Goal: Communication & Community: Answer question/provide support

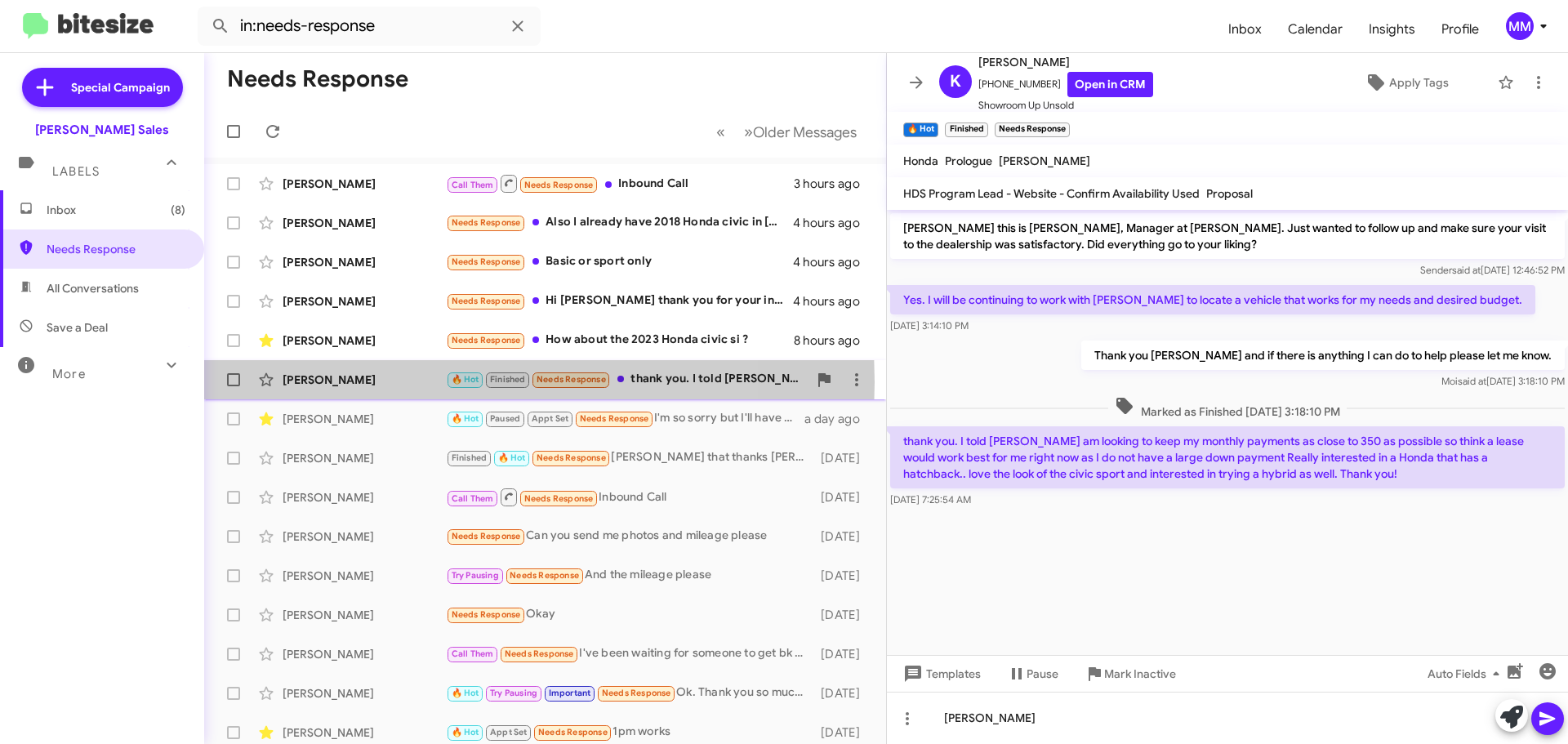
click at [401, 382] on div "[PERSON_NAME]" at bounding box center [364, 380] width 163 height 17
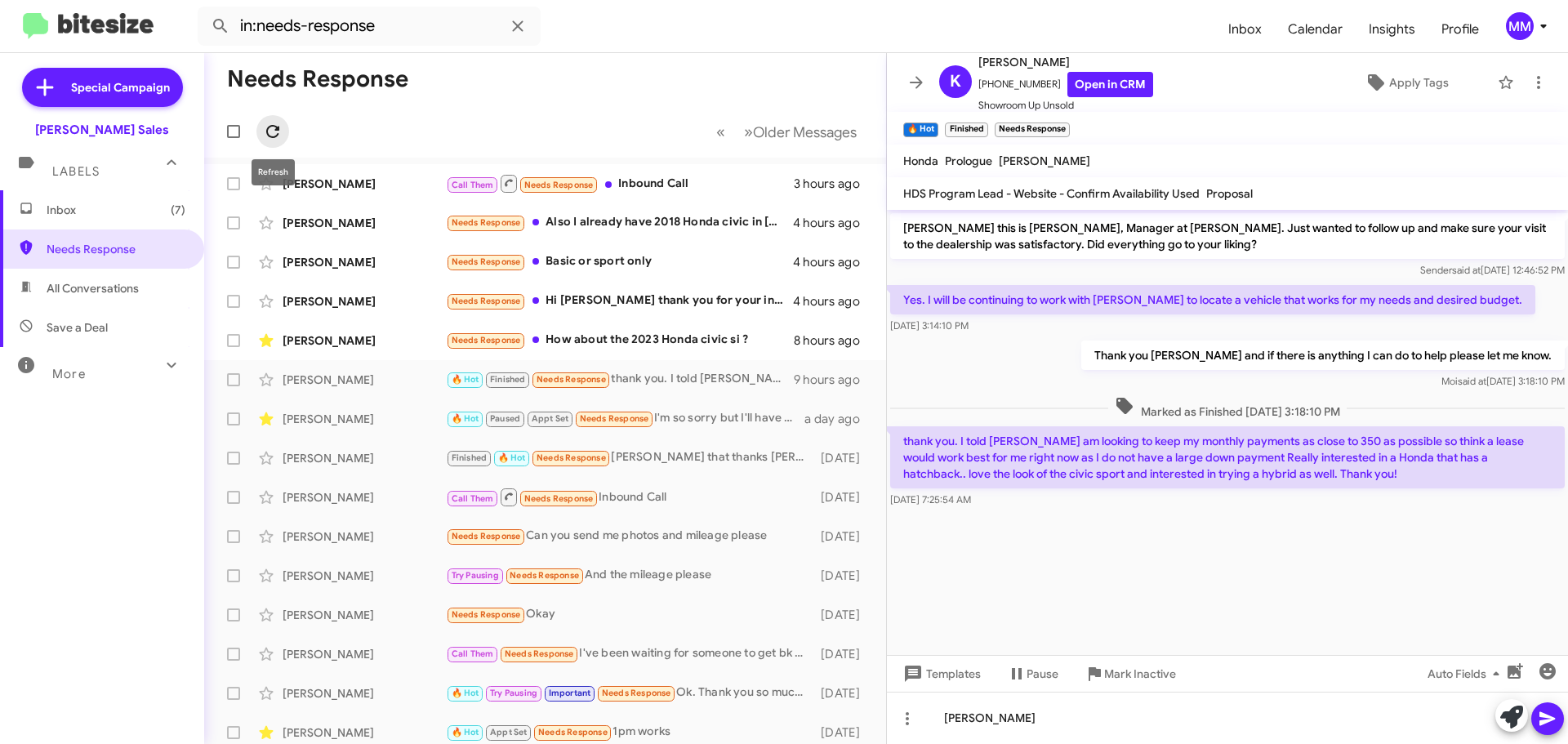
click at [274, 128] on icon at bounding box center [272, 131] width 19 height 19
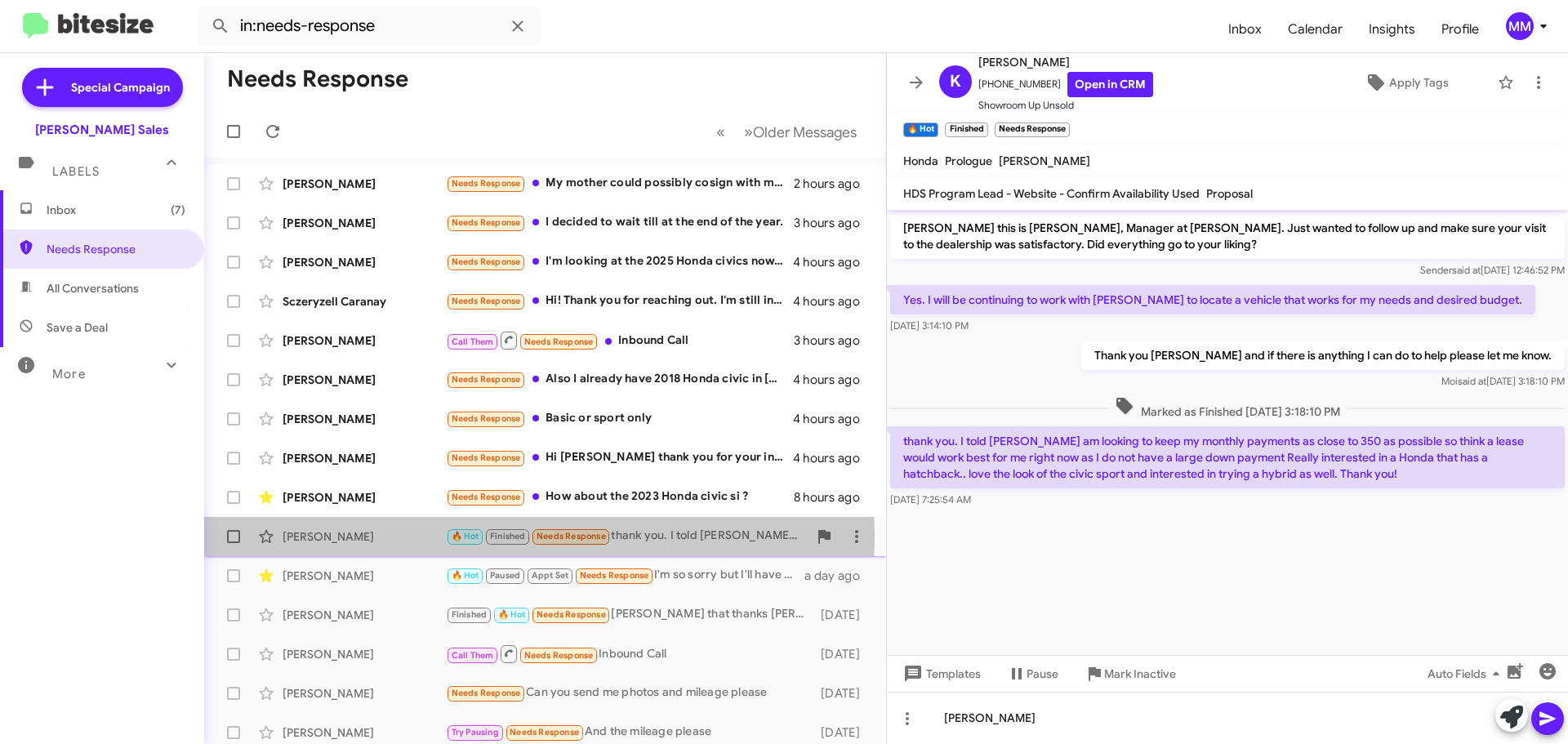
click at [356, 538] on div "[PERSON_NAME]" at bounding box center [364, 536] width 163 height 17
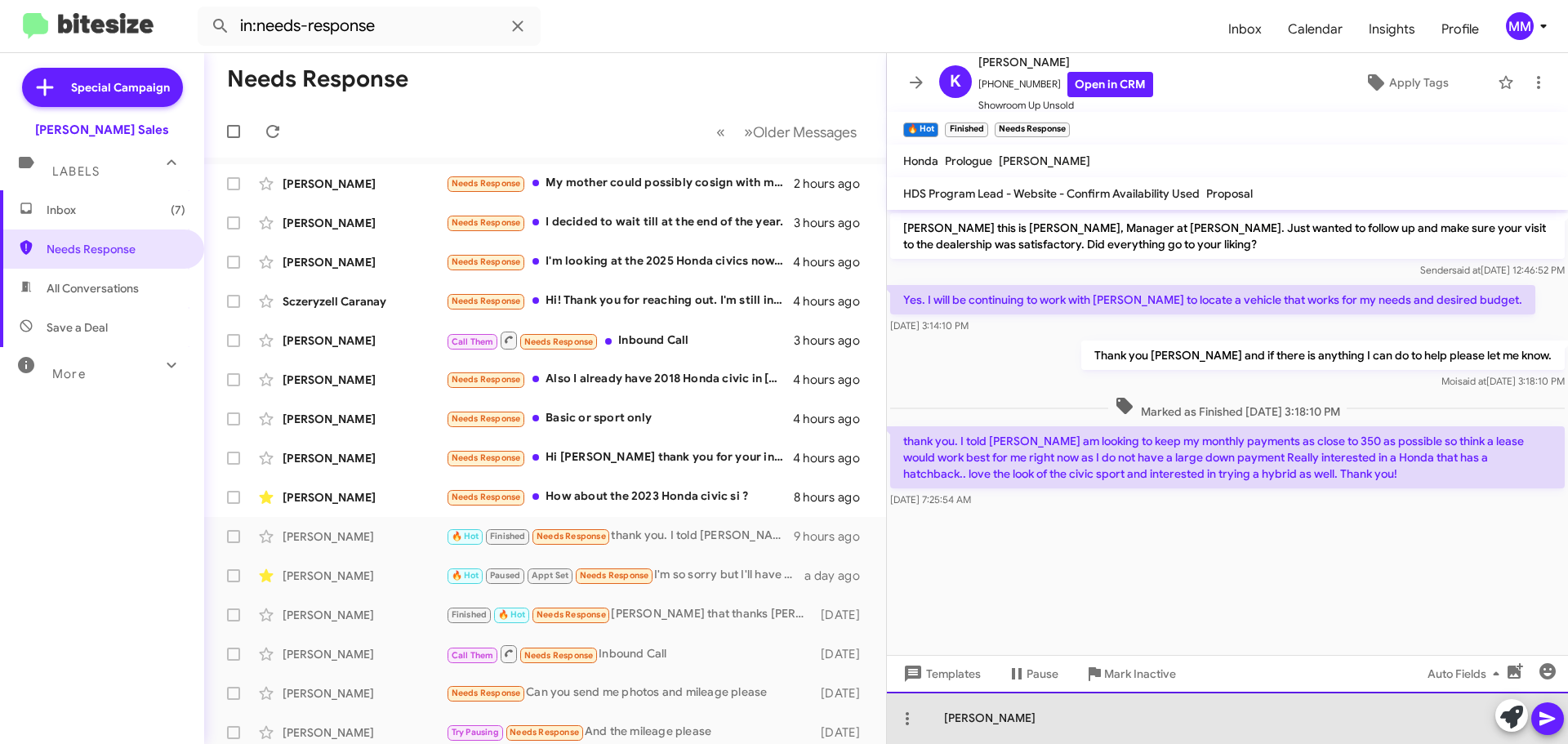
click at [970, 717] on div "[PERSON_NAME]" at bounding box center [1227, 717] width 681 height 52
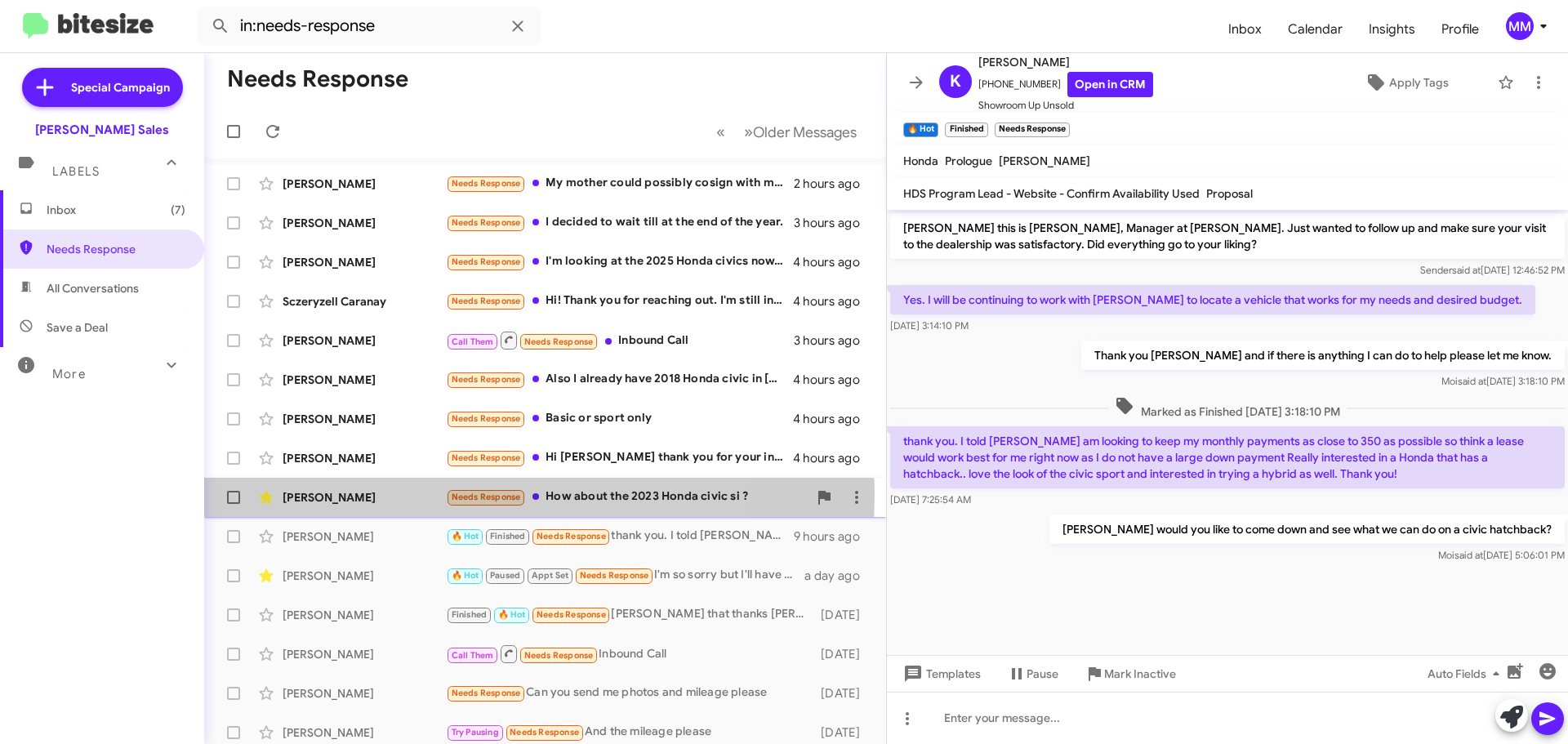
click at [397, 495] on div "[PERSON_NAME]" at bounding box center [364, 497] width 163 height 17
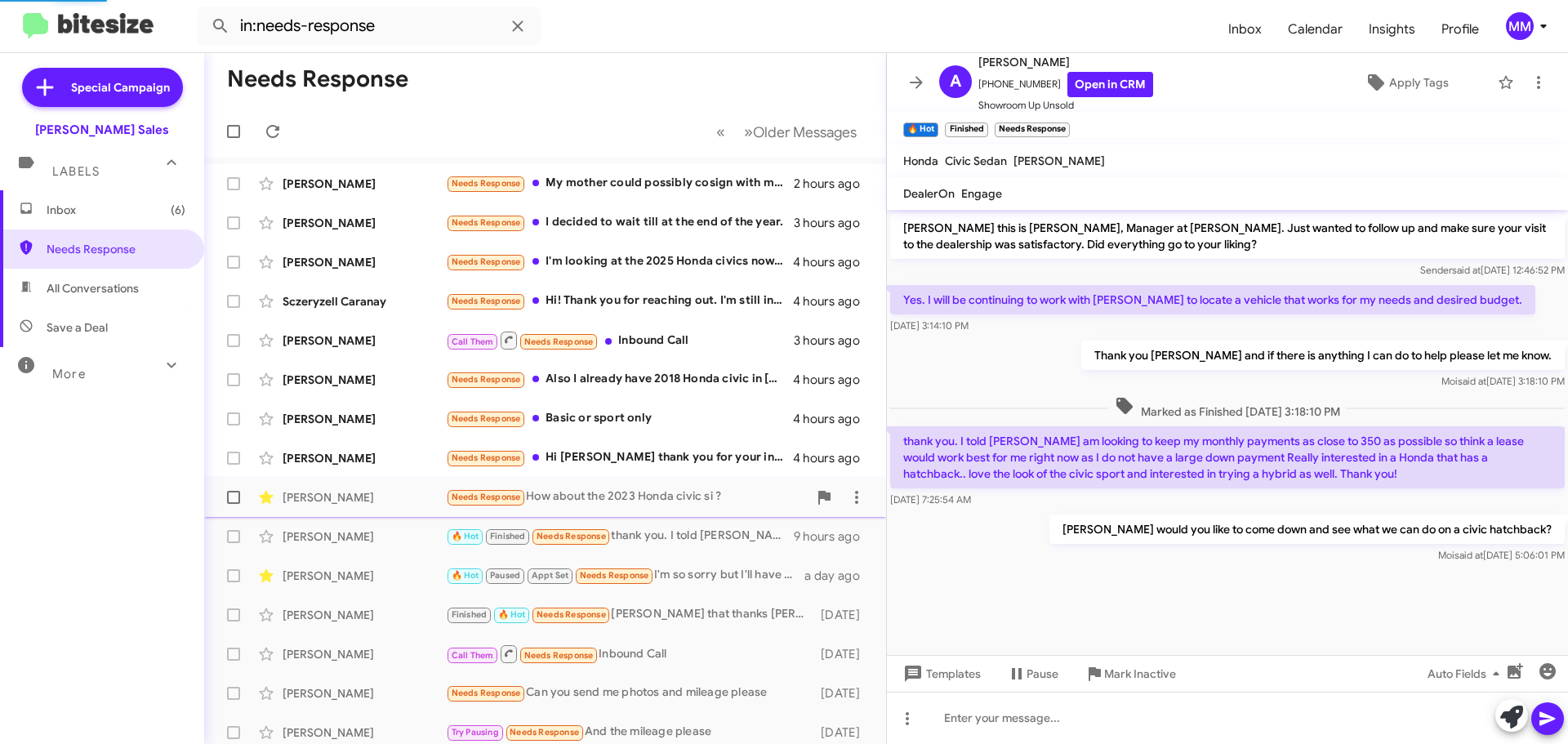
scroll to position [11, 0]
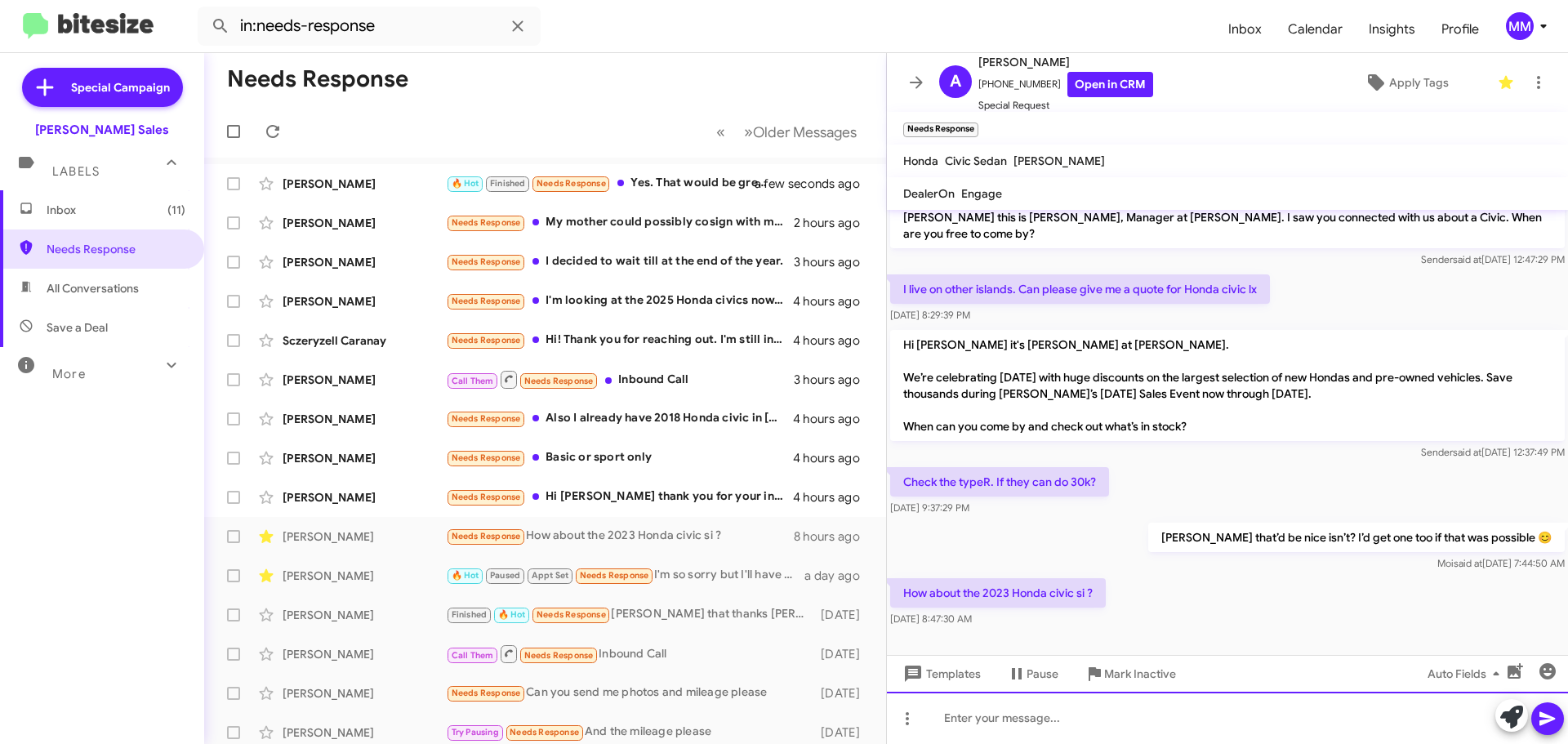
drag, startPoint x: 1003, startPoint y: 720, endPoint x: 1025, endPoint y: 701, distance: 29.1
click at [1016, 704] on div at bounding box center [1227, 717] width 681 height 52
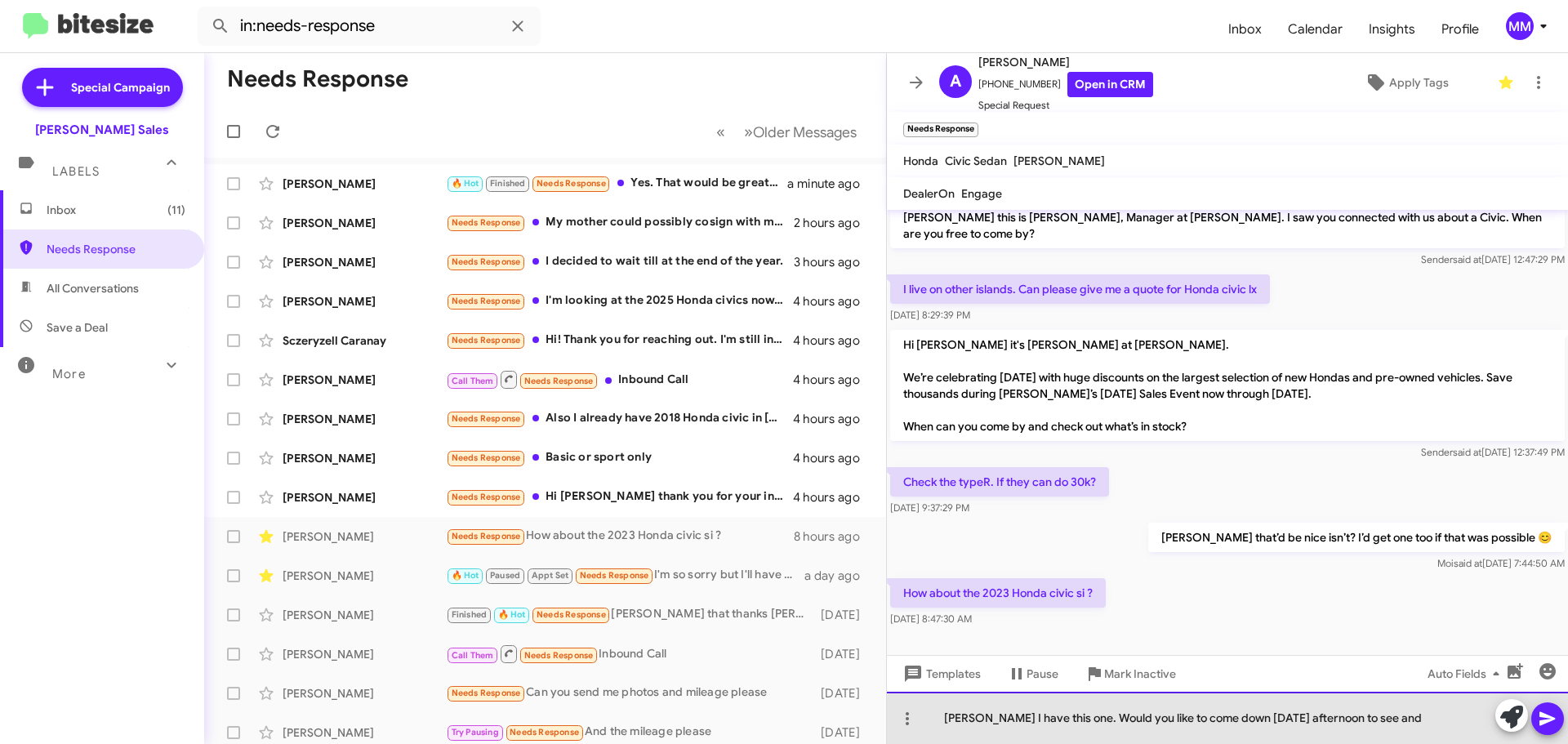
click at [1399, 726] on div "[PERSON_NAME] I have this one. Would you like to come down [DATE] afternoon to …" at bounding box center [1227, 717] width 681 height 52
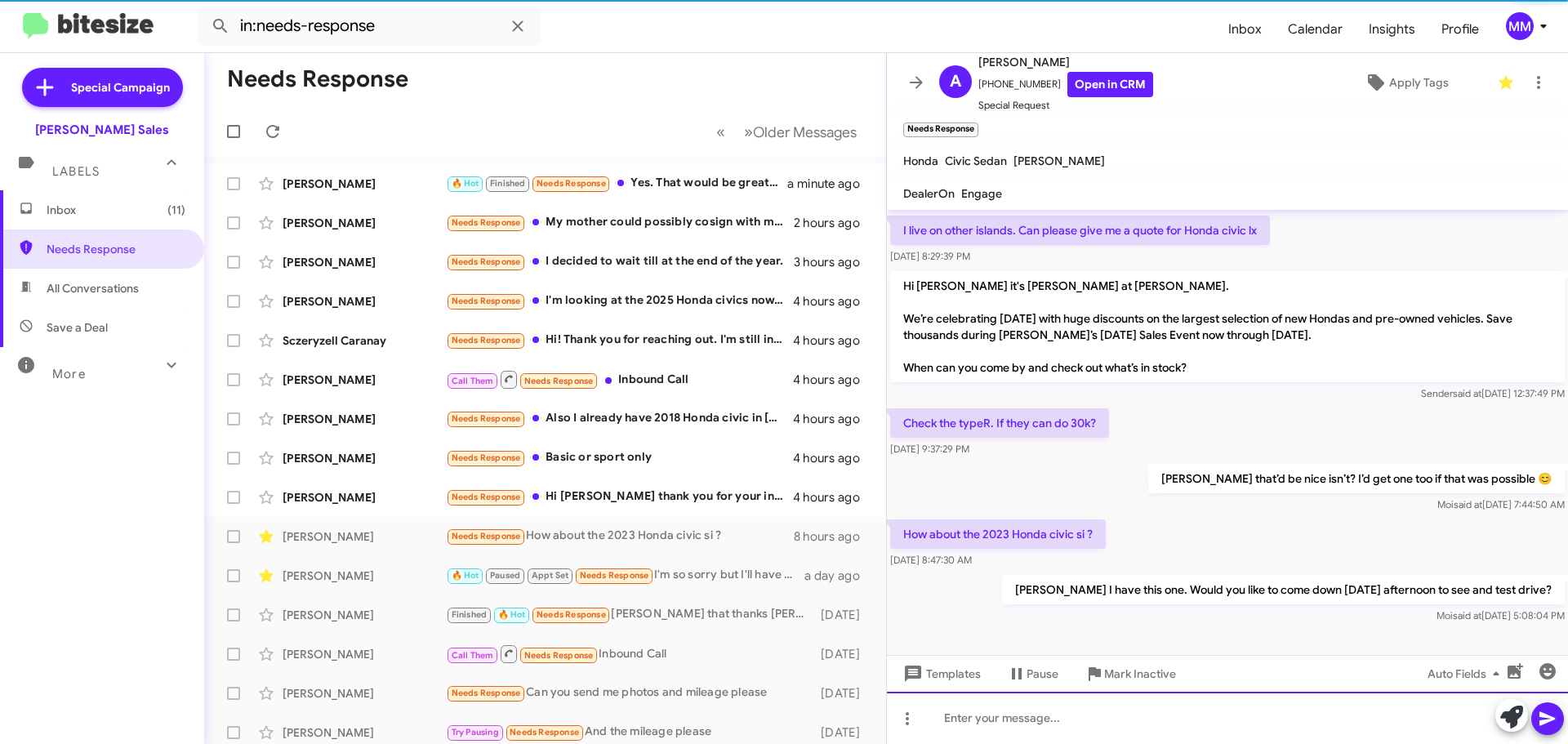
scroll to position [70, 0]
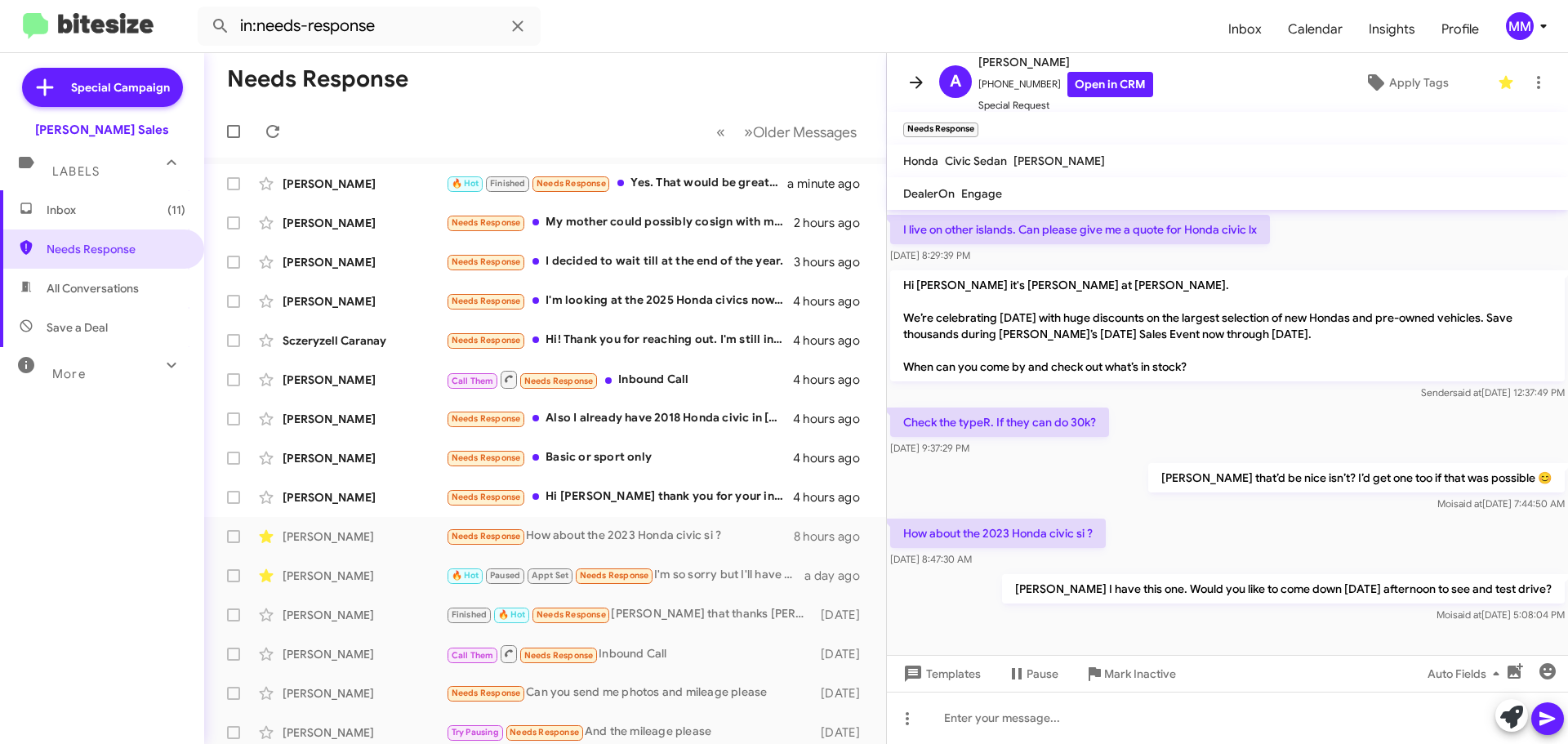
click at [919, 83] on icon at bounding box center [917, 82] width 13 height 13
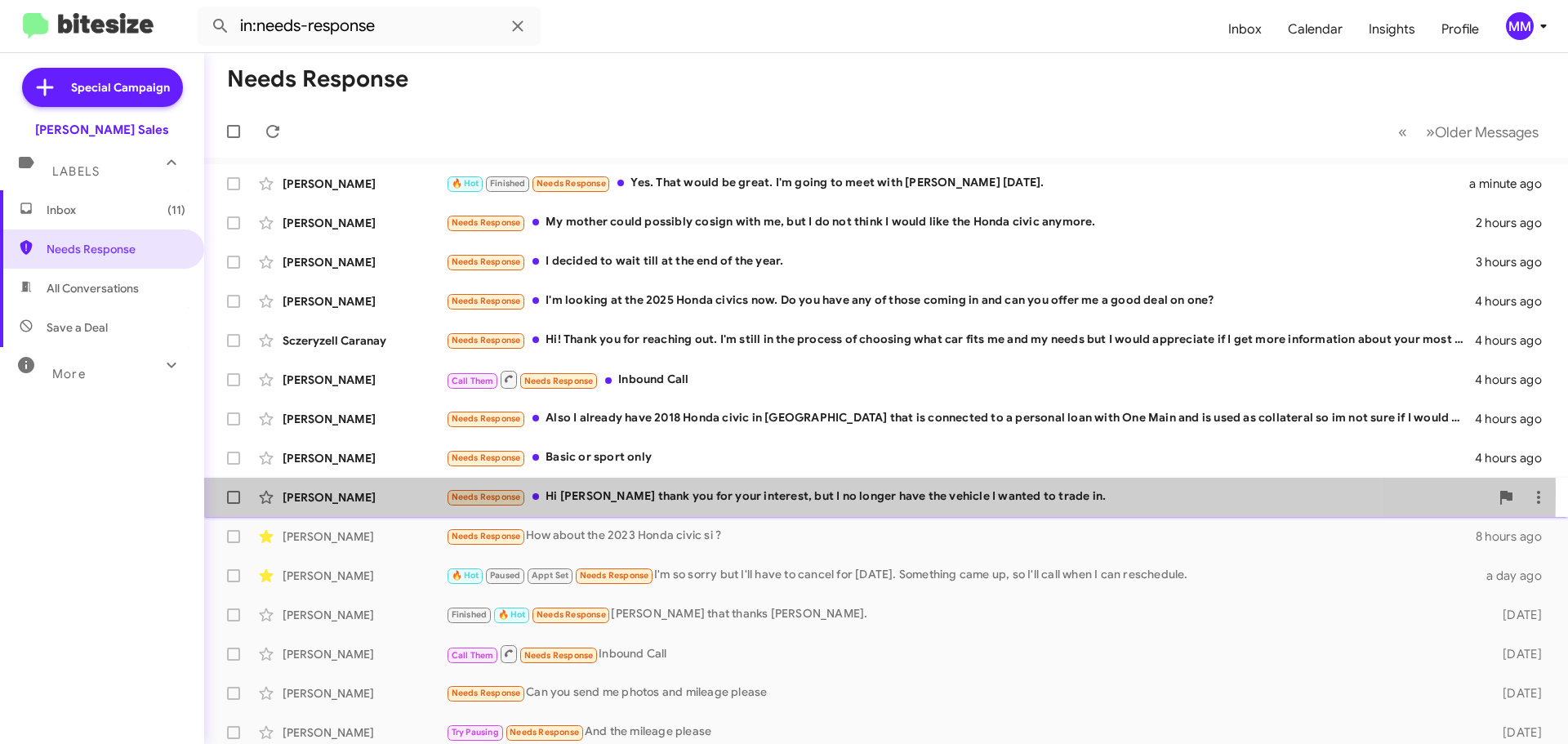
click at [640, 492] on div "Needs Response Hi [PERSON_NAME] thank you for your interest, but I no longer ha…" at bounding box center [968, 496] width 1044 height 18
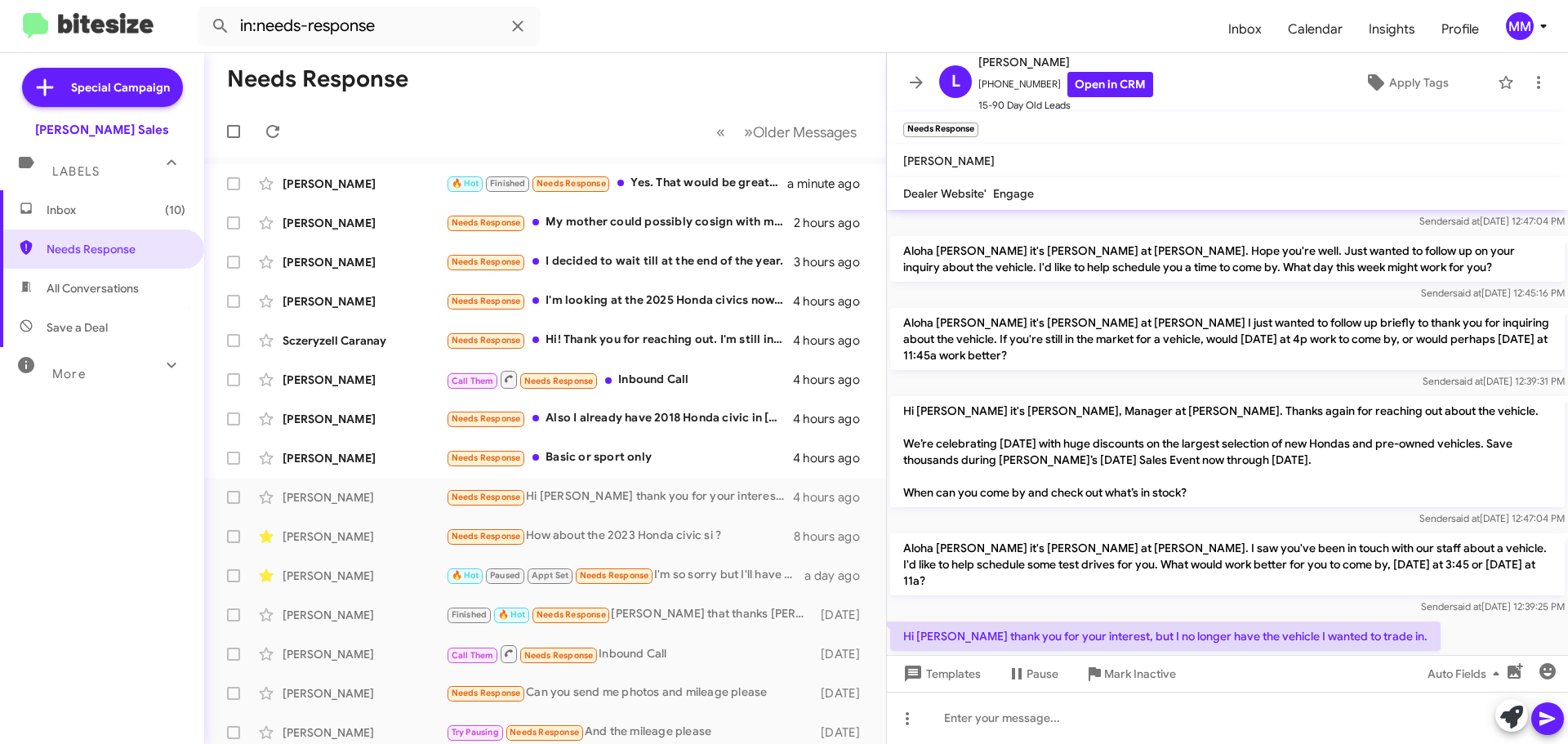
scroll to position [76, 0]
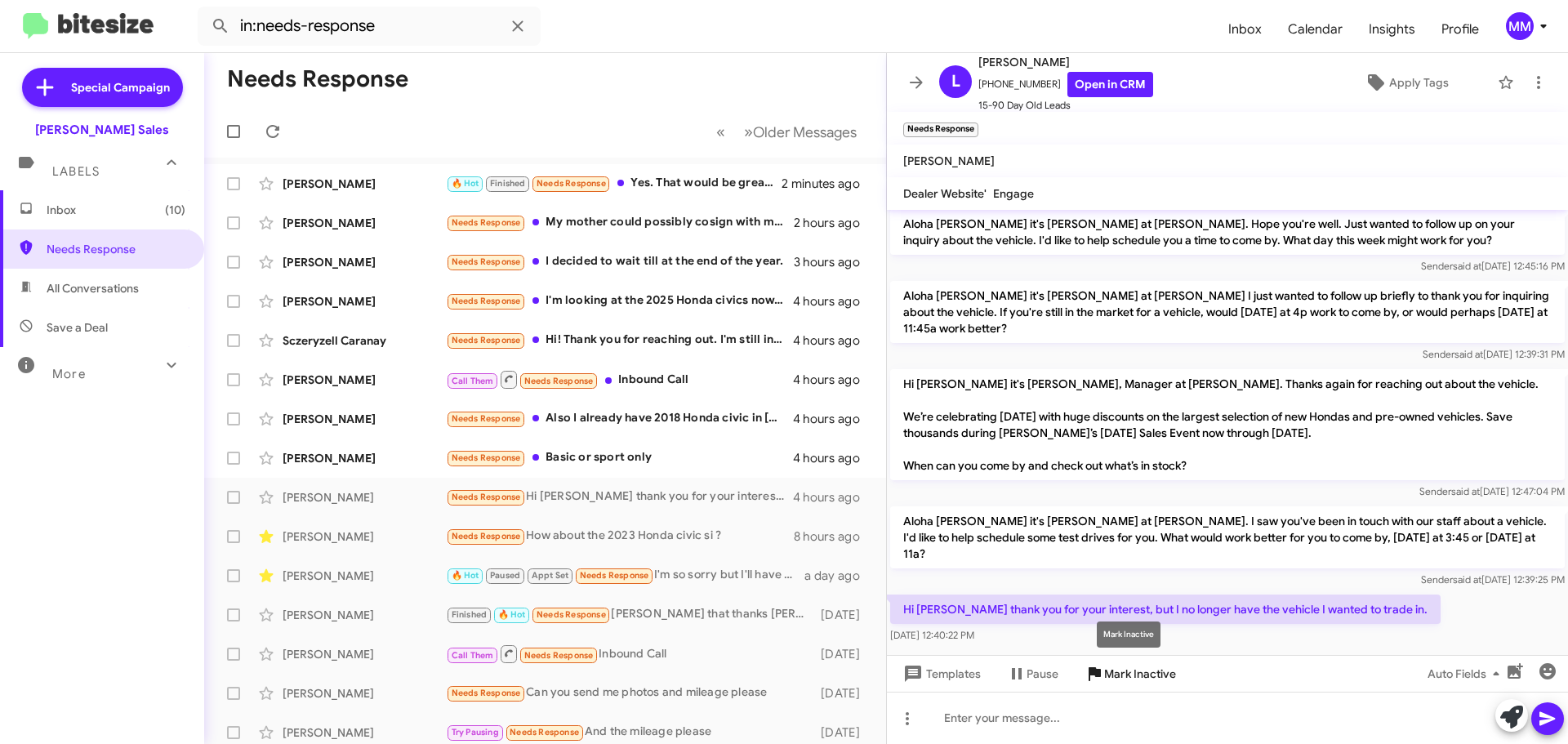
click at [1110, 675] on span "Mark Inactive" at bounding box center [1140, 673] width 72 height 29
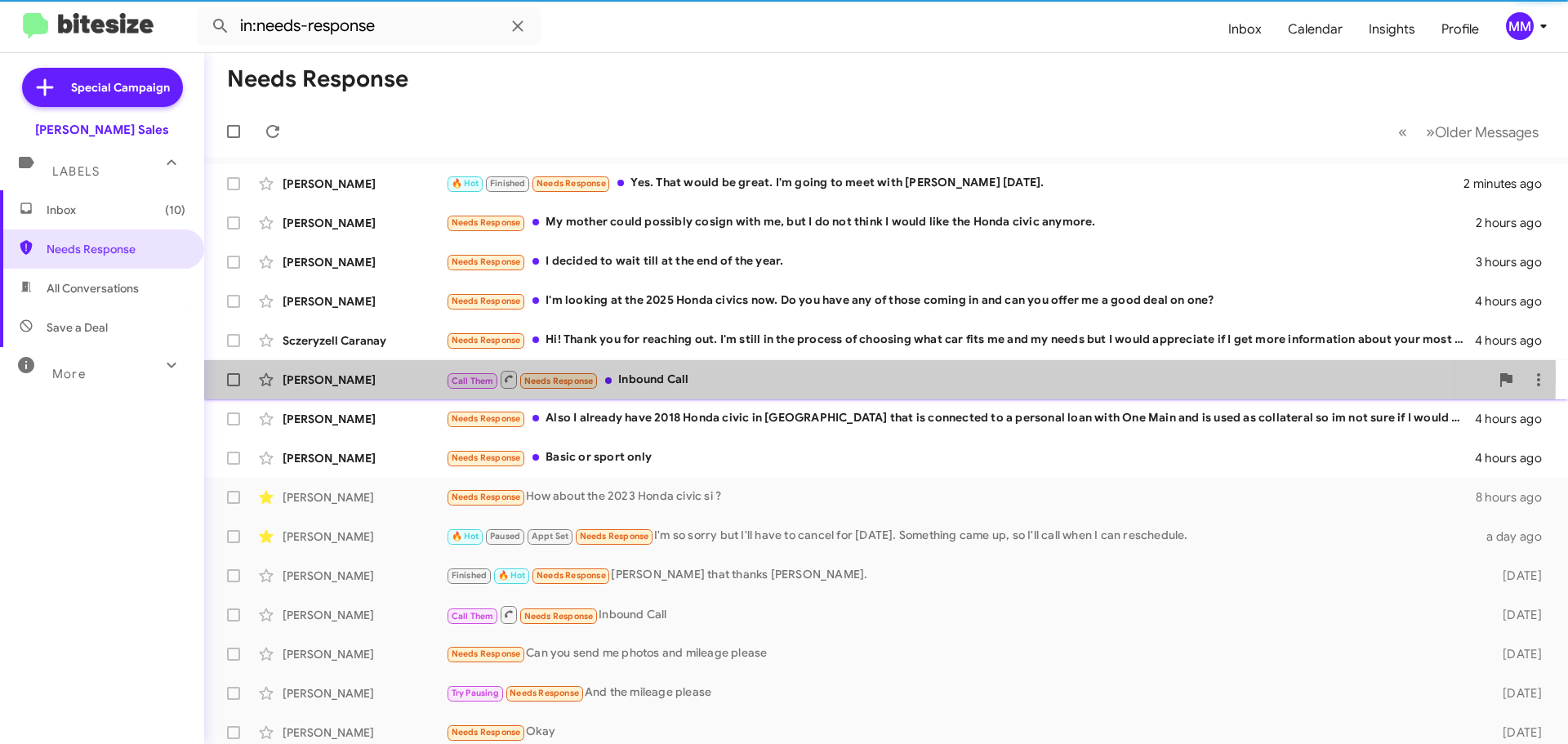
click at [674, 376] on div "Call Them Needs Response Inbound Call" at bounding box center [968, 379] width 1044 height 20
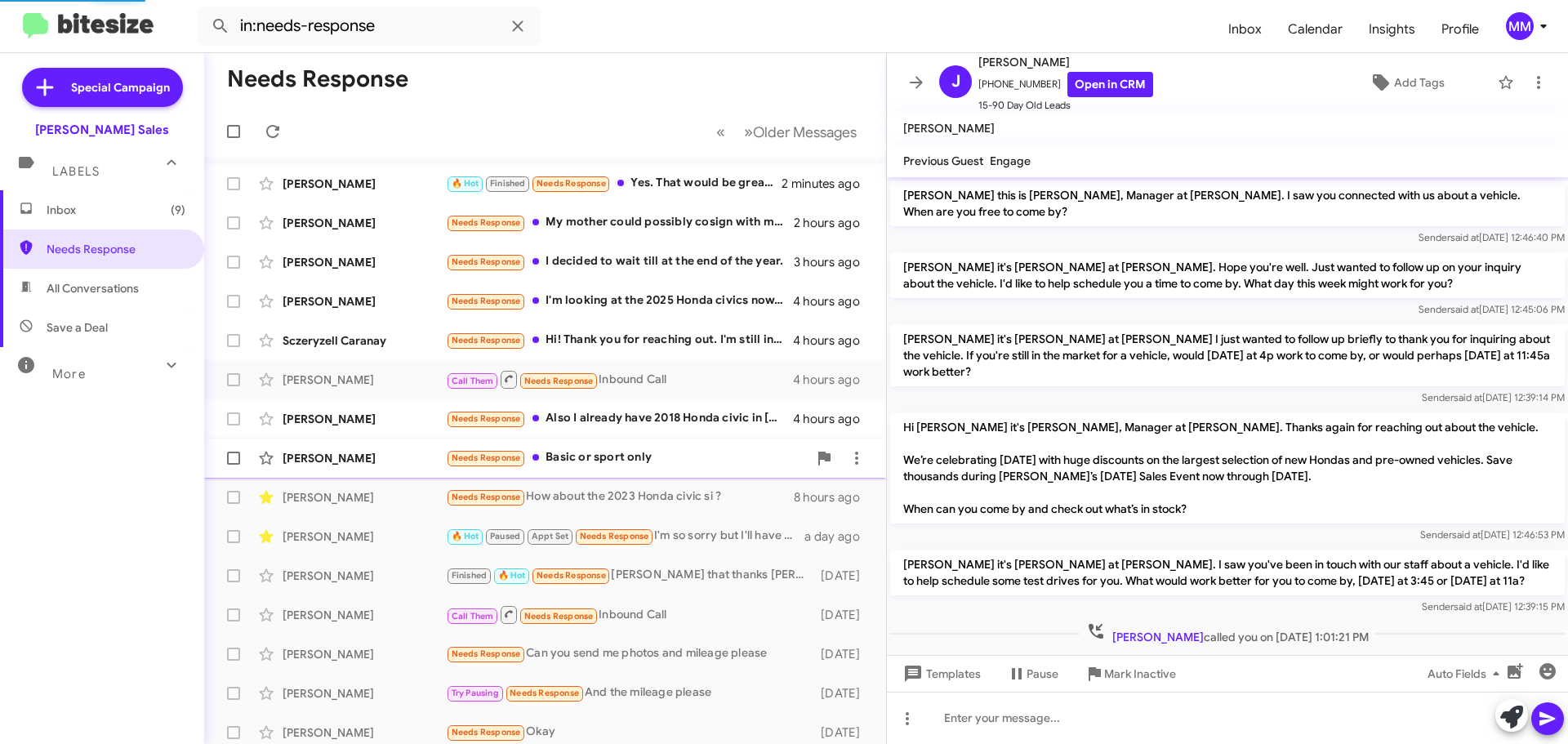
click at [635, 461] on div "Needs Response Basic or sport only" at bounding box center [627, 458] width 362 height 18
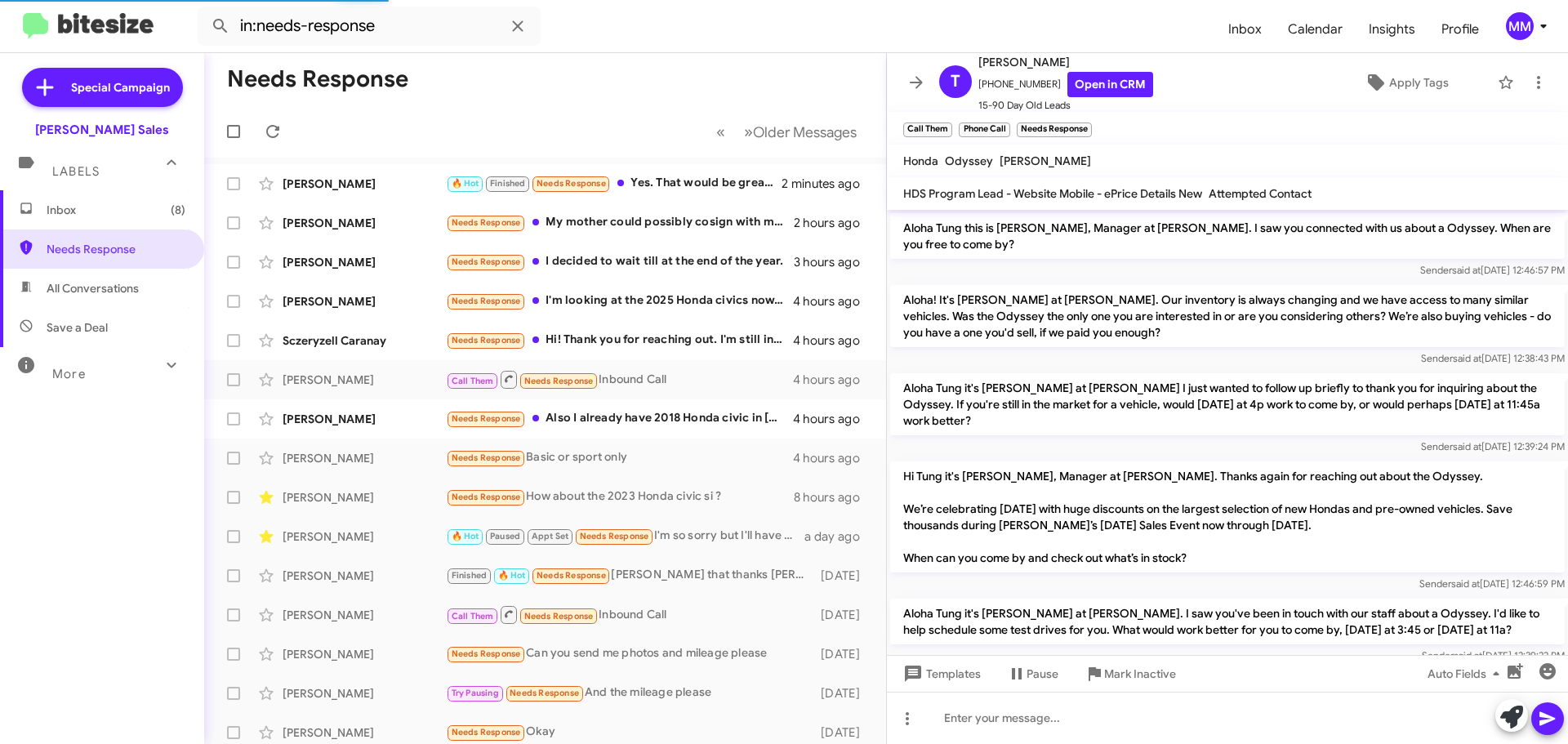
scroll to position [212, 0]
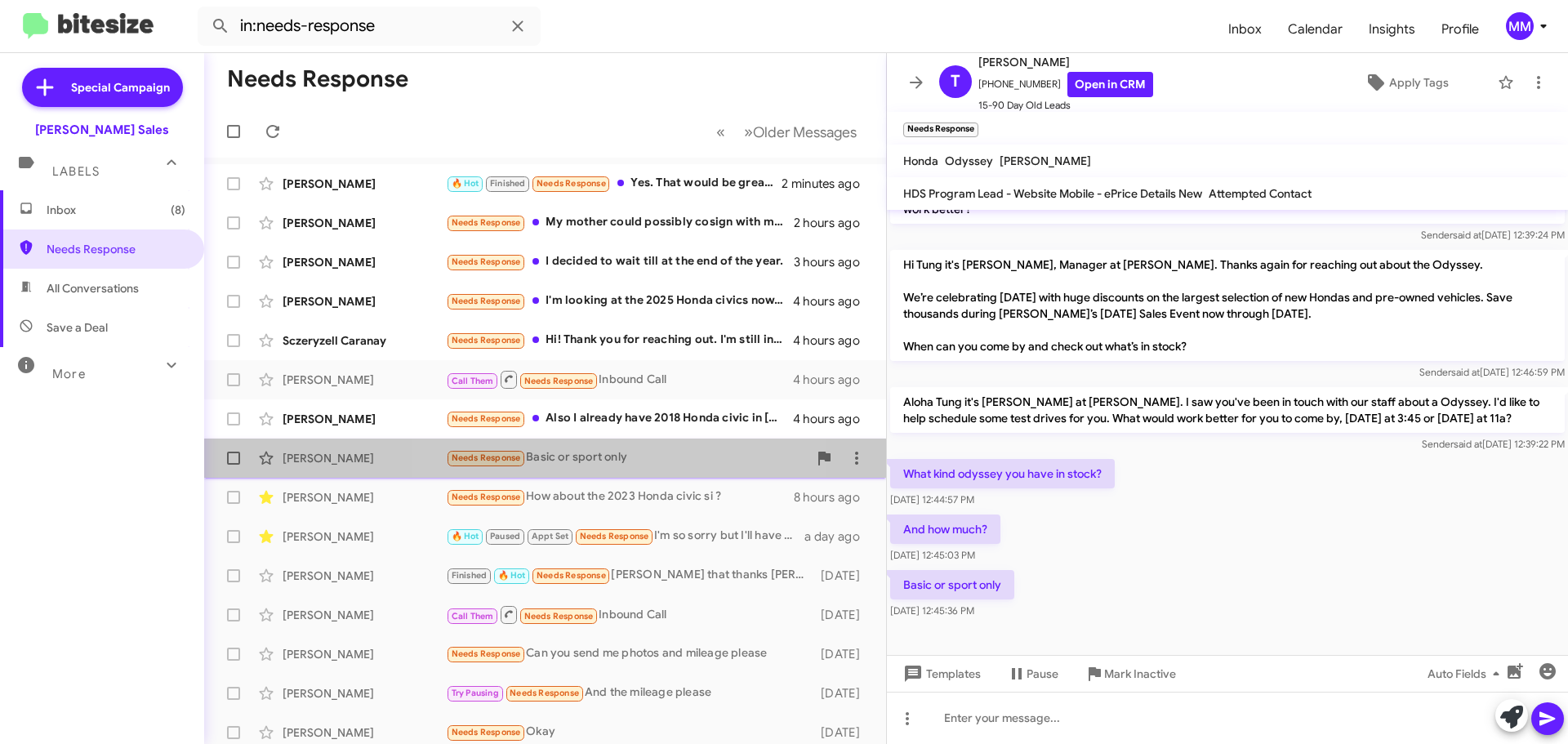
click at [583, 455] on div "Needs Response Basic or sport only" at bounding box center [627, 458] width 362 height 18
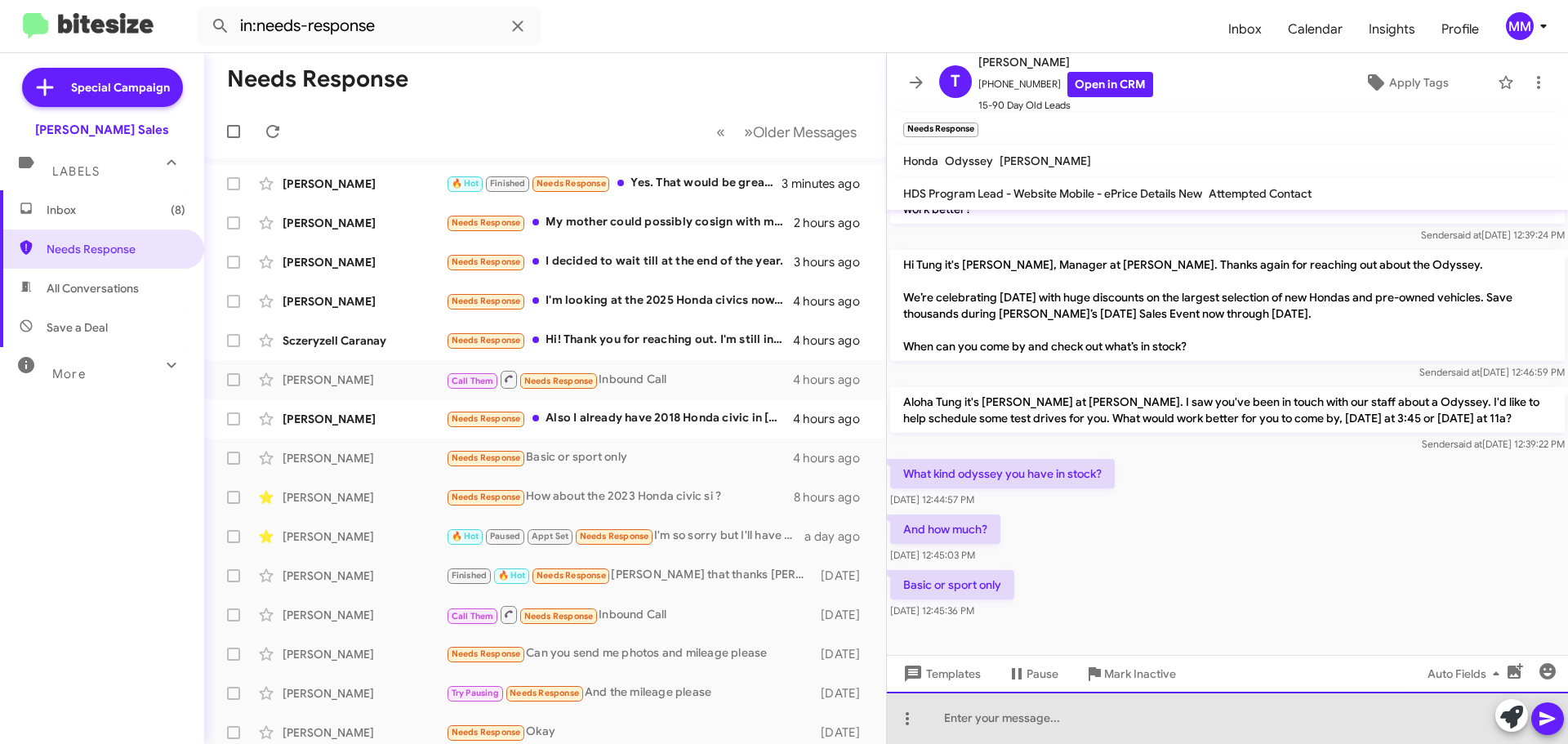
click at [967, 704] on div at bounding box center [1227, 717] width 681 height 52
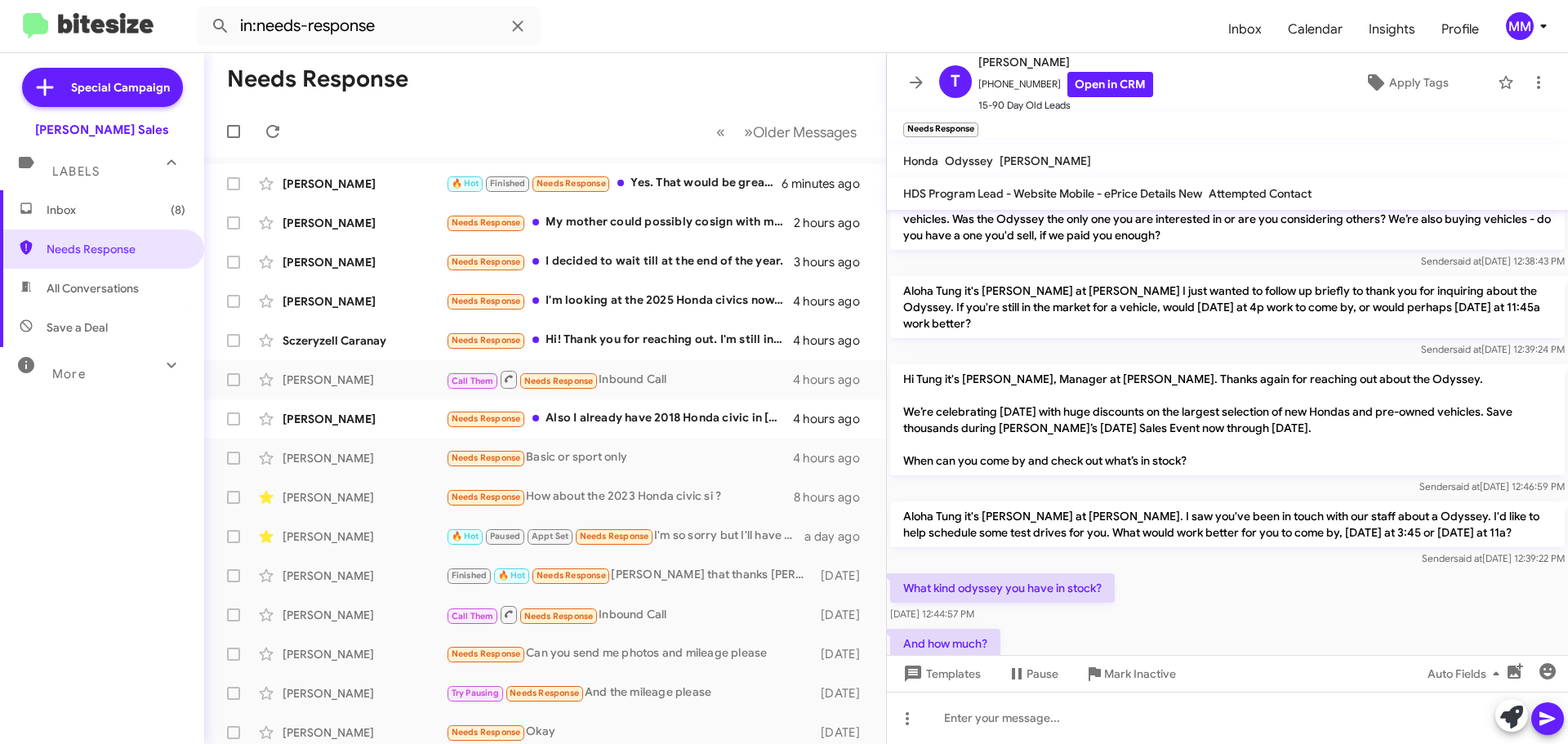
scroll to position [271, 0]
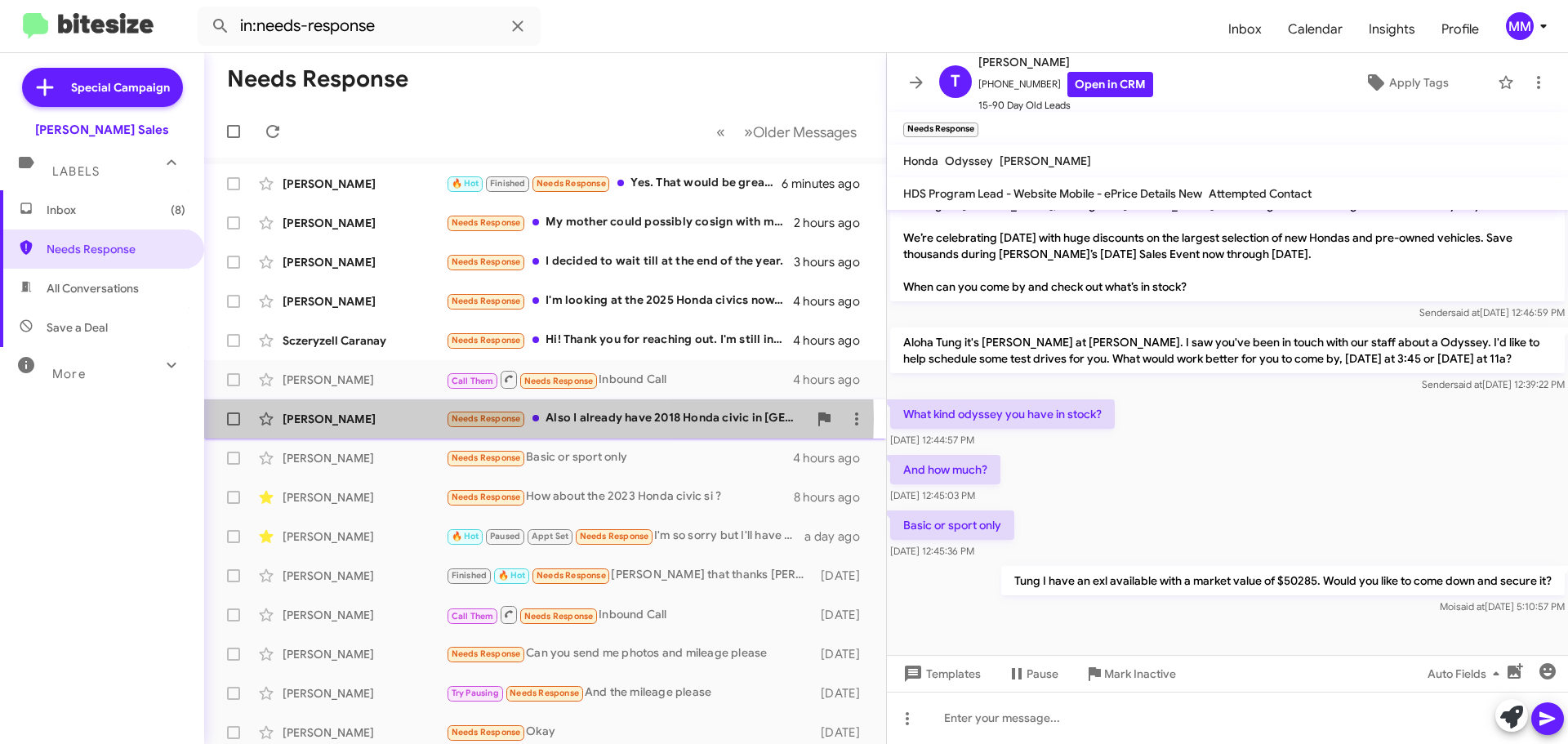
click at [357, 418] on div "[PERSON_NAME]" at bounding box center [364, 419] width 163 height 17
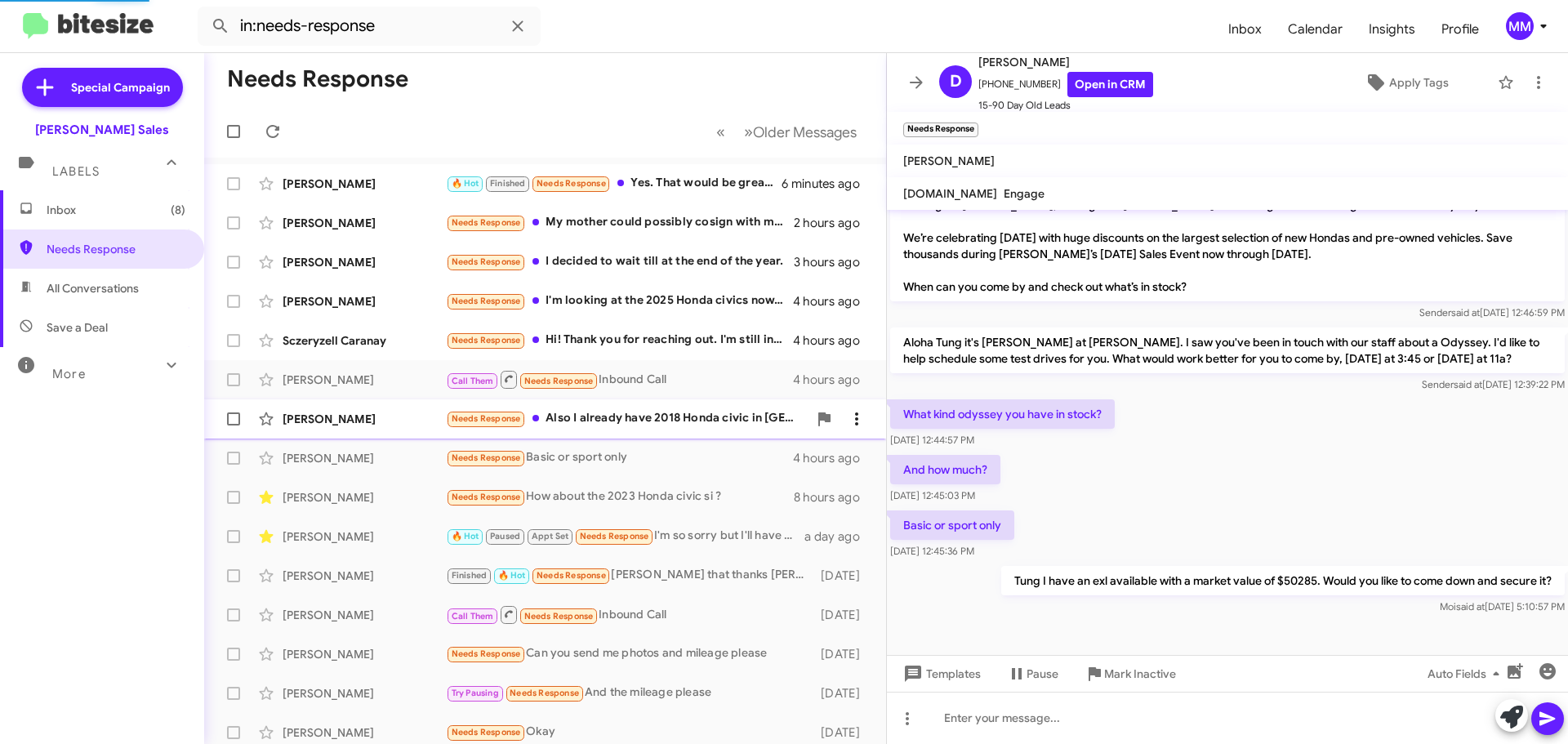
scroll to position [201, 0]
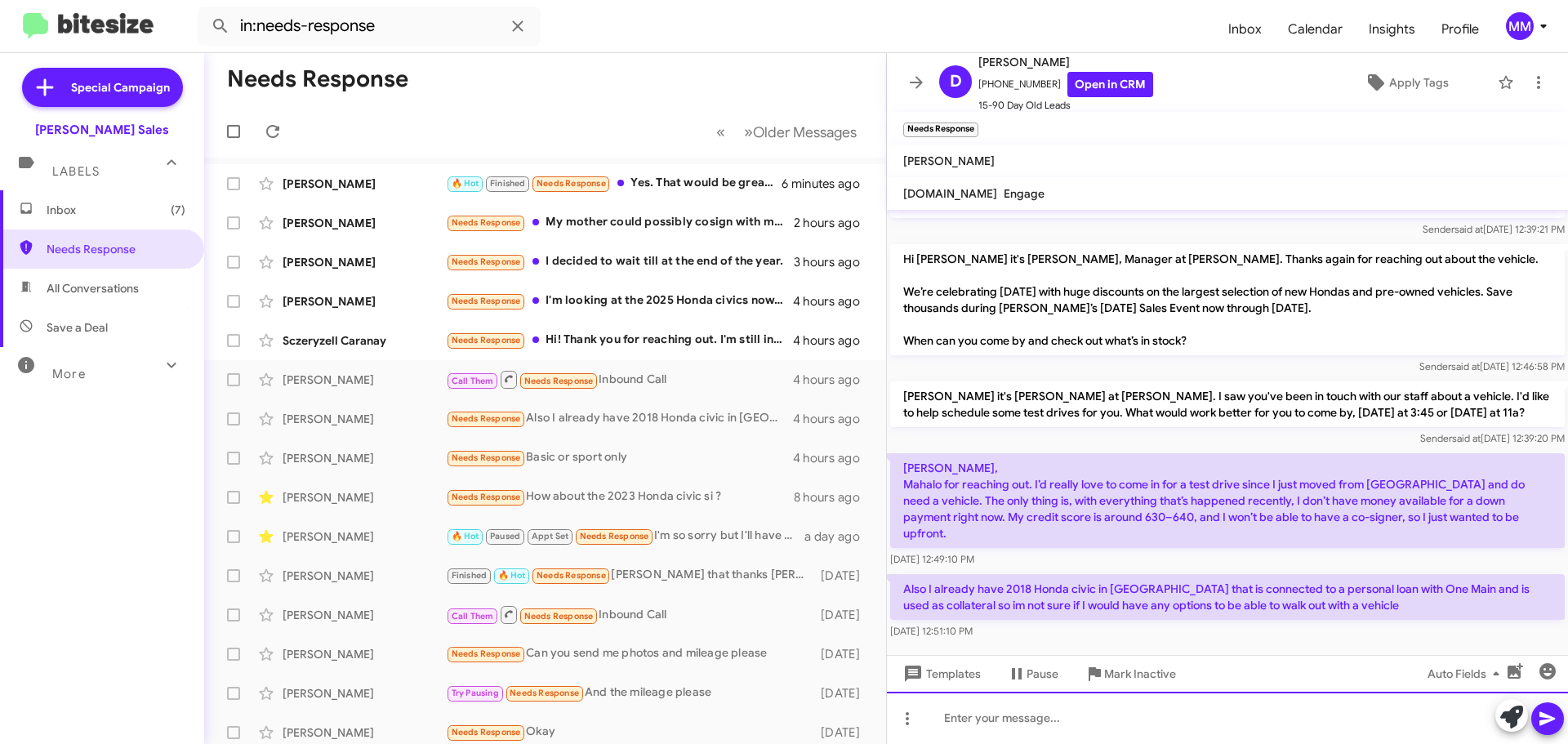
click at [965, 716] on div at bounding box center [1227, 717] width 681 height 52
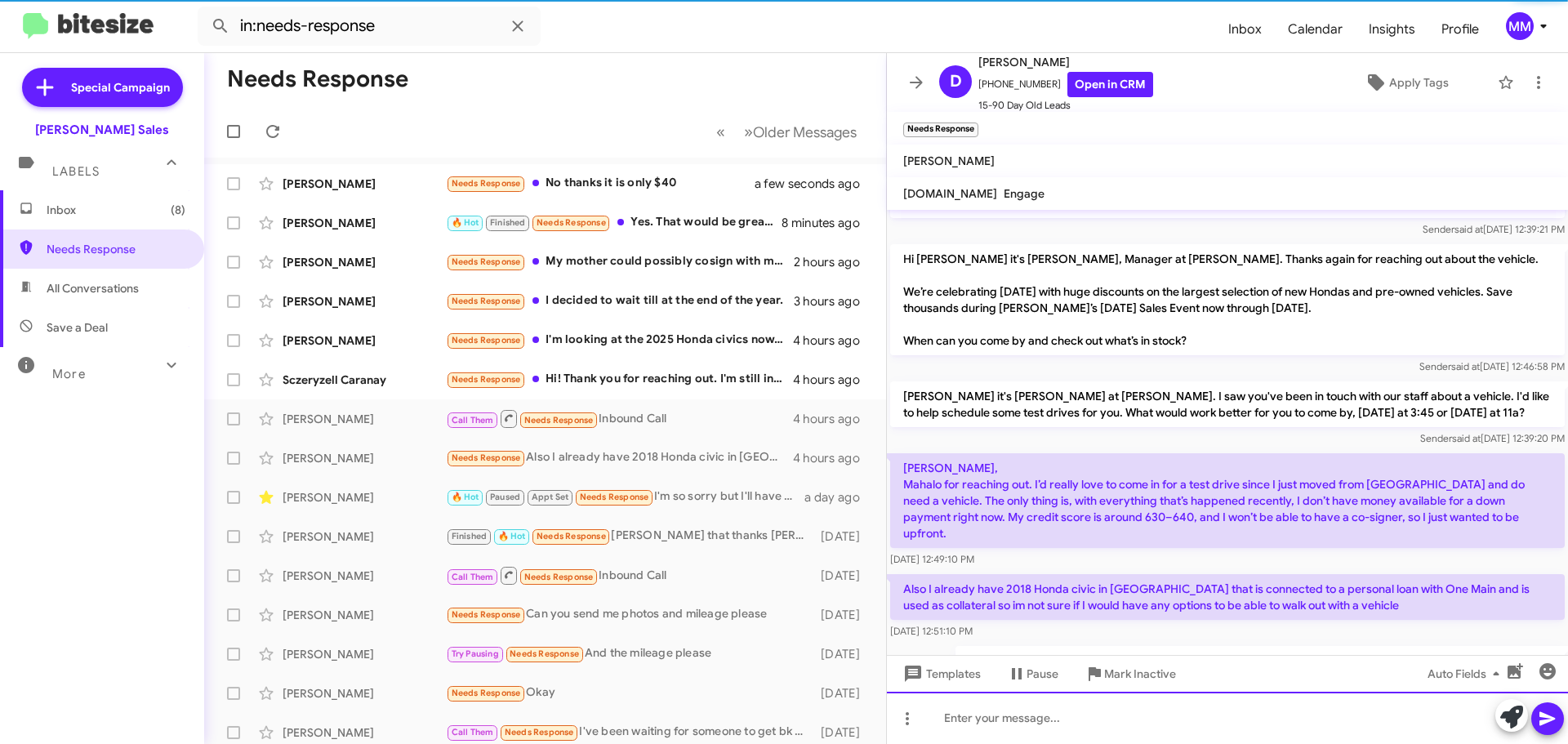
scroll to position [0, 0]
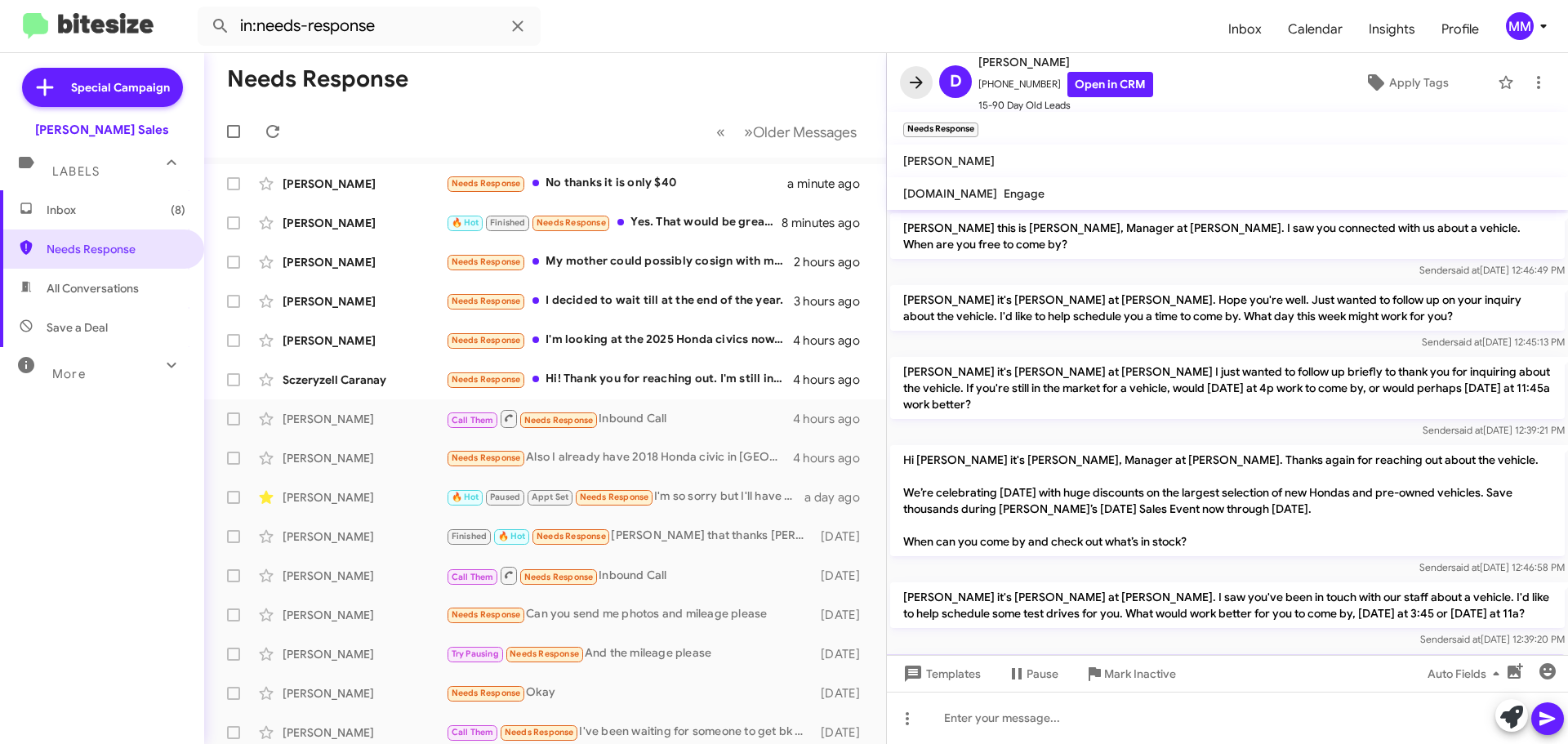
click at [911, 78] on icon at bounding box center [916, 82] width 19 height 19
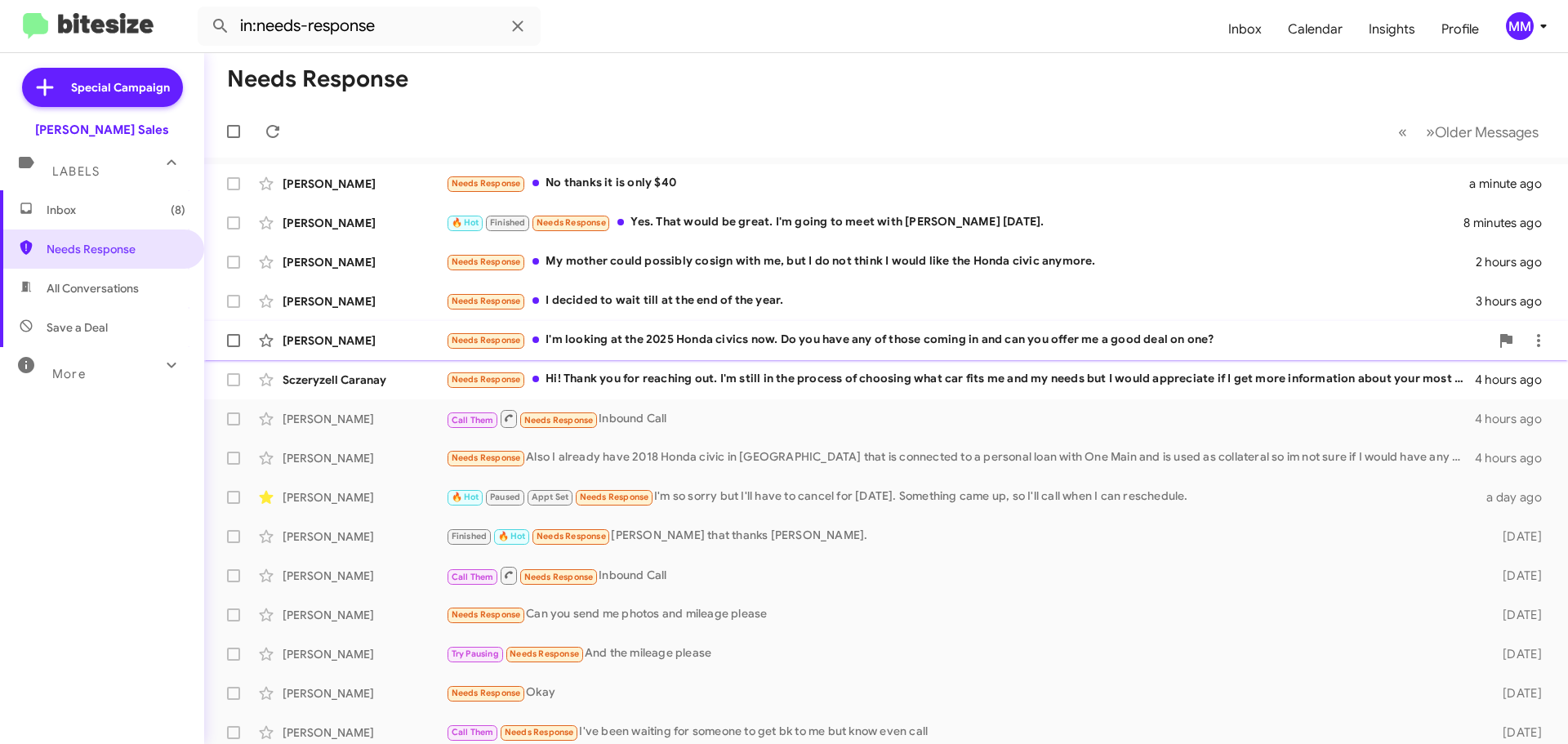
click at [645, 337] on div "Needs Response I'm looking at the 2025 Honda civics now. Do you have any of tho…" at bounding box center [968, 340] width 1044 height 18
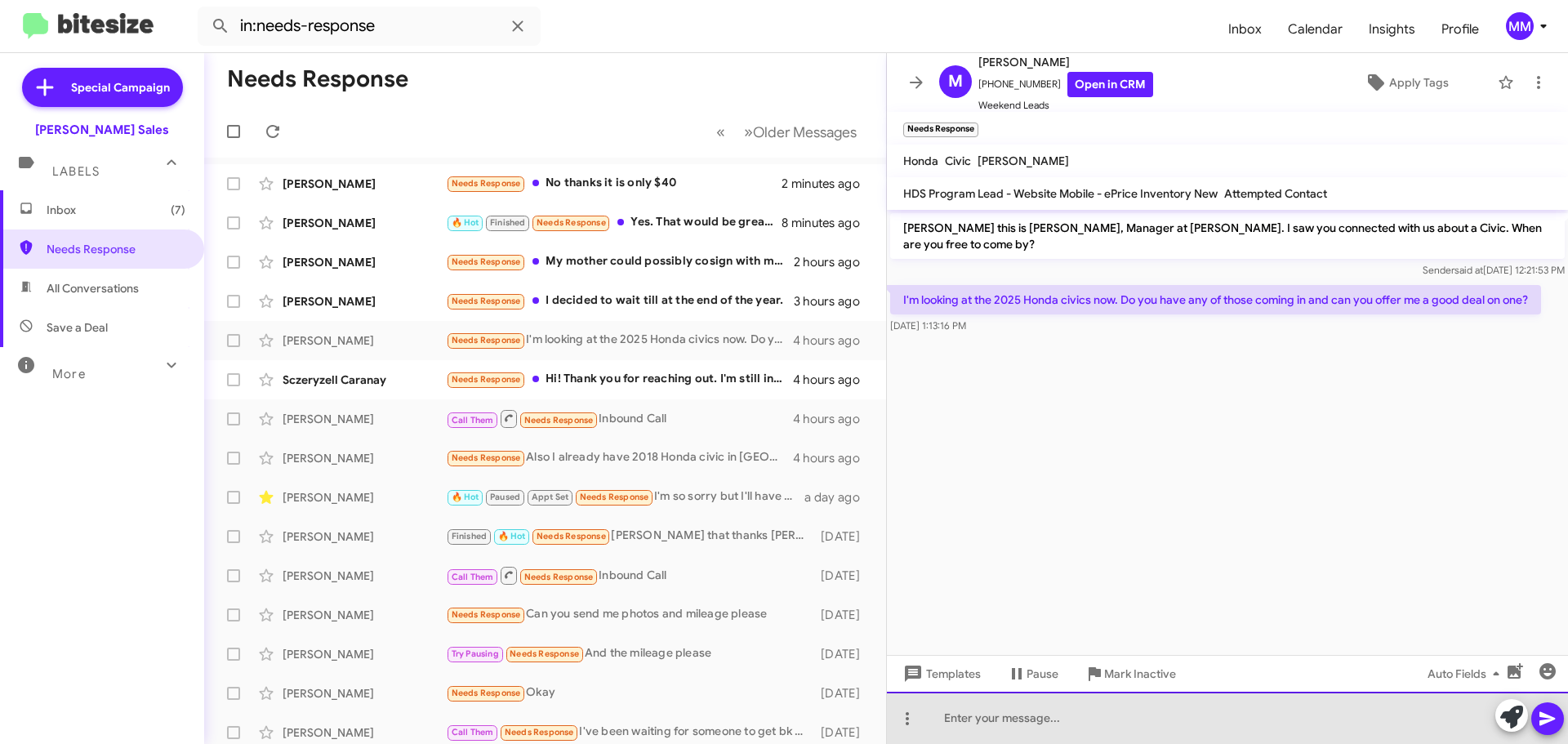
click at [1030, 722] on div at bounding box center [1227, 717] width 681 height 52
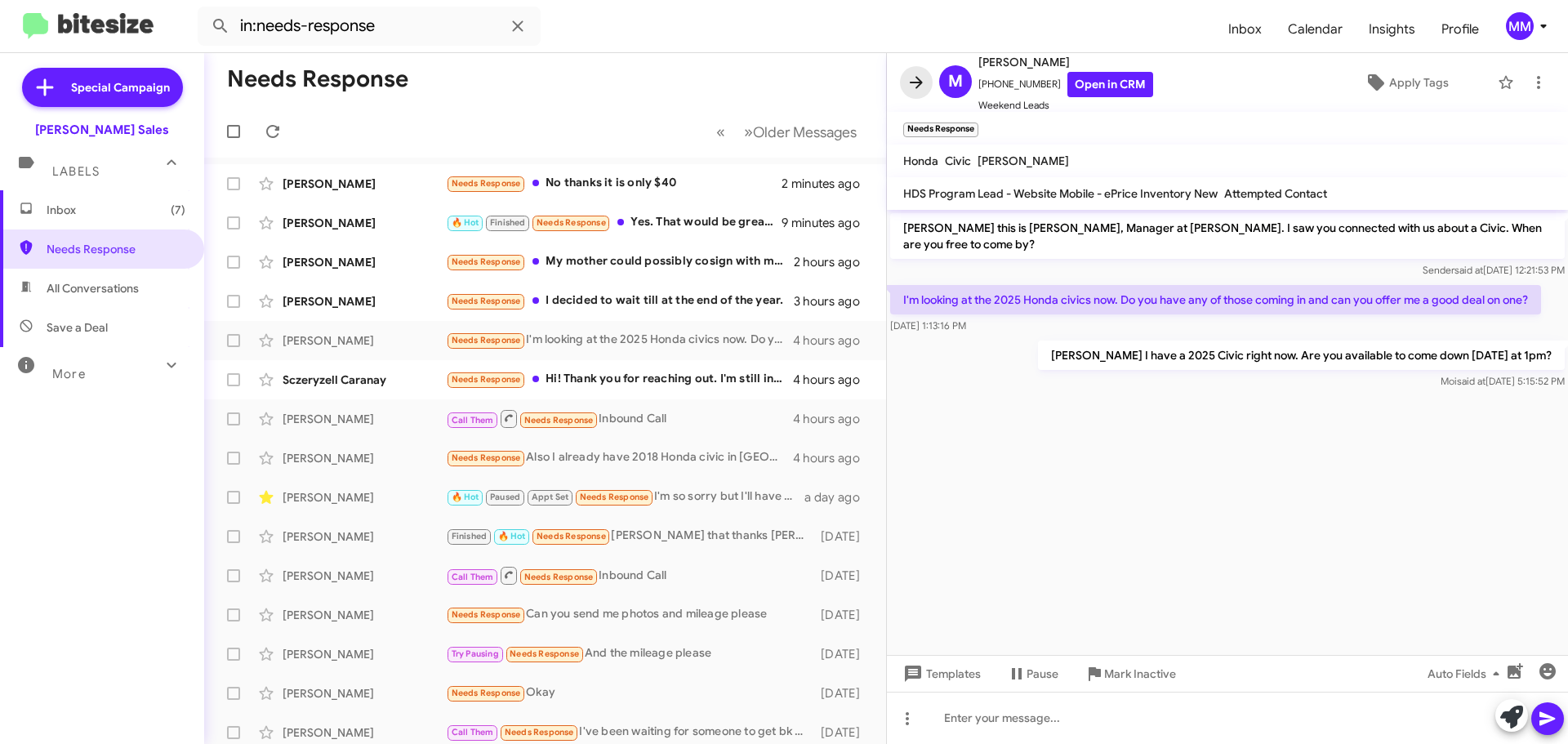
click at [923, 77] on icon at bounding box center [916, 82] width 19 height 19
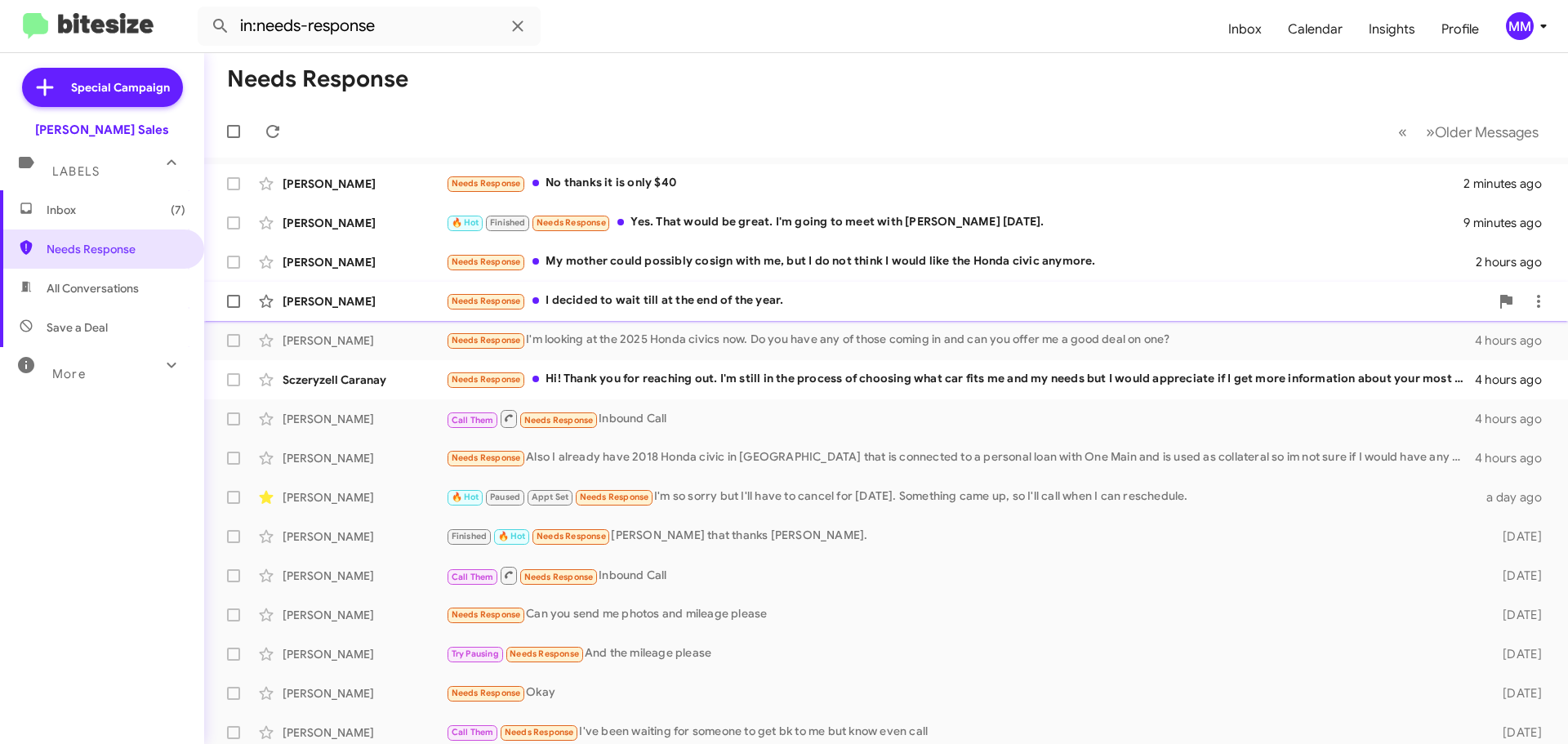
click at [676, 301] on div "Needs Response I decided to wait till at the end of the year." at bounding box center [968, 300] width 1044 height 18
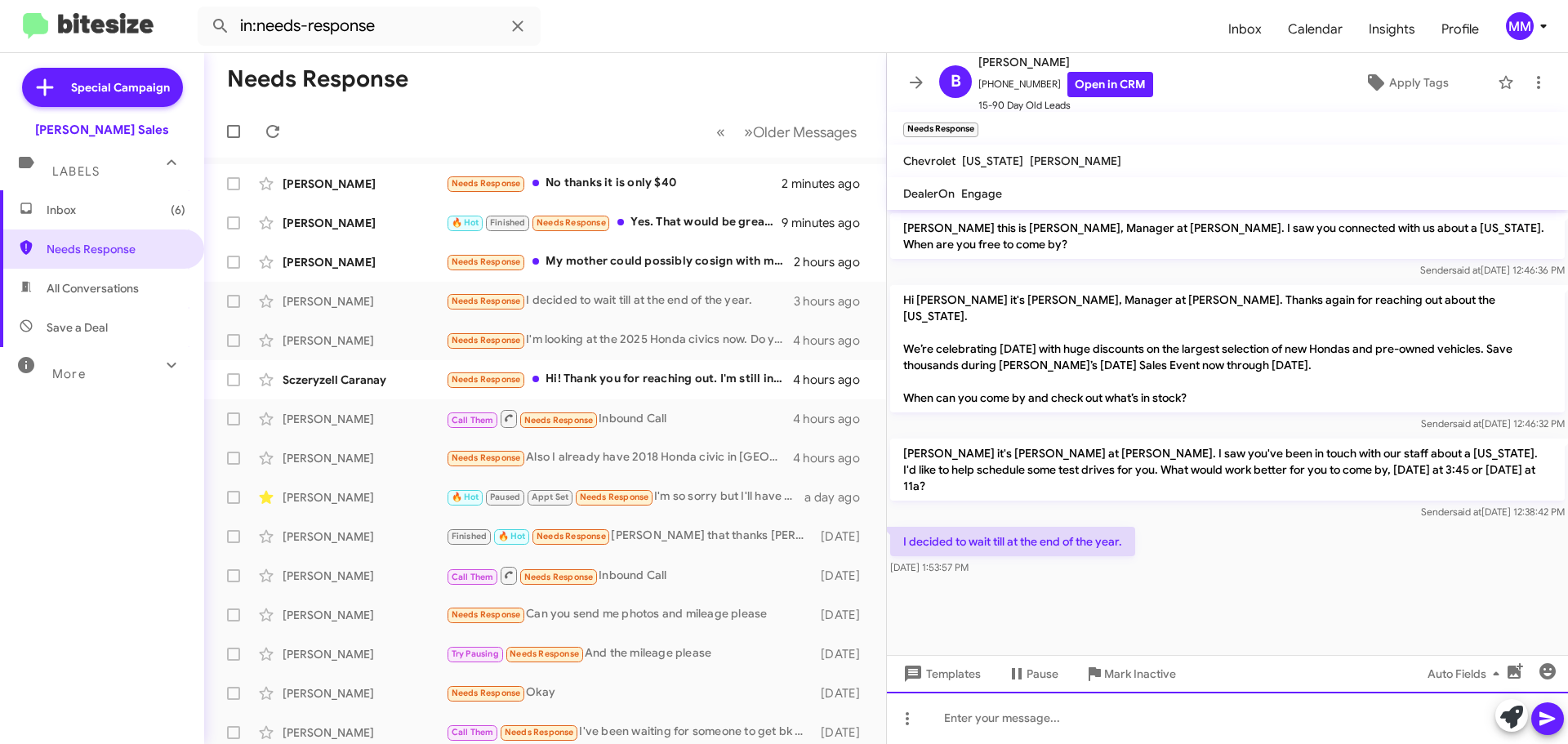
click at [999, 727] on div at bounding box center [1227, 717] width 681 height 52
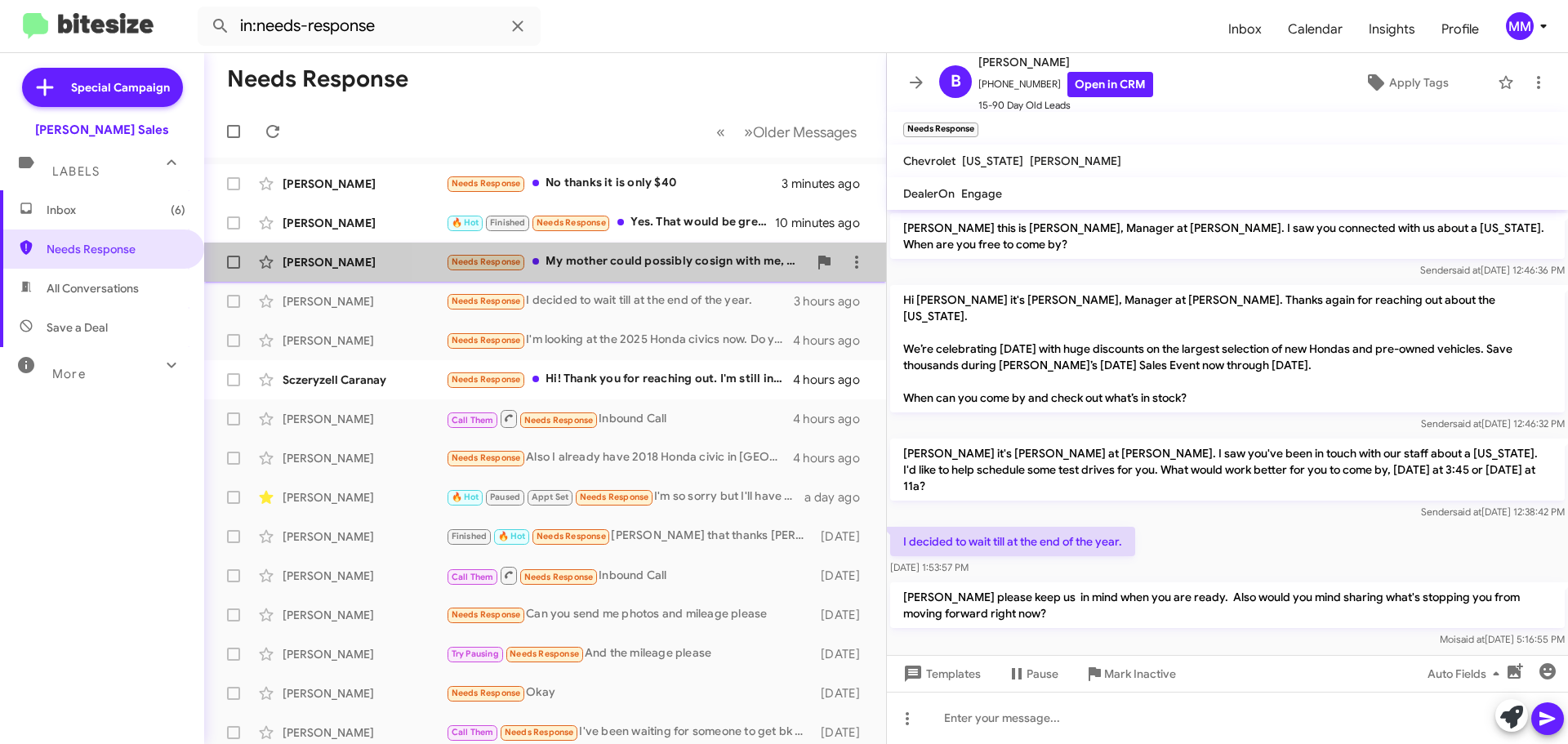
click at [640, 261] on div "Needs Response My mother could possibly cosign with me, but I do not think I wo…" at bounding box center [627, 261] width 362 height 18
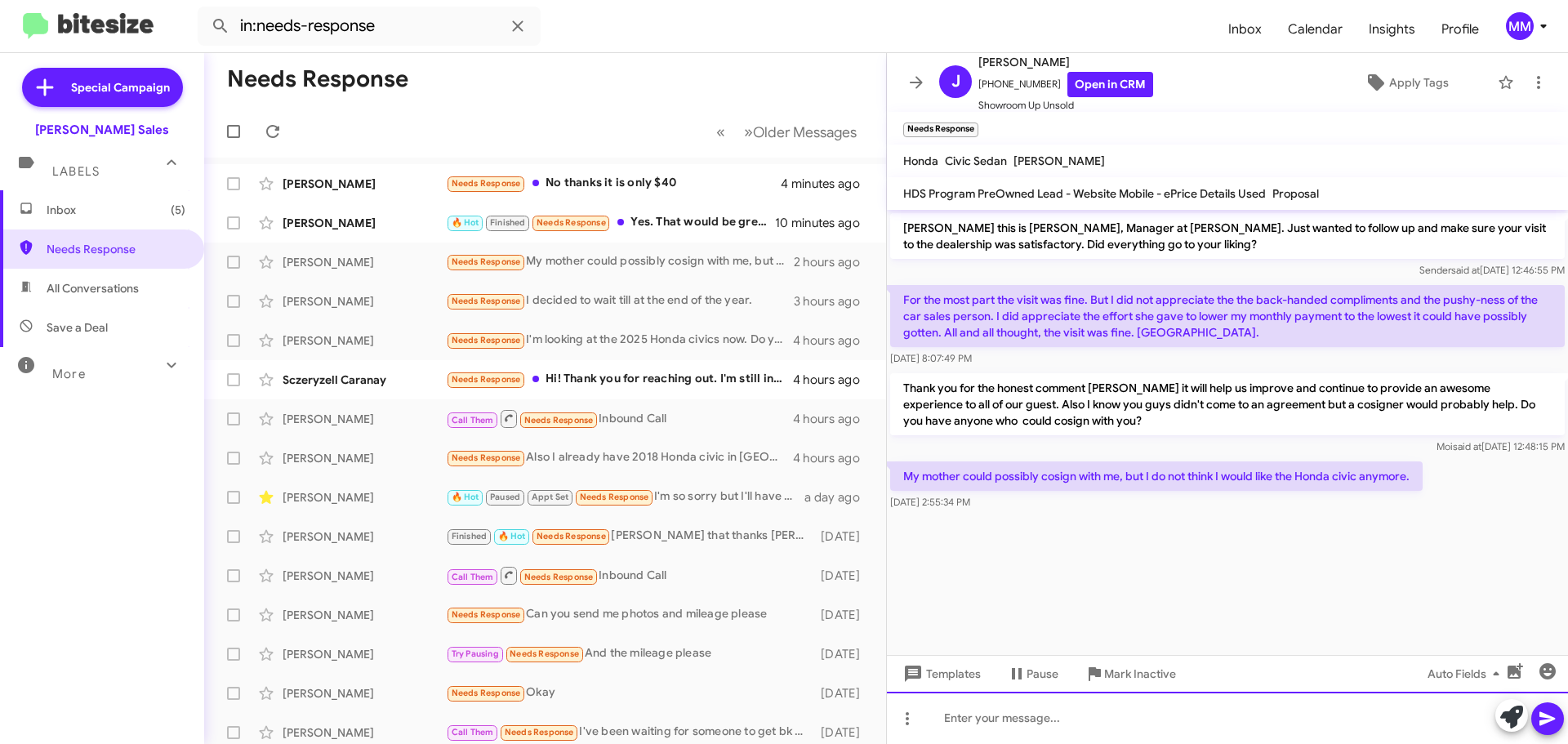
click at [1003, 725] on div at bounding box center [1227, 717] width 681 height 52
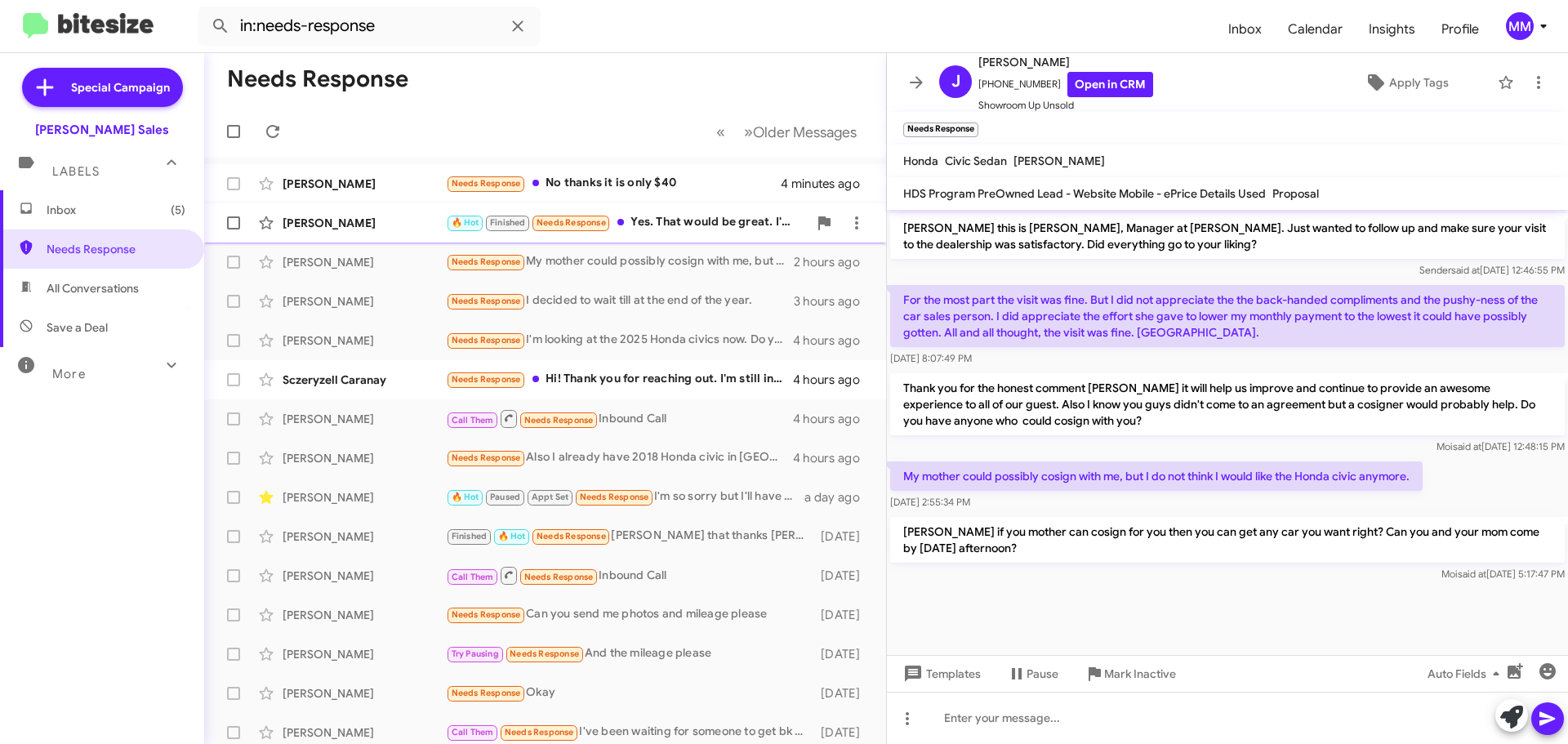
click at [379, 224] on div "[PERSON_NAME]" at bounding box center [364, 223] width 163 height 17
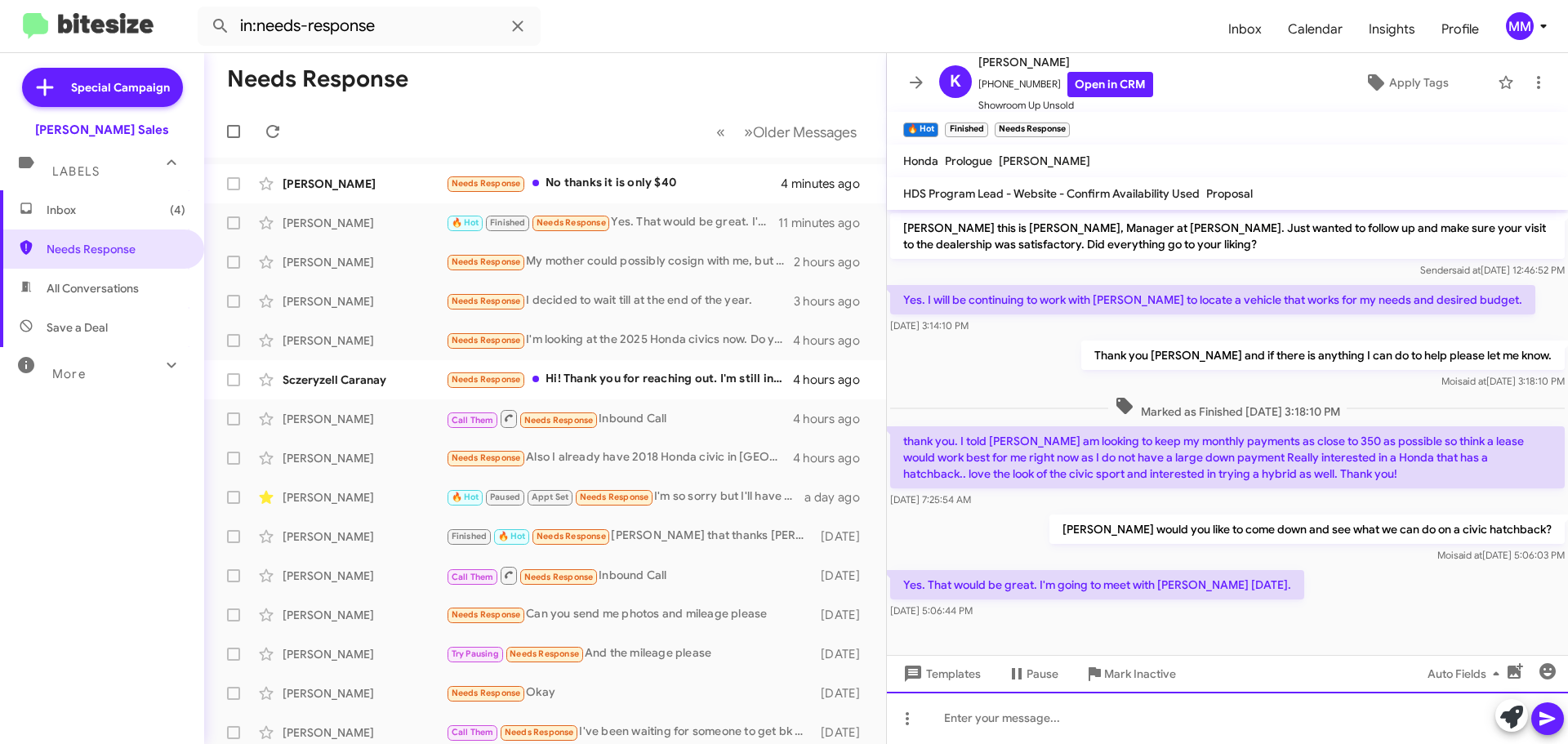
click at [1002, 721] on div at bounding box center [1227, 717] width 681 height 52
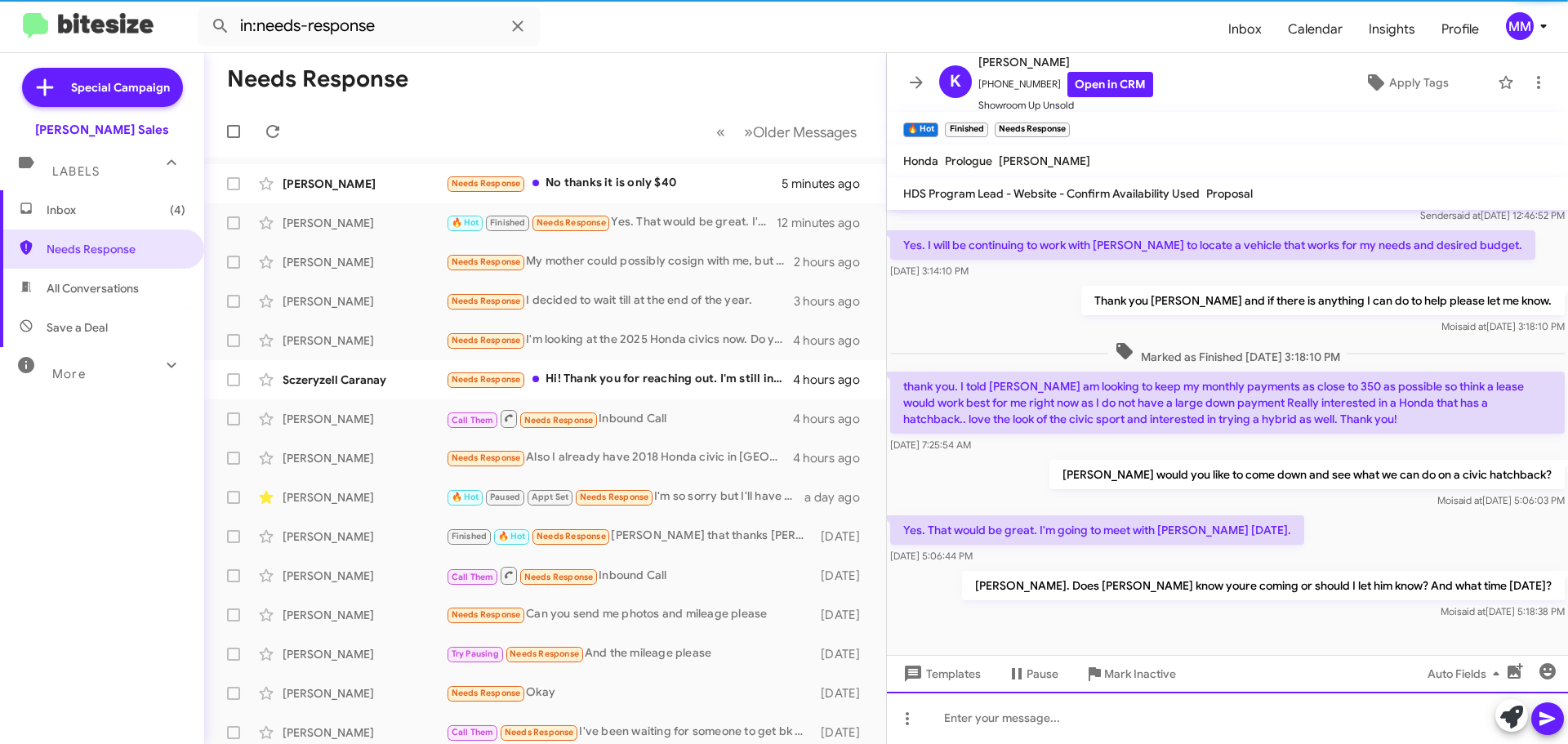
scroll to position [55, 0]
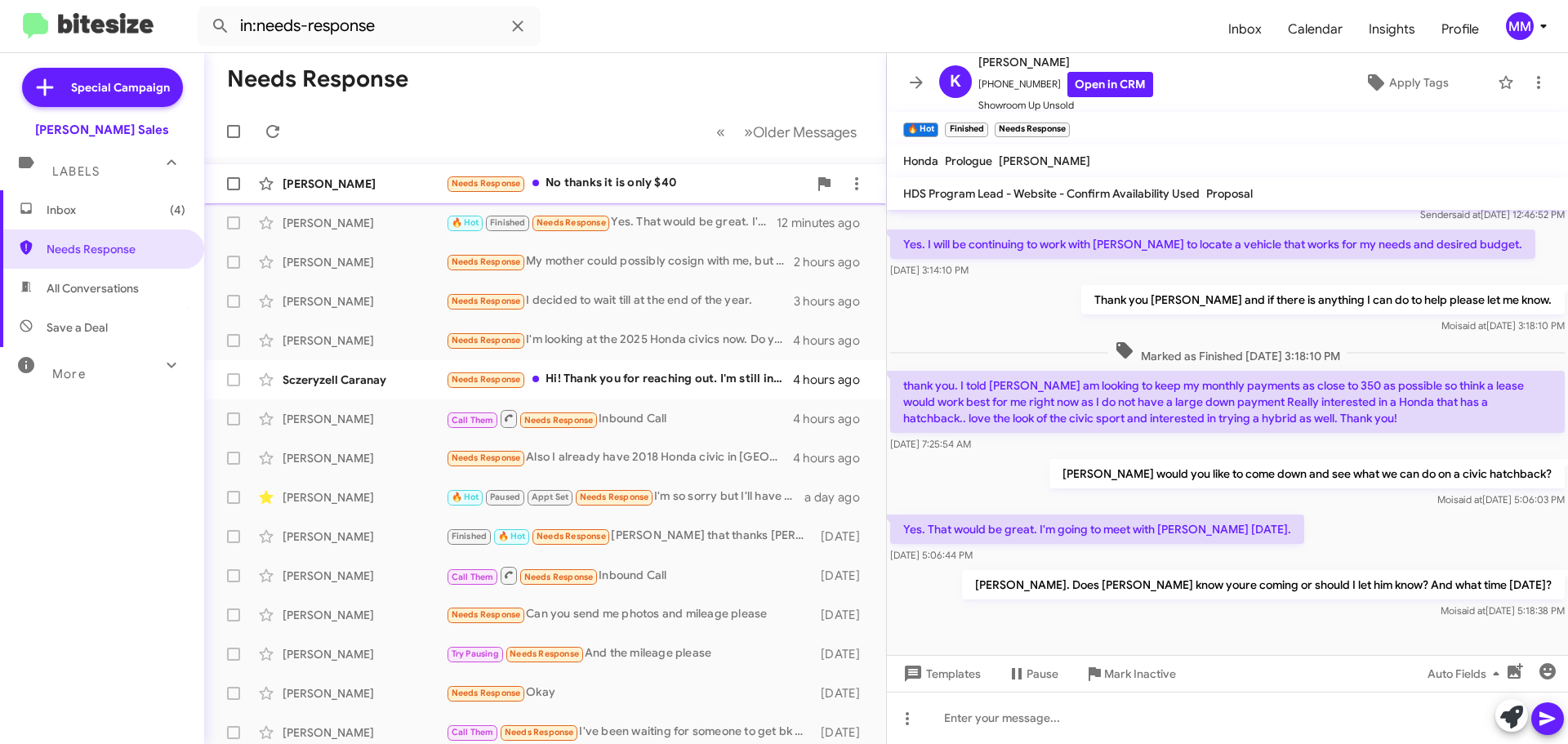
click at [557, 179] on div "Needs Response No thanks it is only $40" at bounding box center [627, 183] width 362 height 18
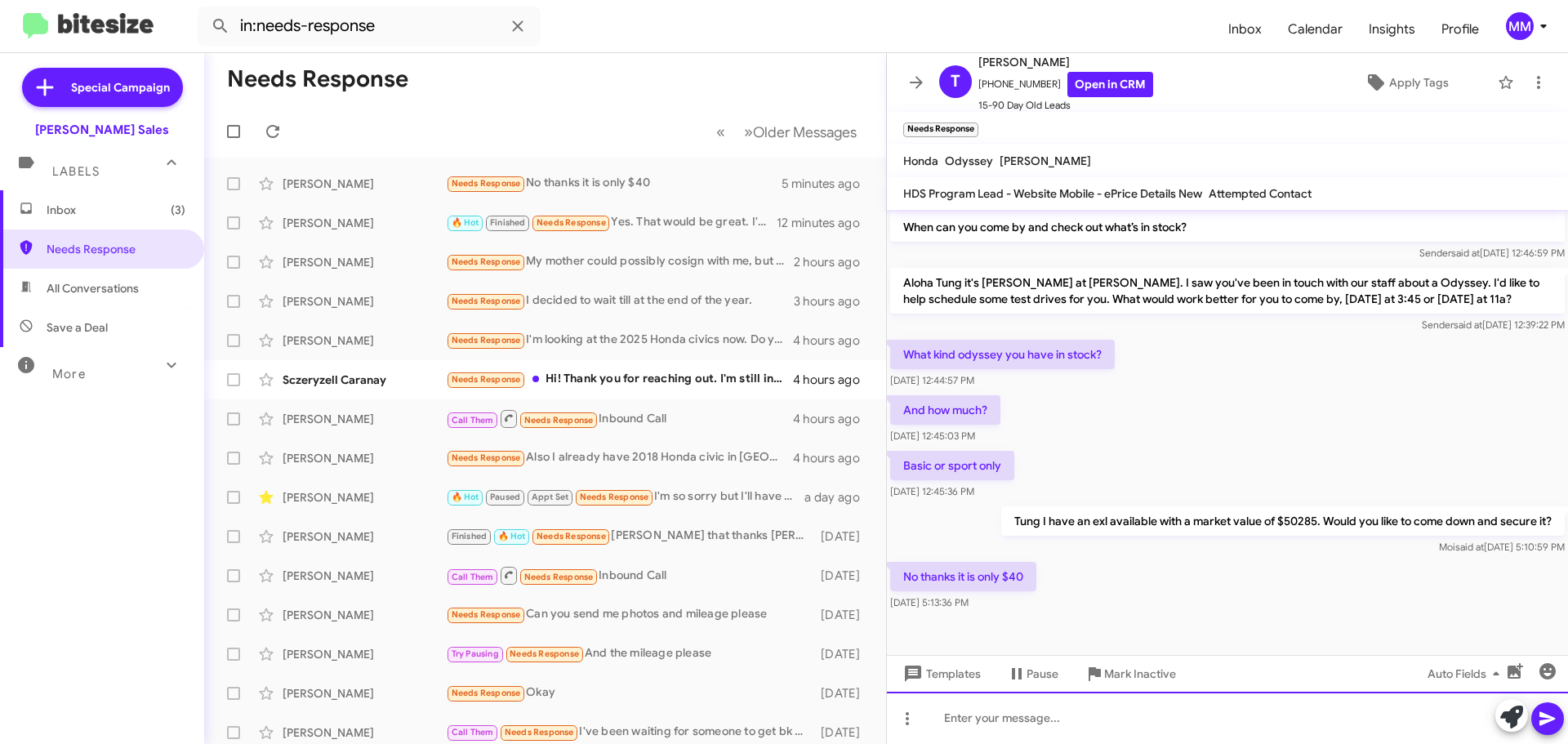
click at [1015, 724] on div at bounding box center [1227, 717] width 681 height 52
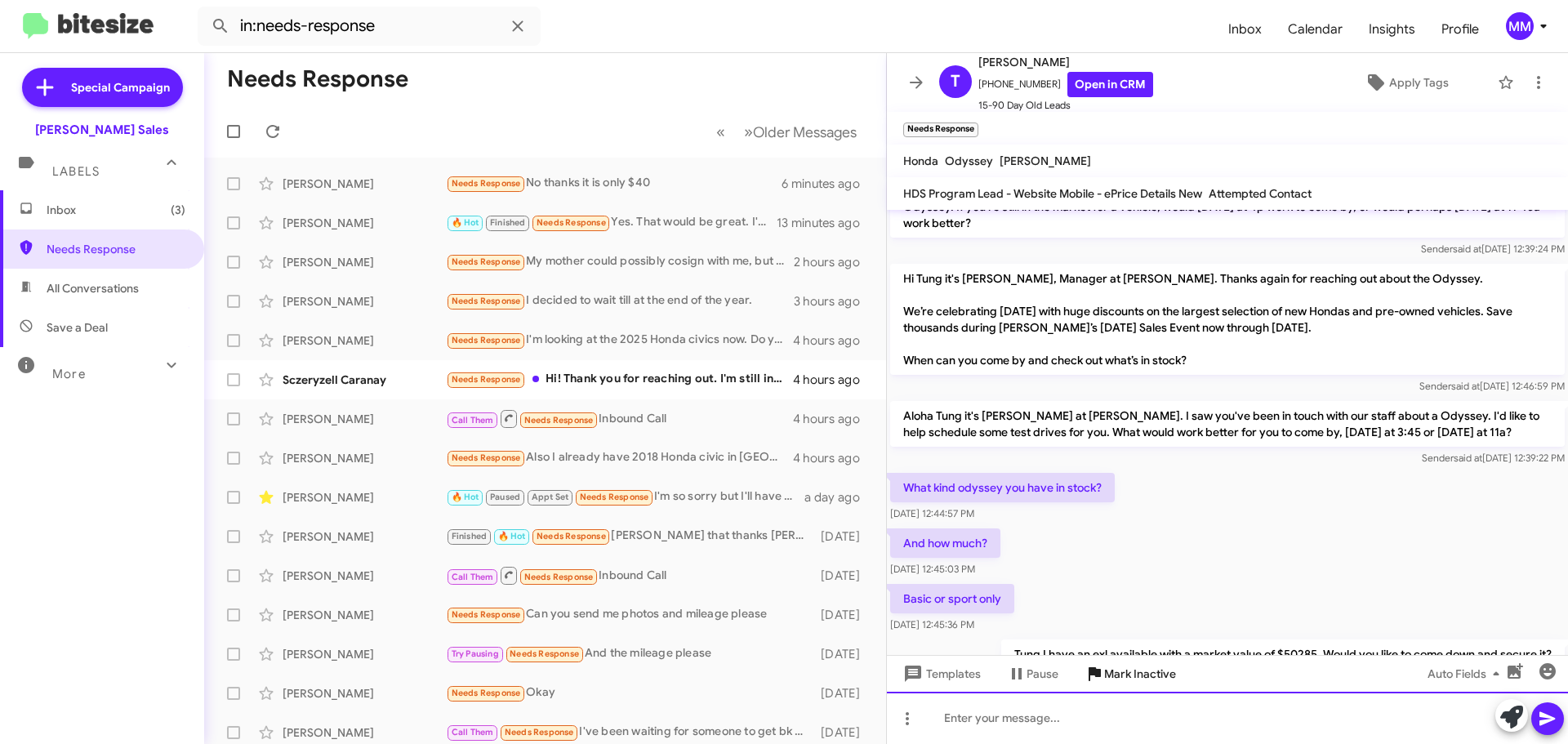
scroll to position [390, 0]
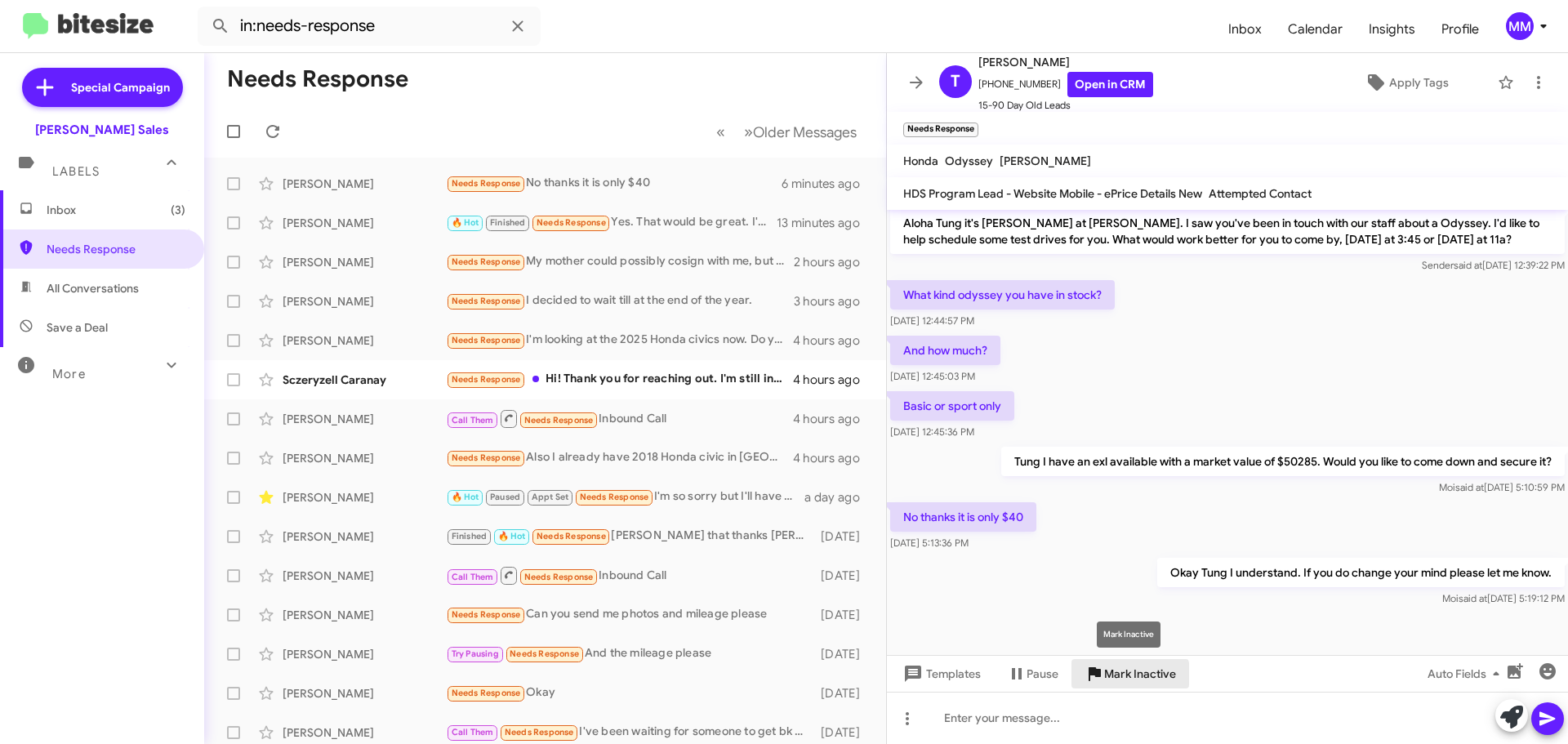
click at [1115, 678] on span "Mark Inactive" at bounding box center [1140, 673] width 72 height 29
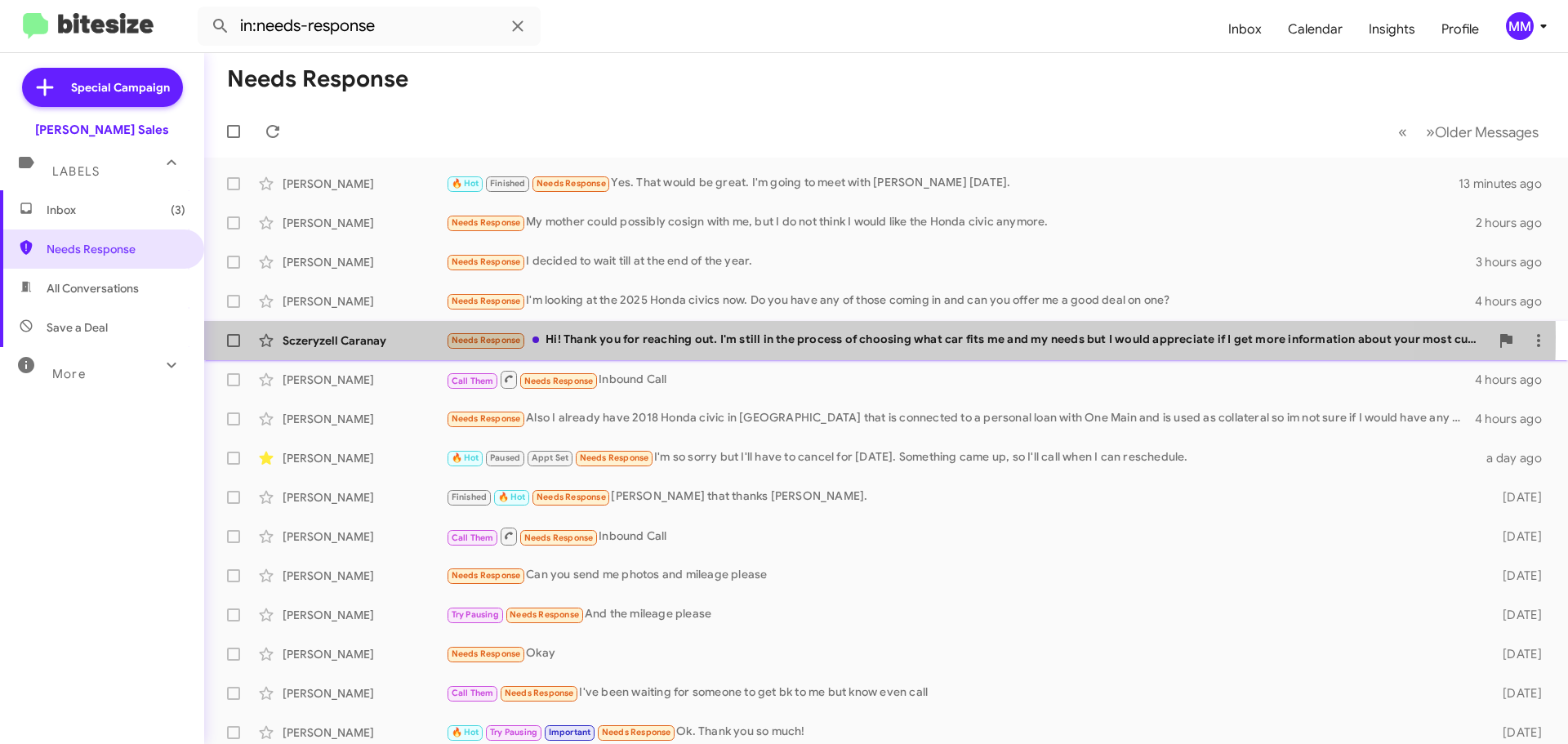
click at [758, 336] on div "Needs Response Hi! Thank you for reaching out. I'm still in the process of choo…" at bounding box center [968, 340] width 1044 height 18
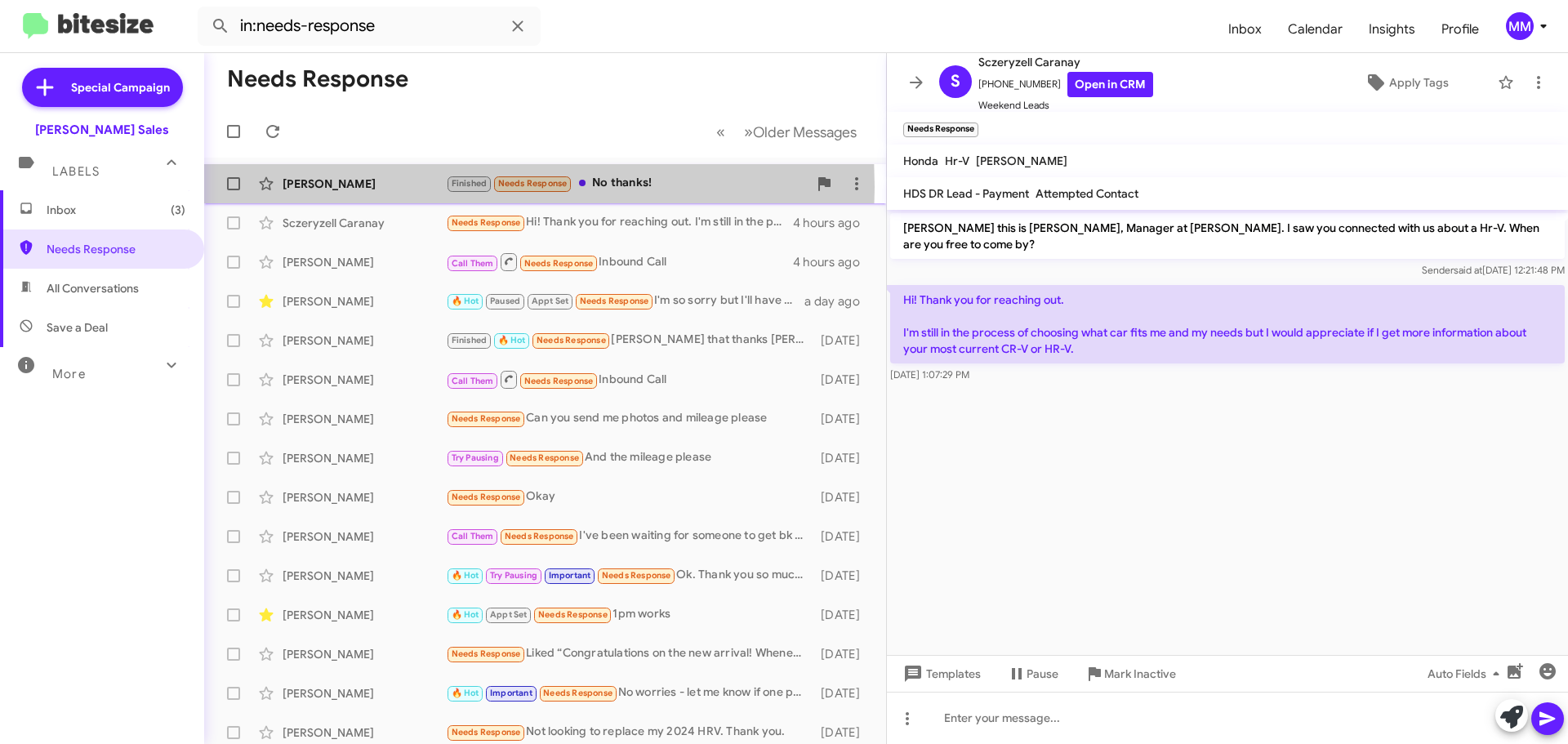
click at [402, 187] on div "[PERSON_NAME]" at bounding box center [364, 184] width 163 height 17
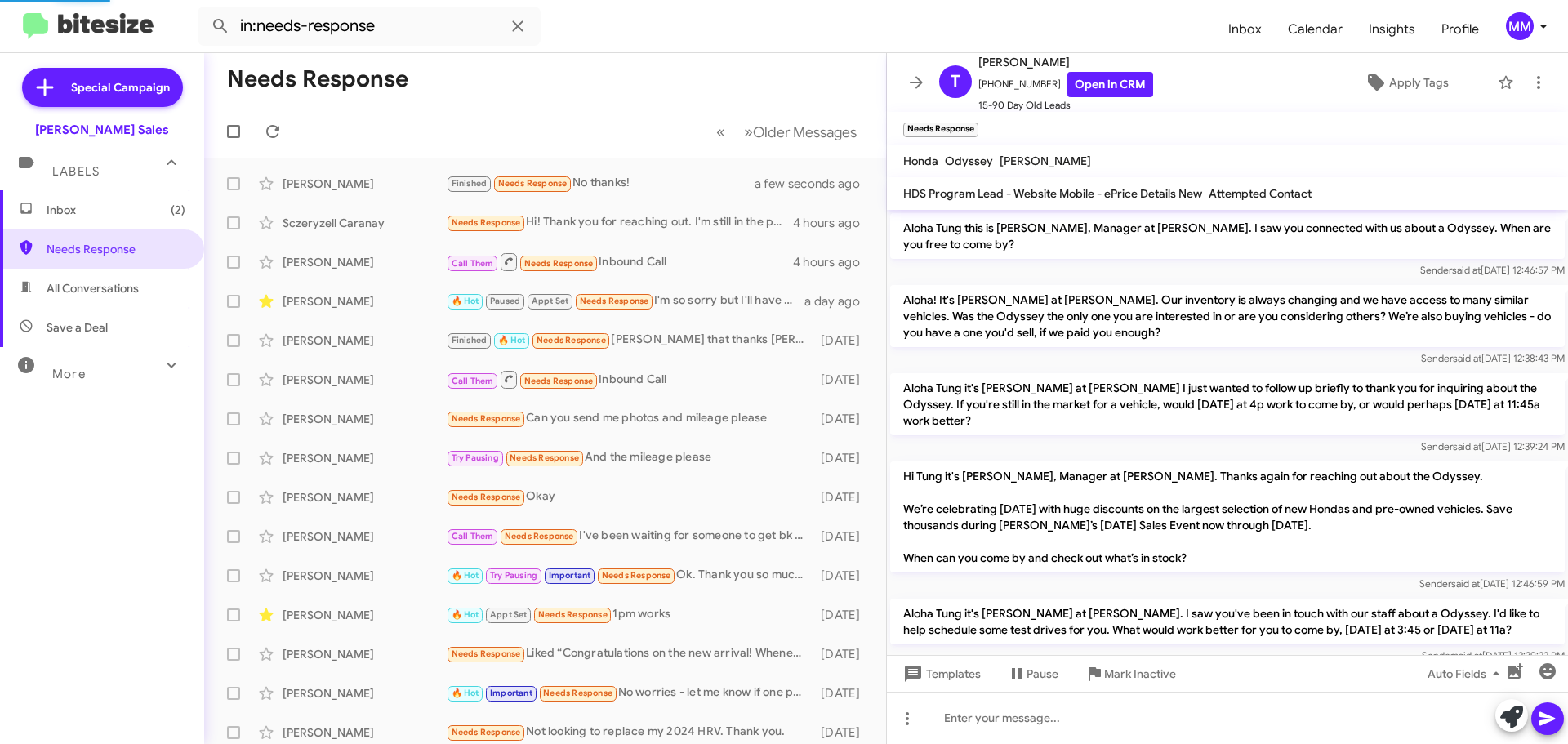
scroll to position [544, 0]
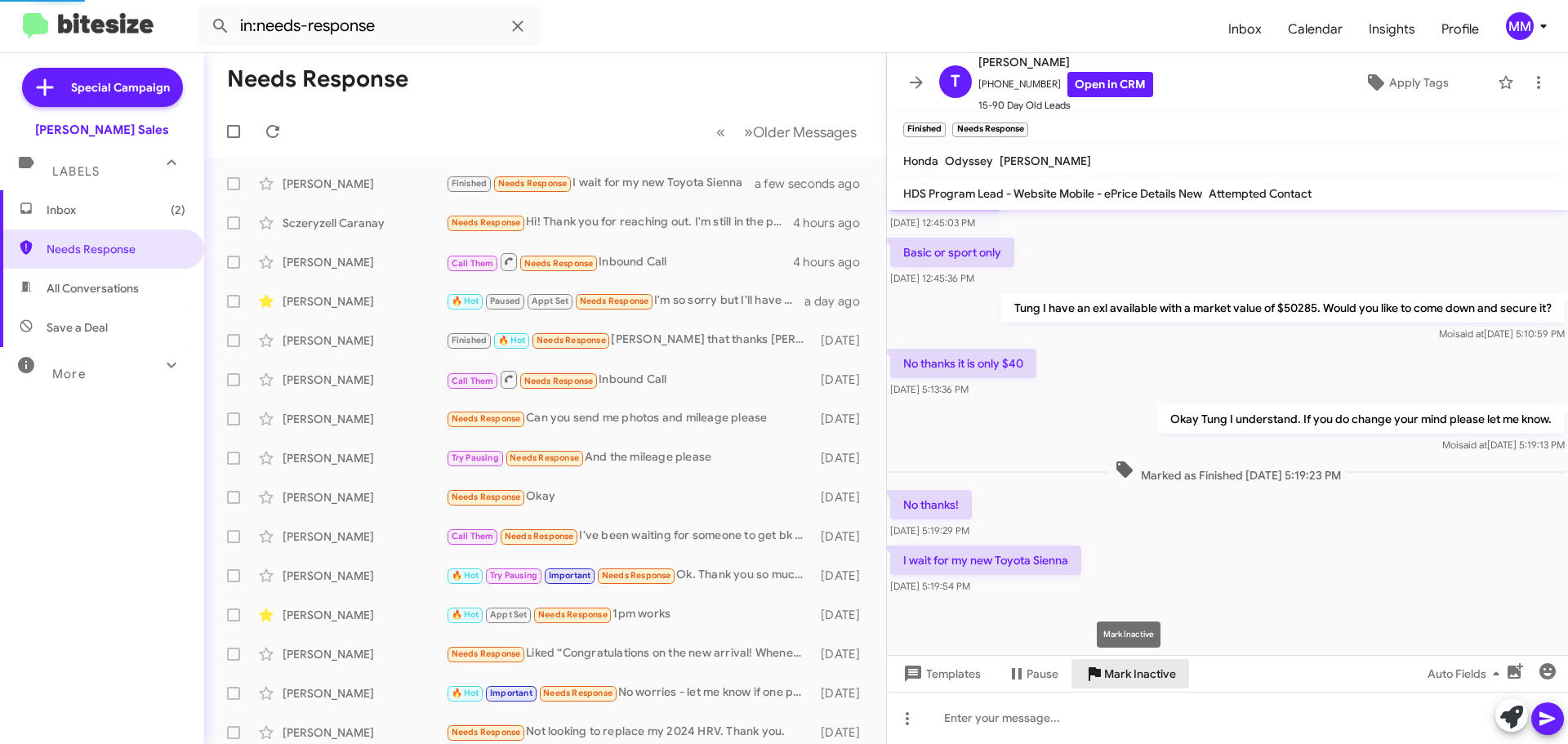
click at [1115, 680] on span "Mark Inactive" at bounding box center [1140, 673] width 72 height 29
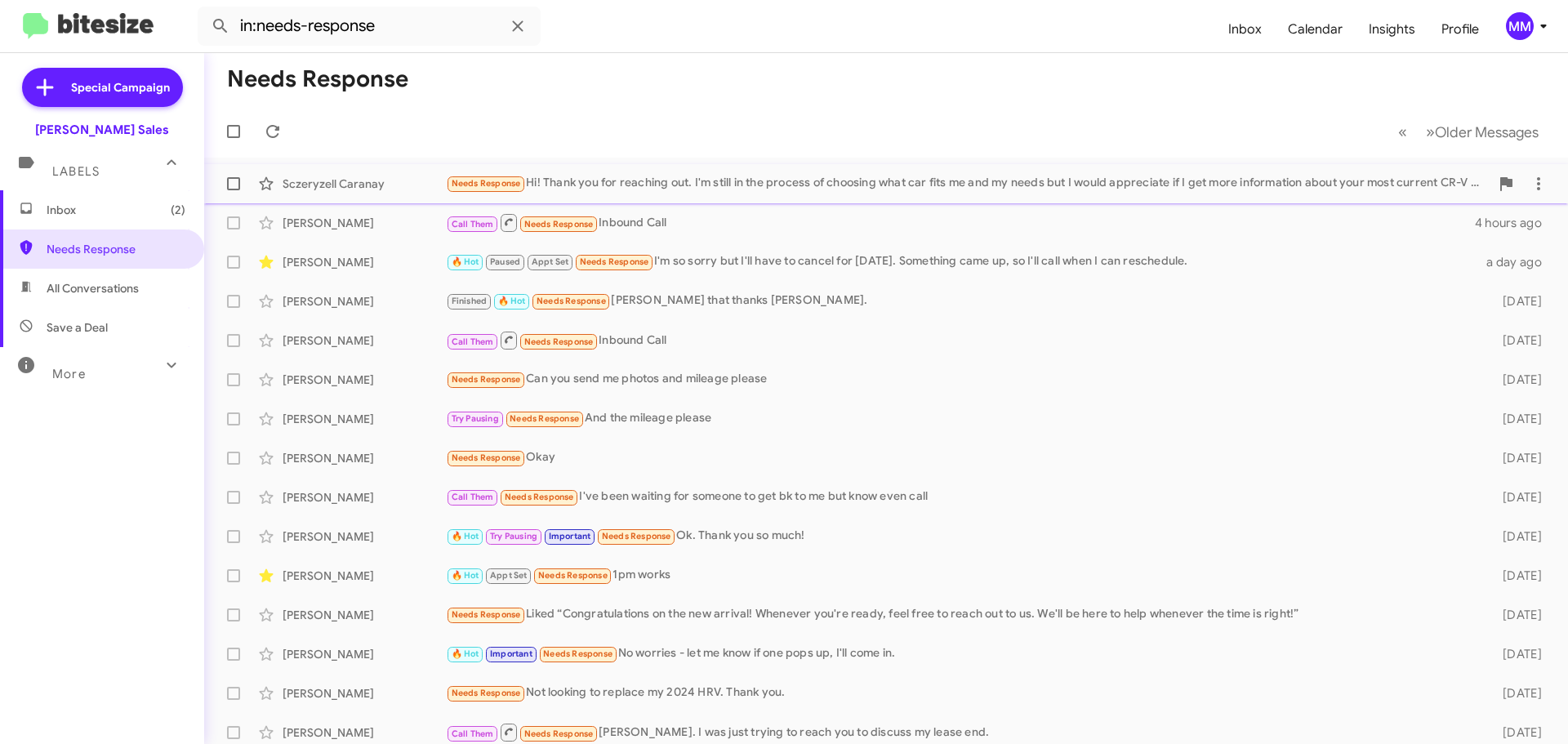
click at [596, 177] on div "Needs Response Hi! Thank you for reaching out. I'm still in the process of choo…" at bounding box center [968, 183] width 1044 height 18
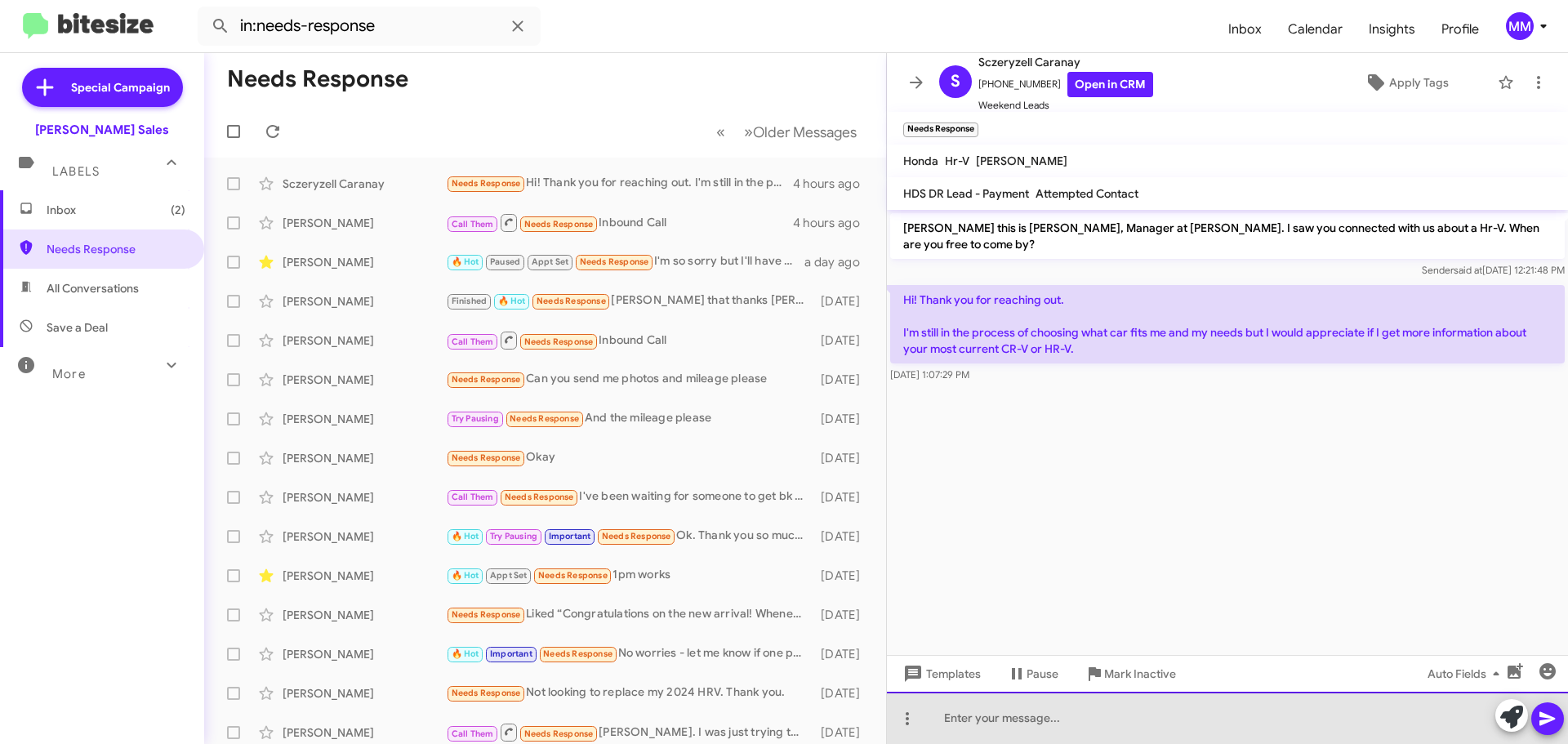
click at [964, 721] on div at bounding box center [1227, 717] width 681 height 52
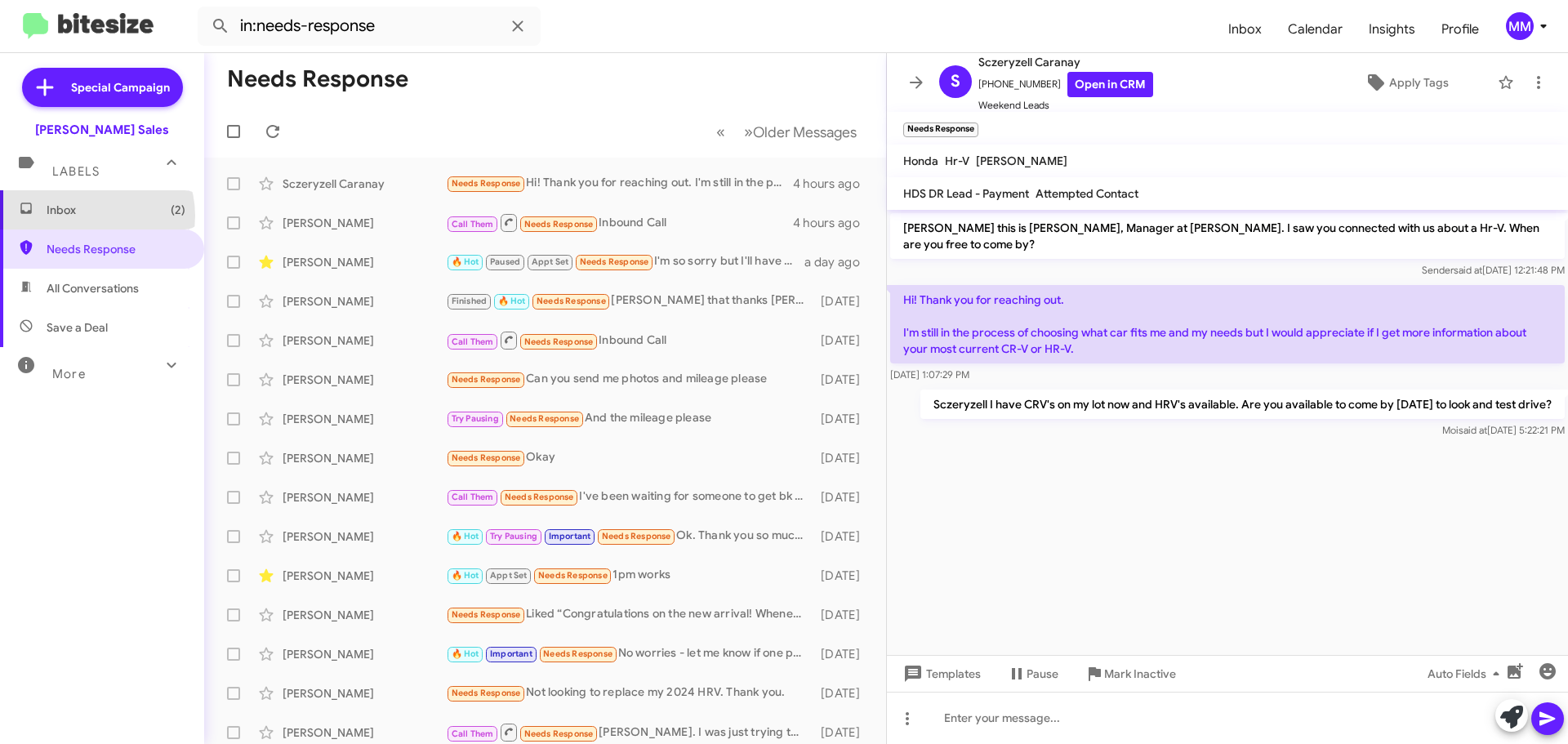
click at [90, 216] on span "Inbox (2)" at bounding box center [116, 210] width 139 height 17
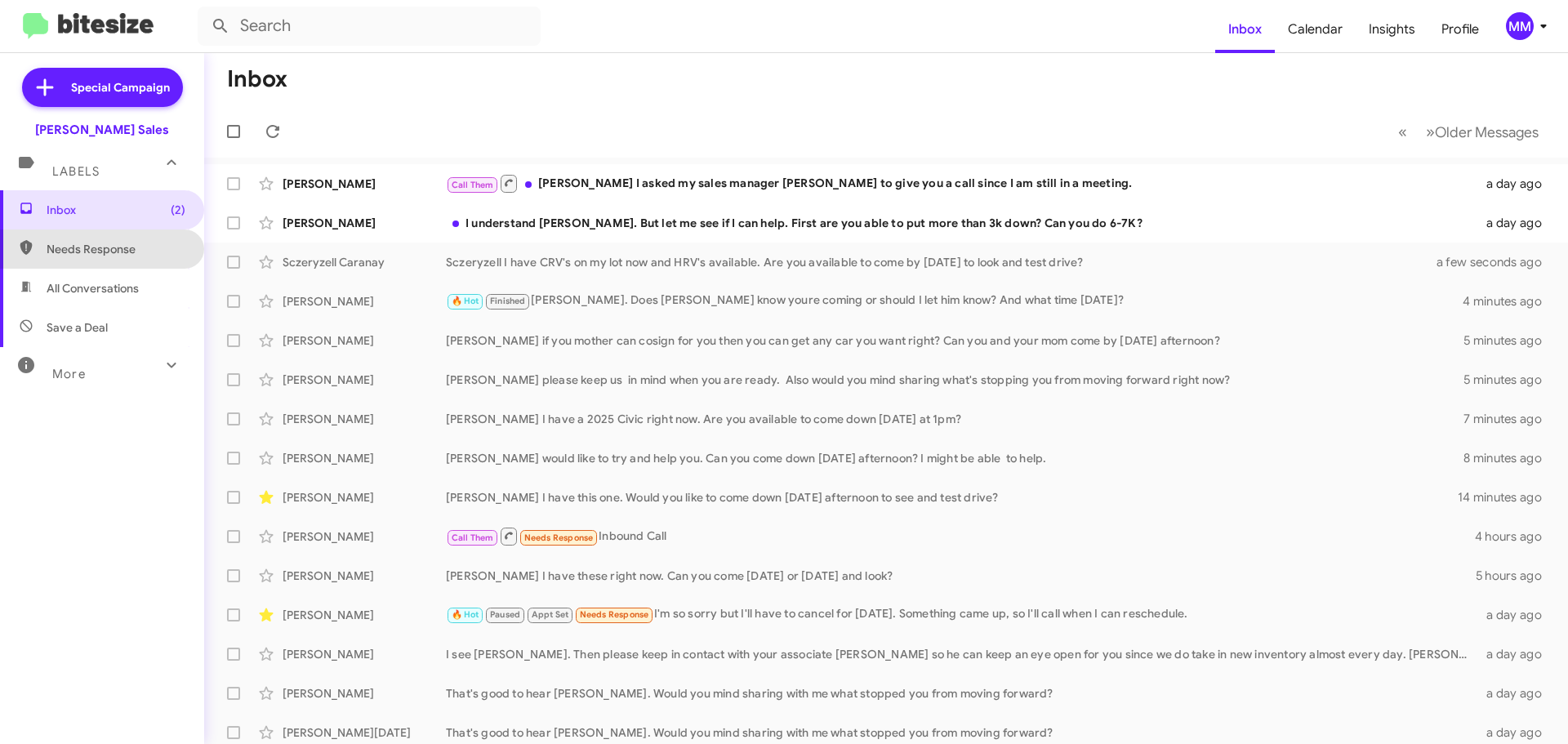
click at [113, 252] on span "Needs Response" at bounding box center [116, 249] width 139 height 17
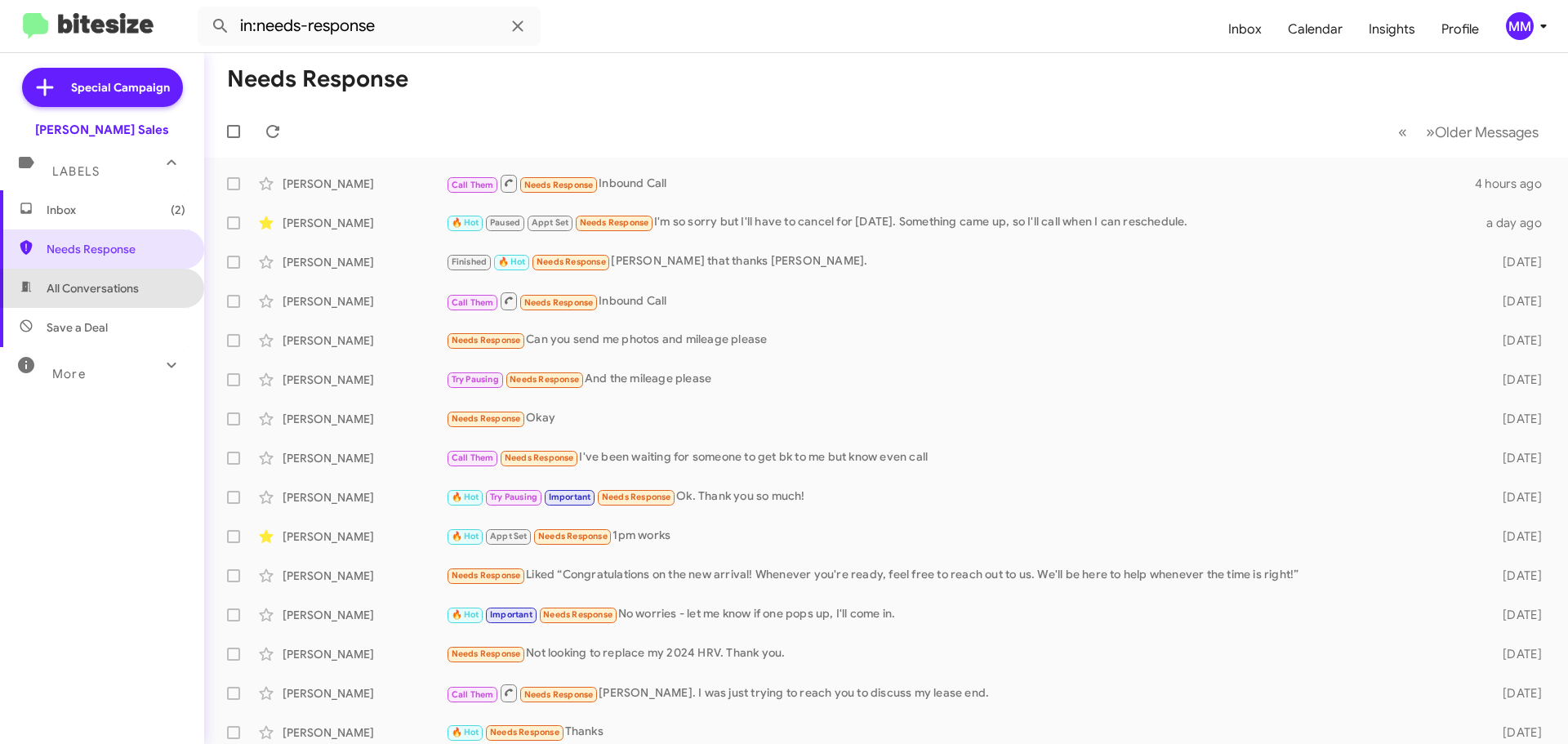
click at [123, 291] on span "All Conversations" at bounding box center [93, 289] width 92 height 17
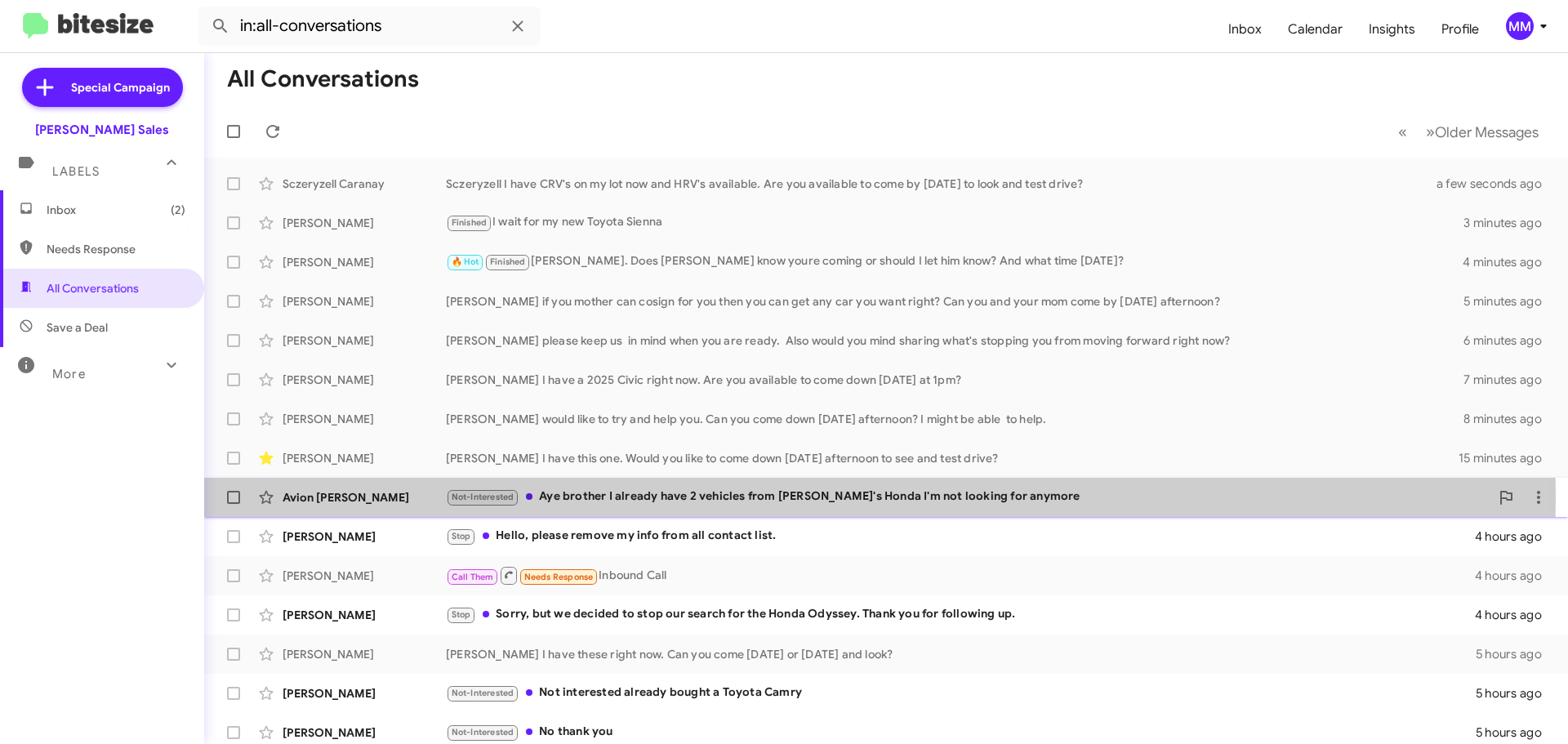
click at [618, 497] on div "Not-Interested Aye brother I already have 2 vehicles from [PERSON_NAME]'s Honda…" at bounding box center [968, 496] width 1044 height 18
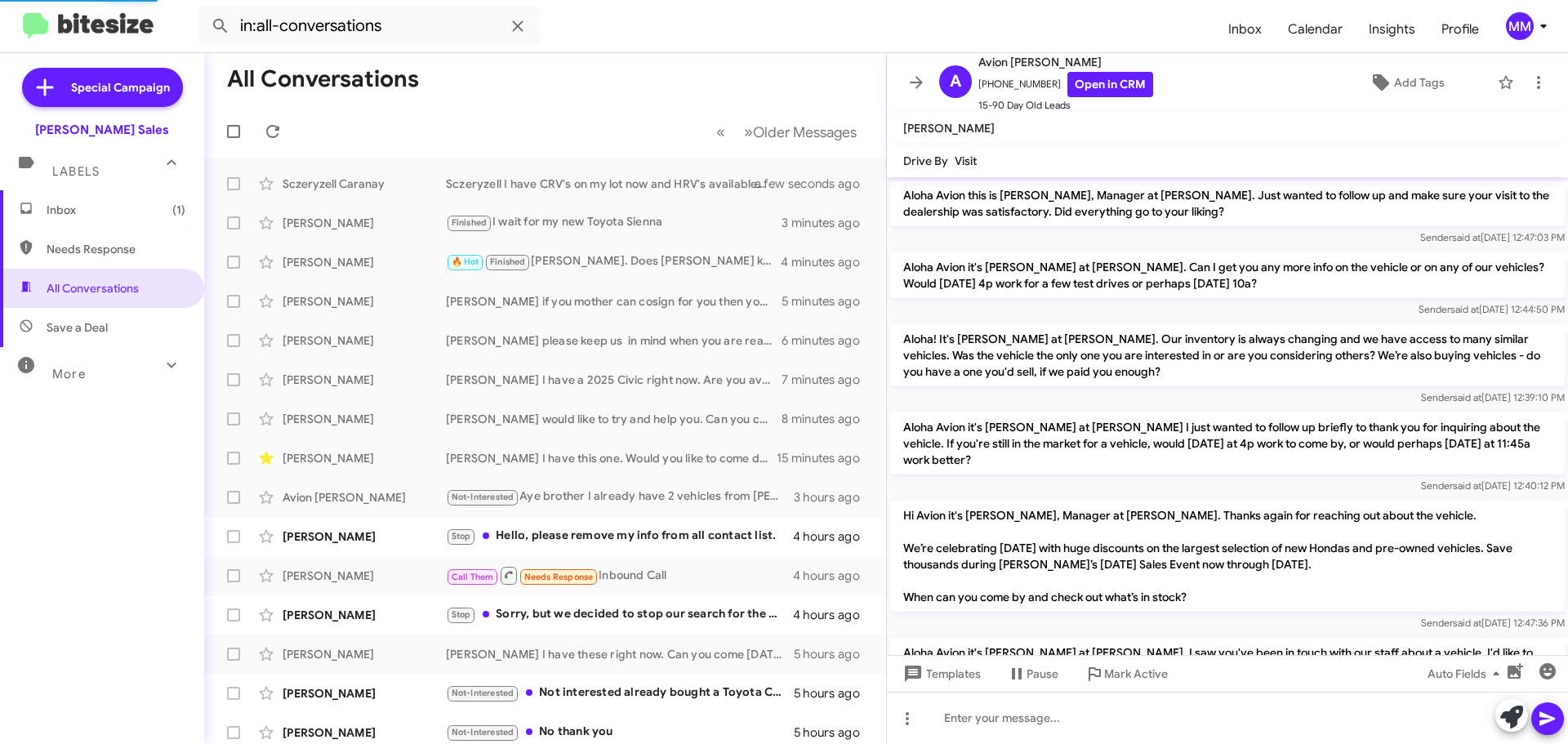
scroll to position [170, 0]
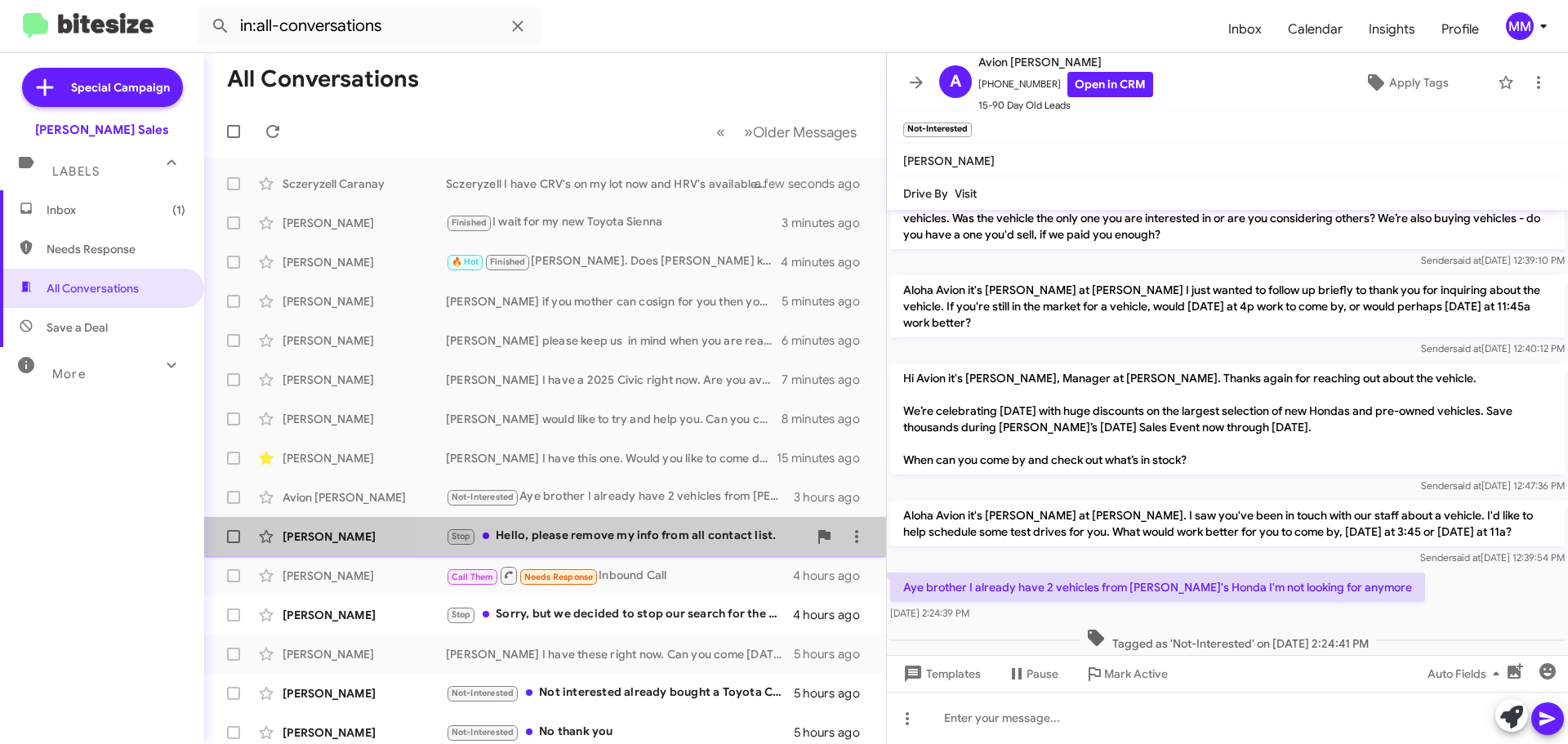
click at [649, 537] on div "Stop Hello, please remove my info from all contact list." at bounding box center [627, 536] width 362 height 18
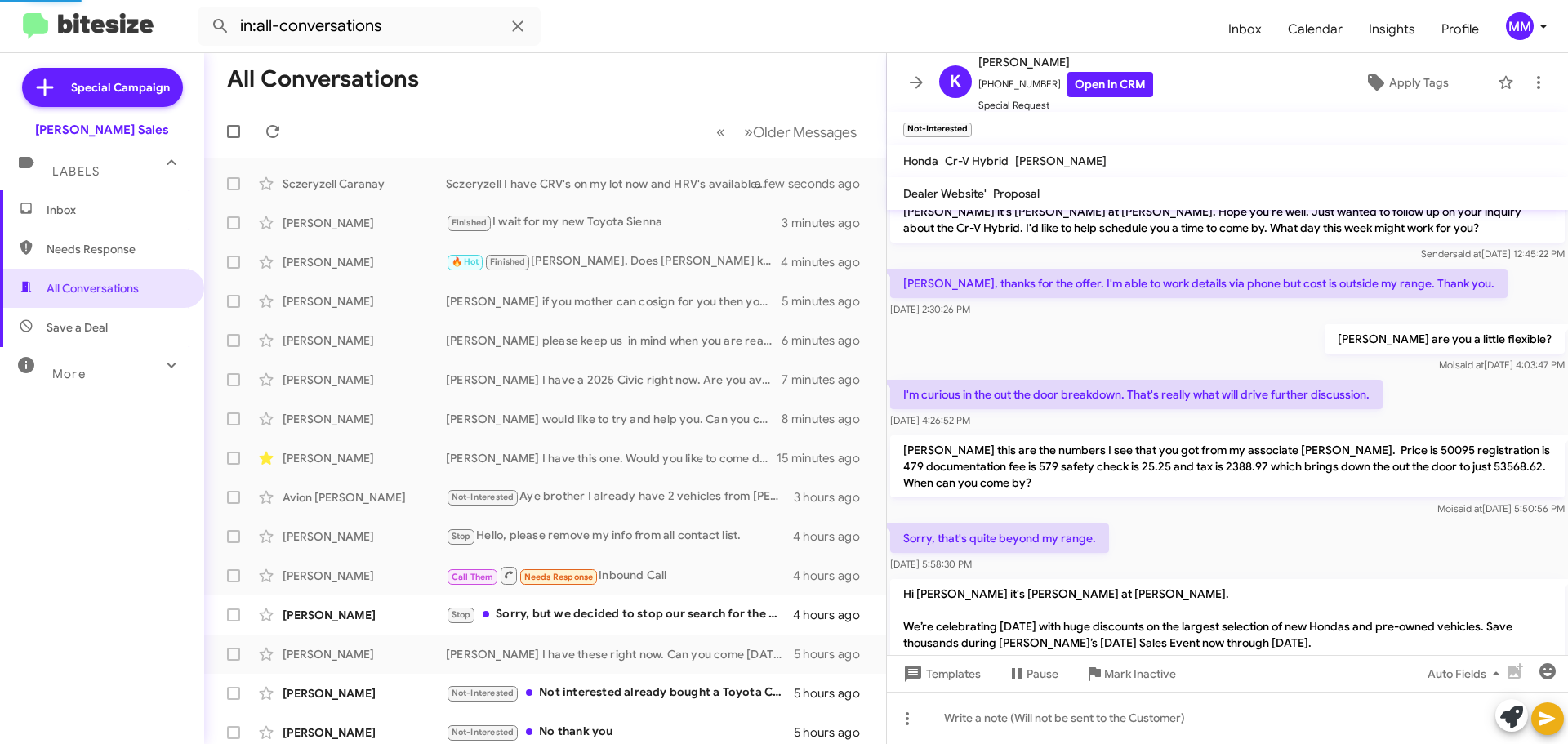
scroll to position [304, 0]
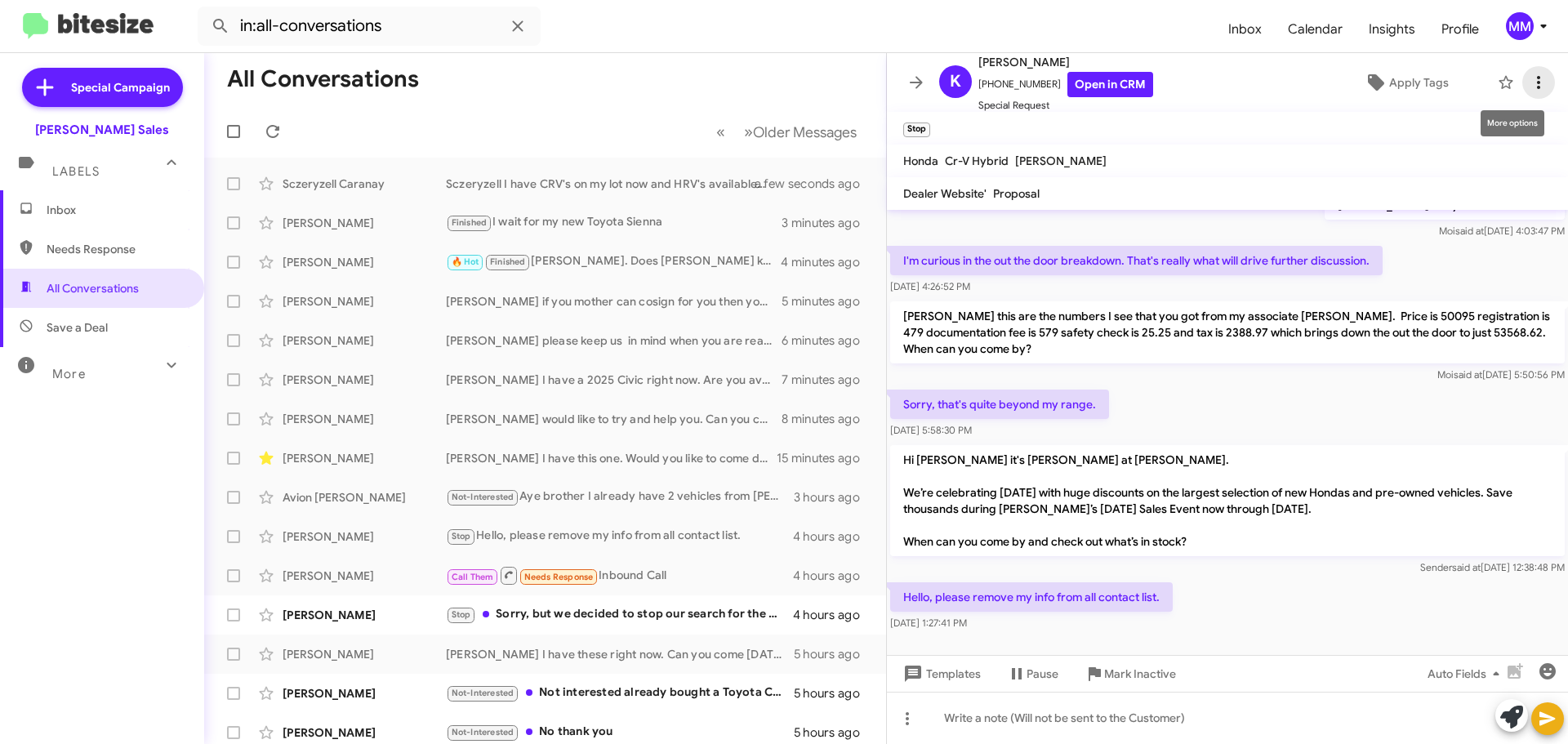
click at [1529, 84] on icon at bounding box center [1538, 82] width 19 height 19
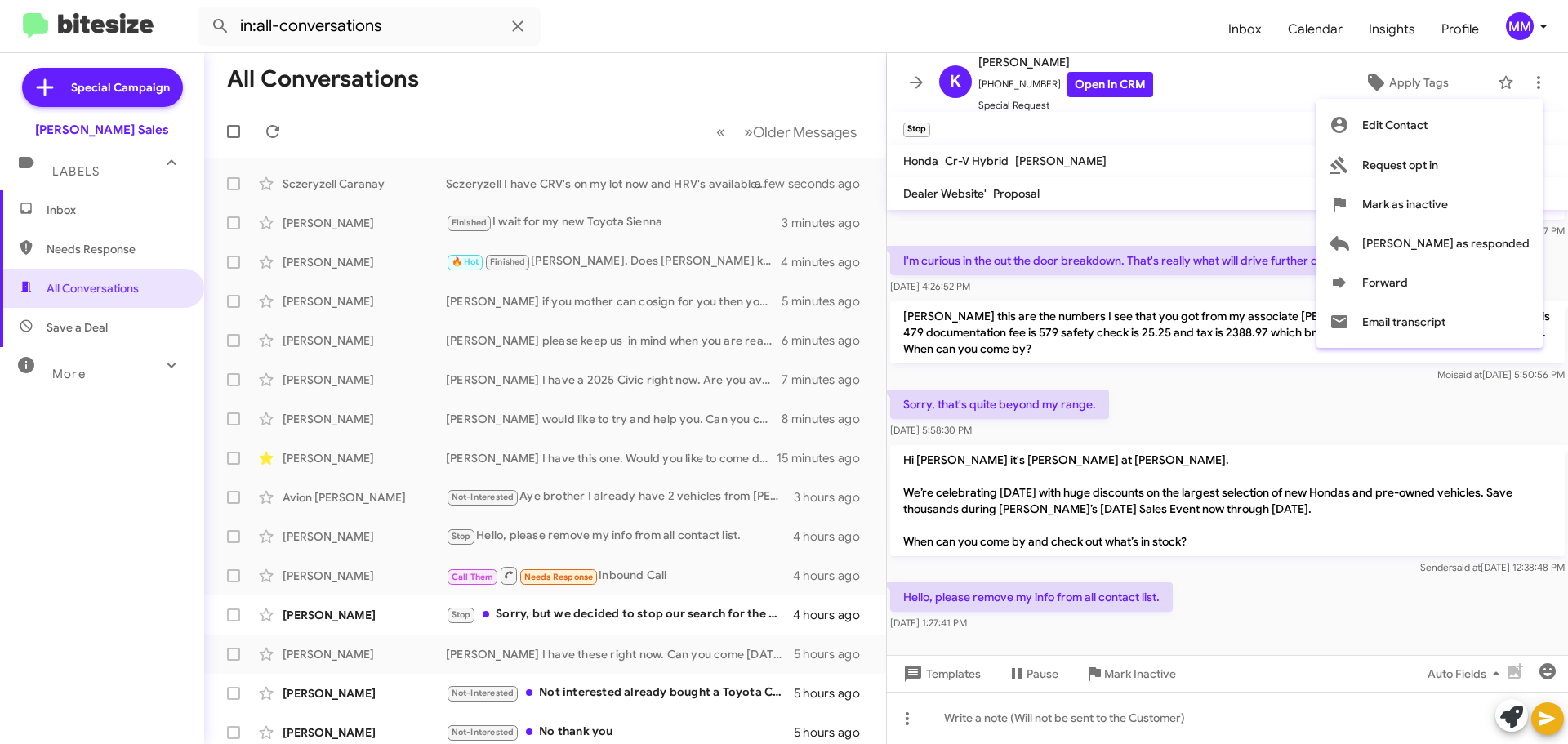
click at [1104, 677] on div at bounding box center [784, 372] width 1568 height 744
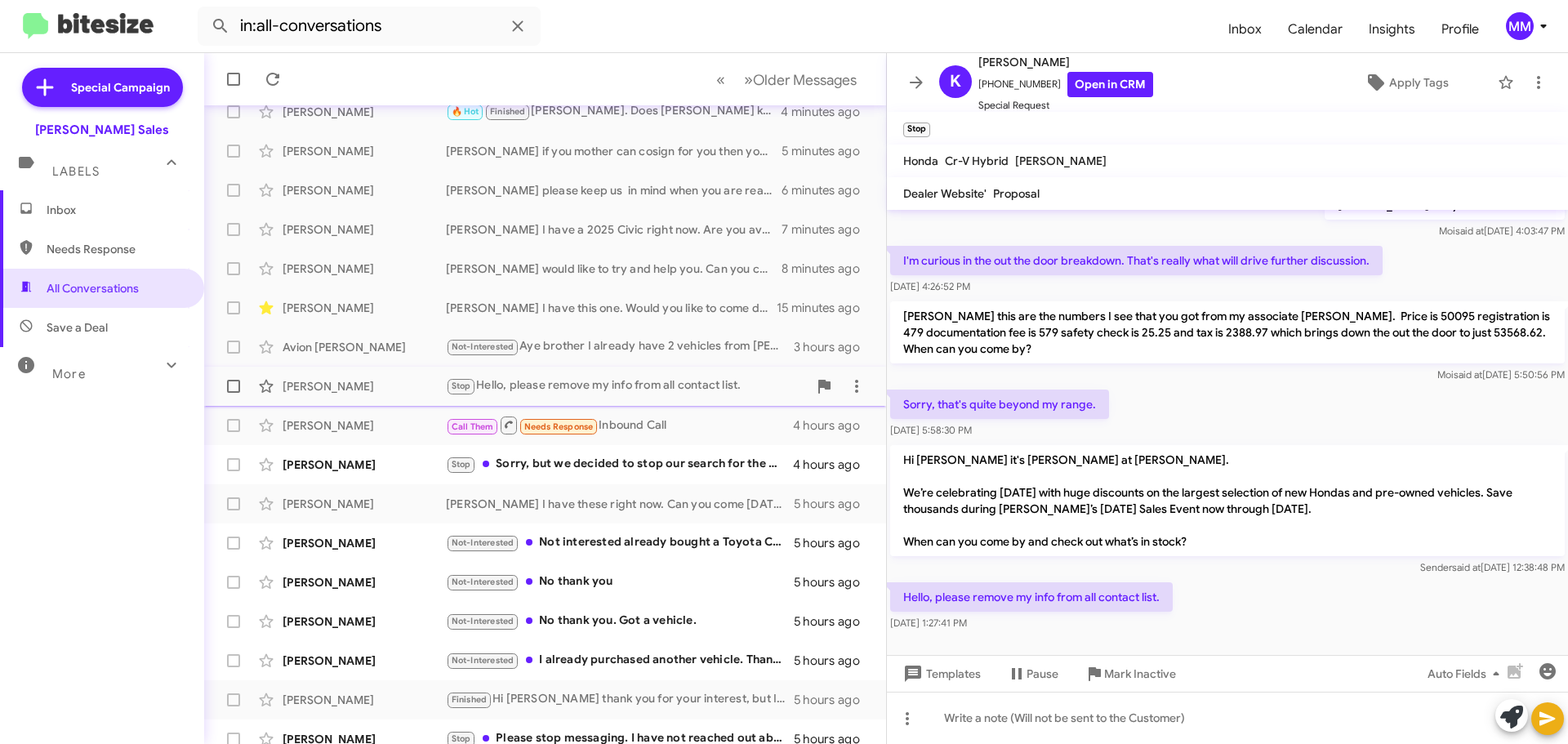
scroll to position [204, 0]
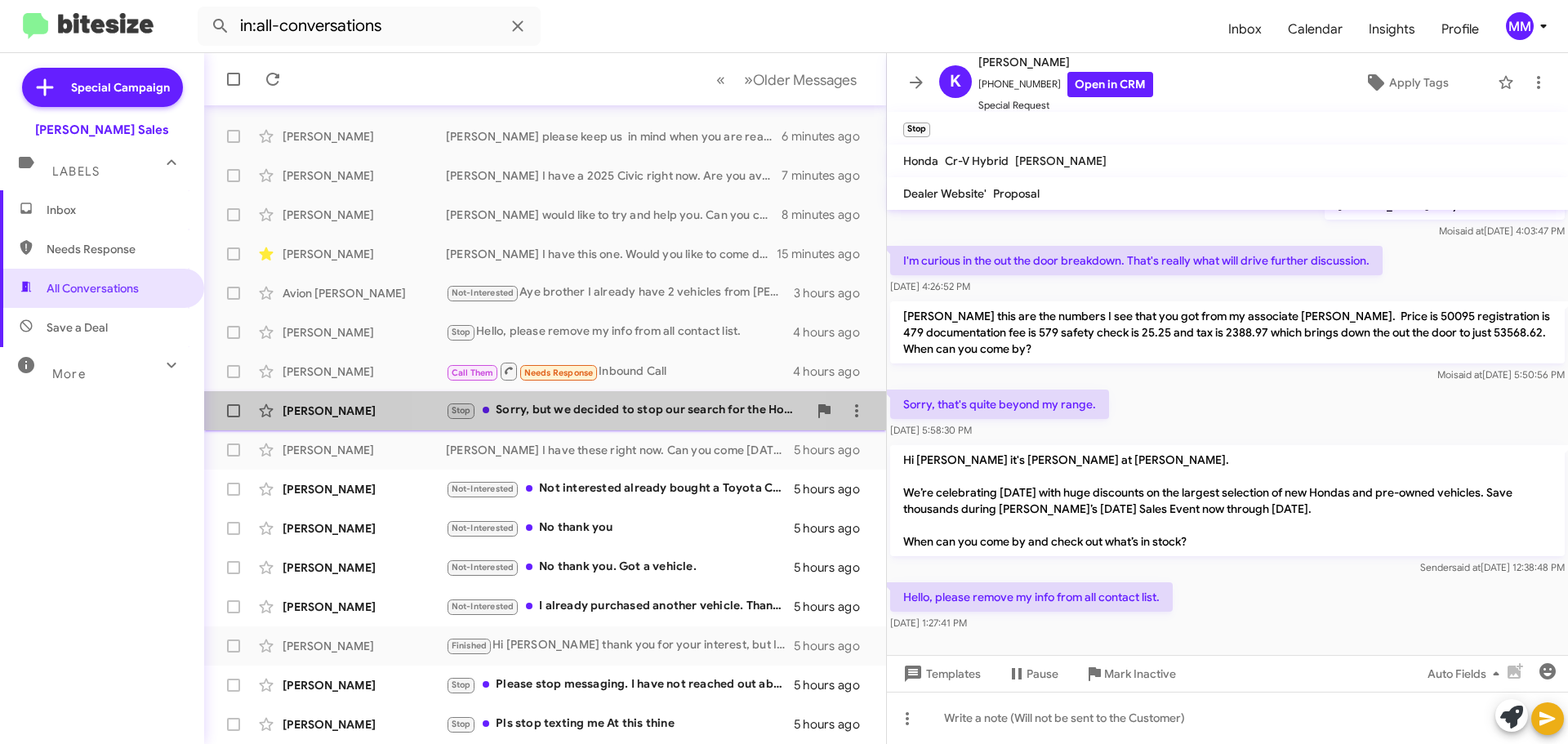
click at [619, 409] on div "Stop Sorry, but we decided to stop our search for the Honda Odyssey. Thank you …" at bounding box center [627, 410] width 362 height 18
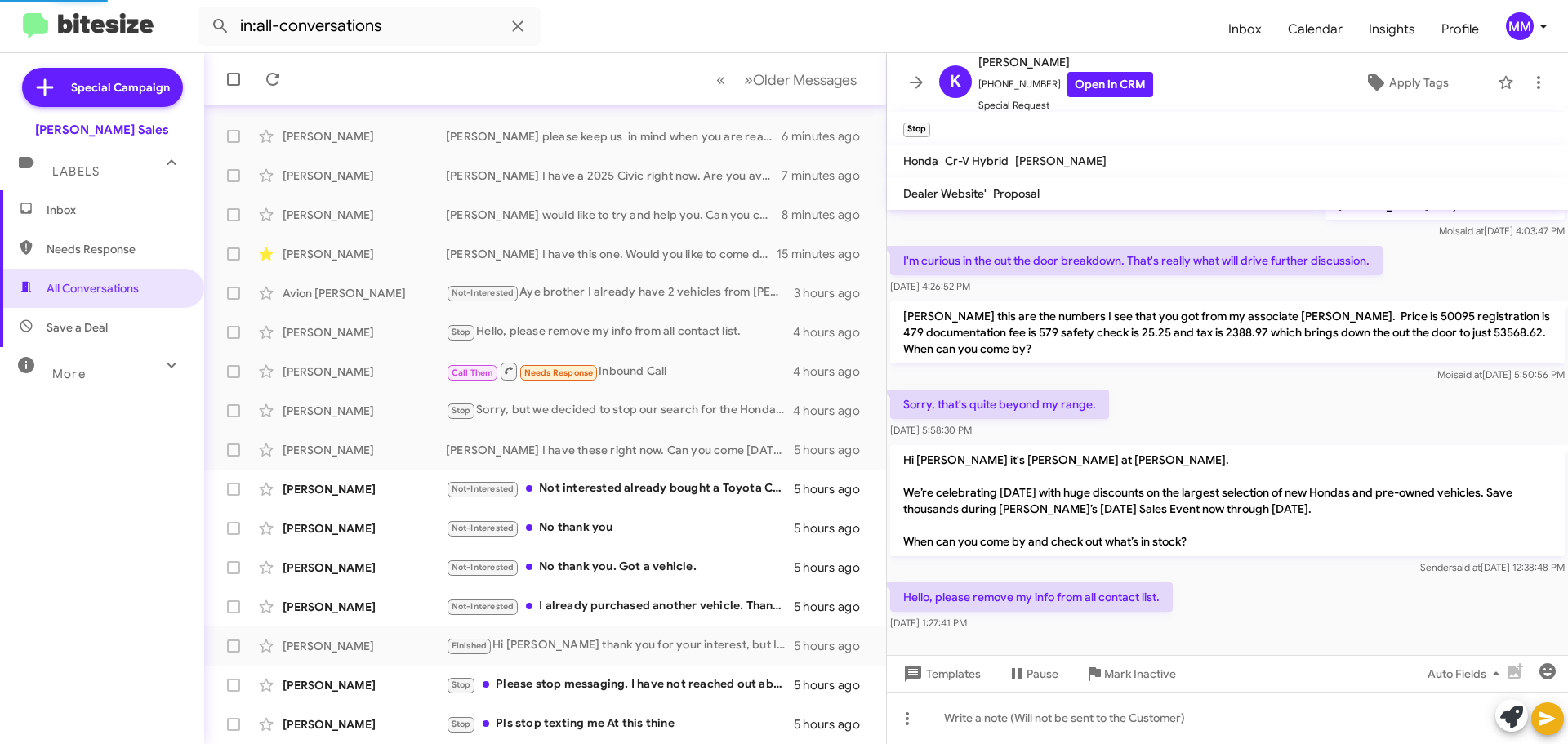
scroll to position [76, 0]
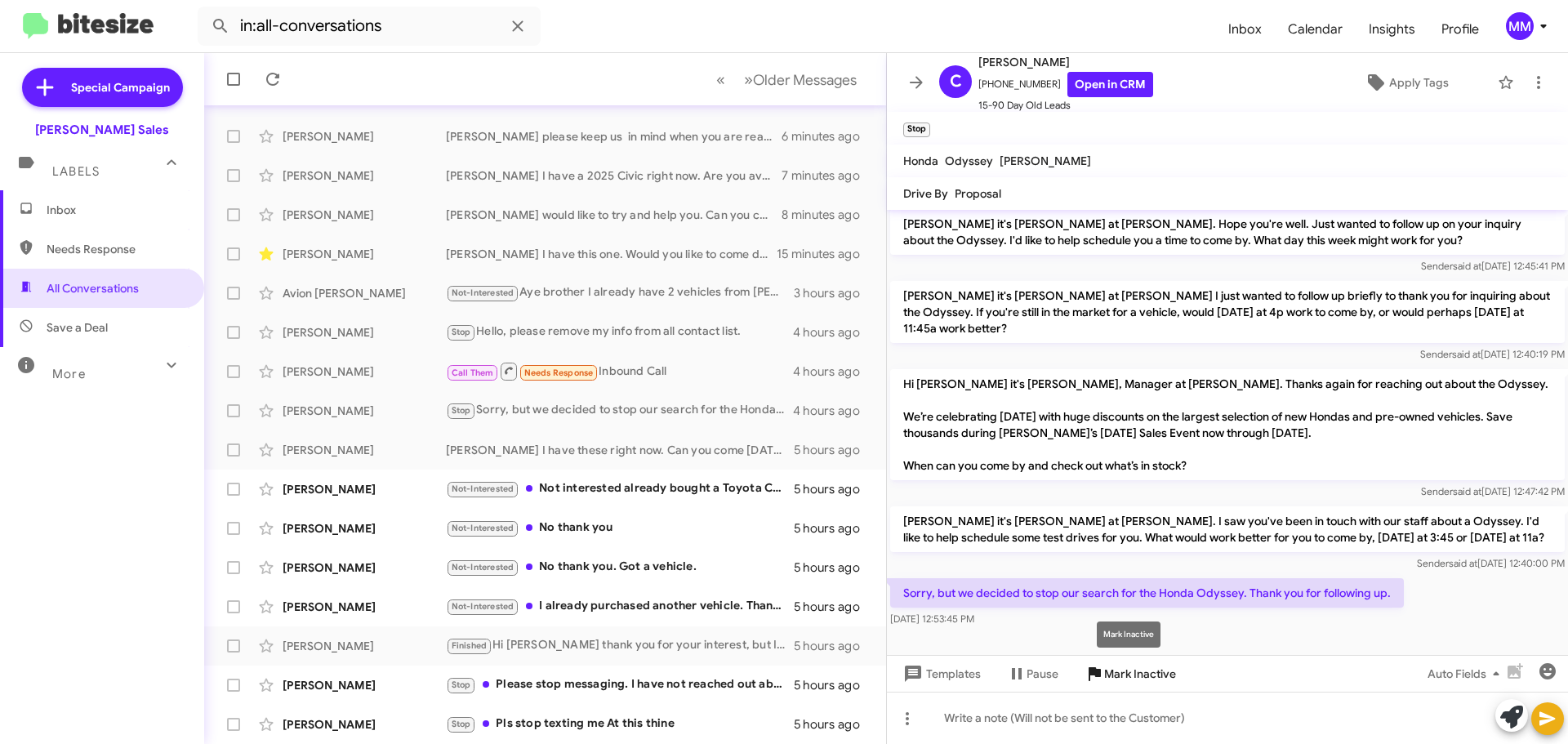
click at [1106, 672] on span "Mark Inactive" at bounding box center [1140, 673] width 72 height 29
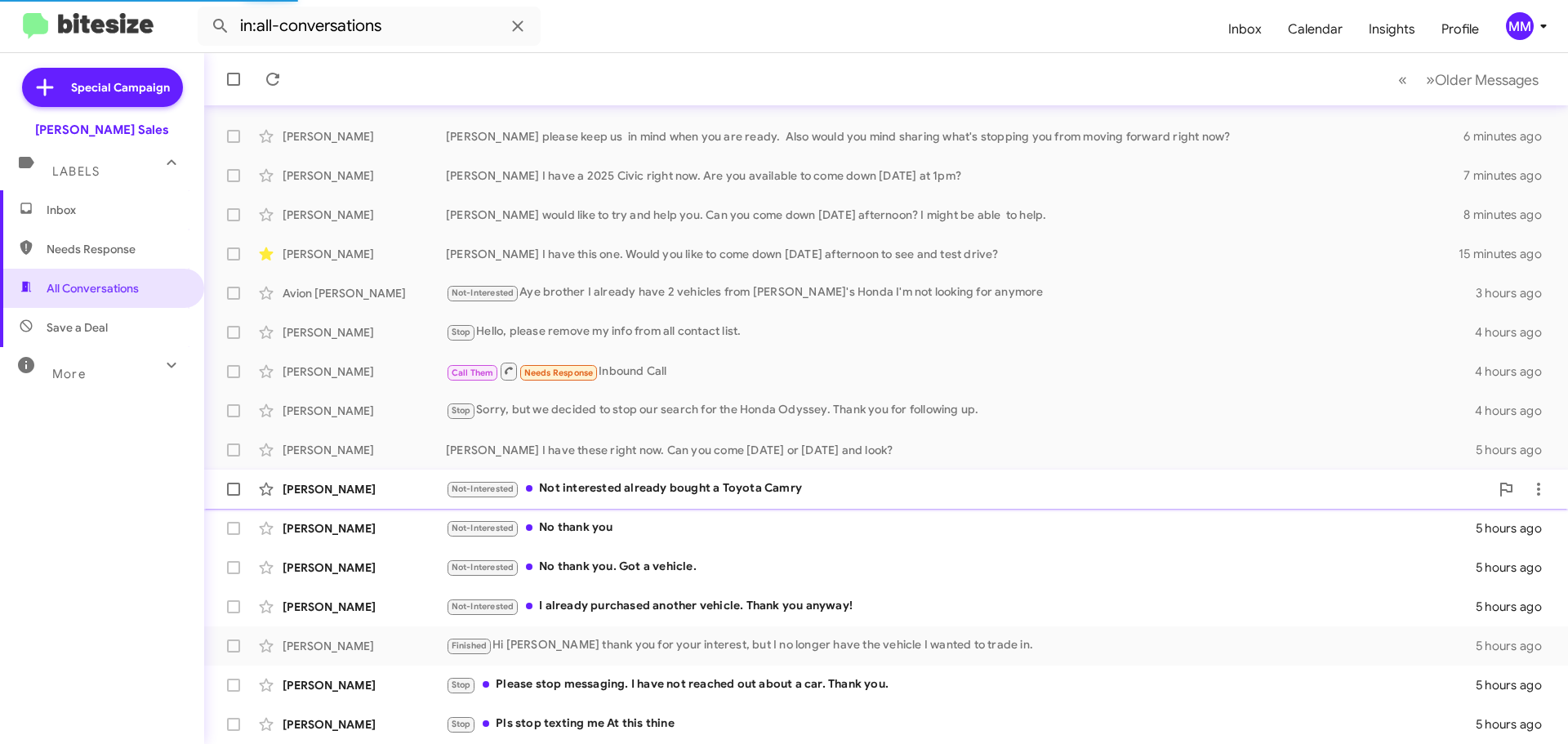
scroll to position [165, 0]
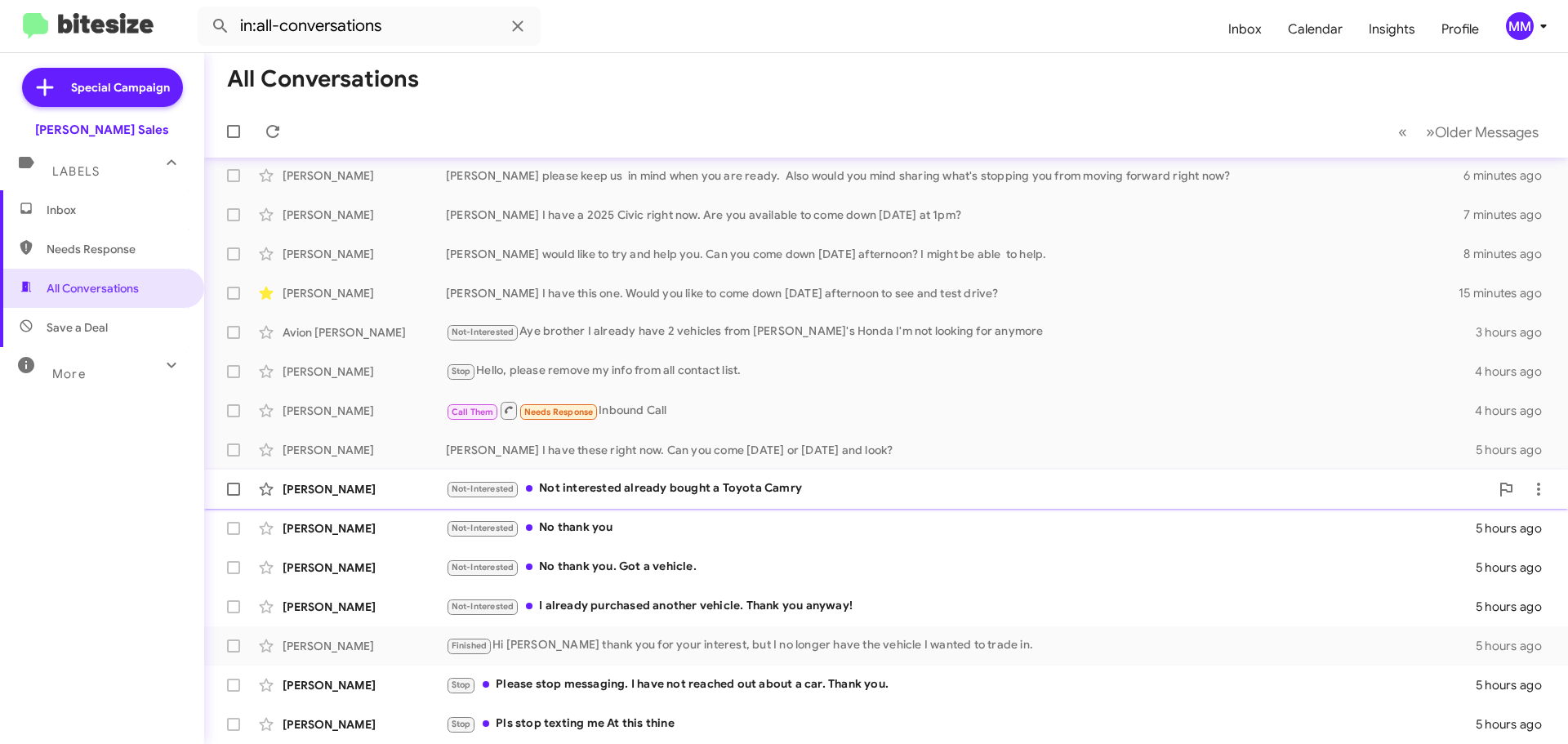
click at [679, 485] on div "Not-Interested Not interested already bought a Toyota Camry" at bounding box center [968, 489] width 1044 height 18
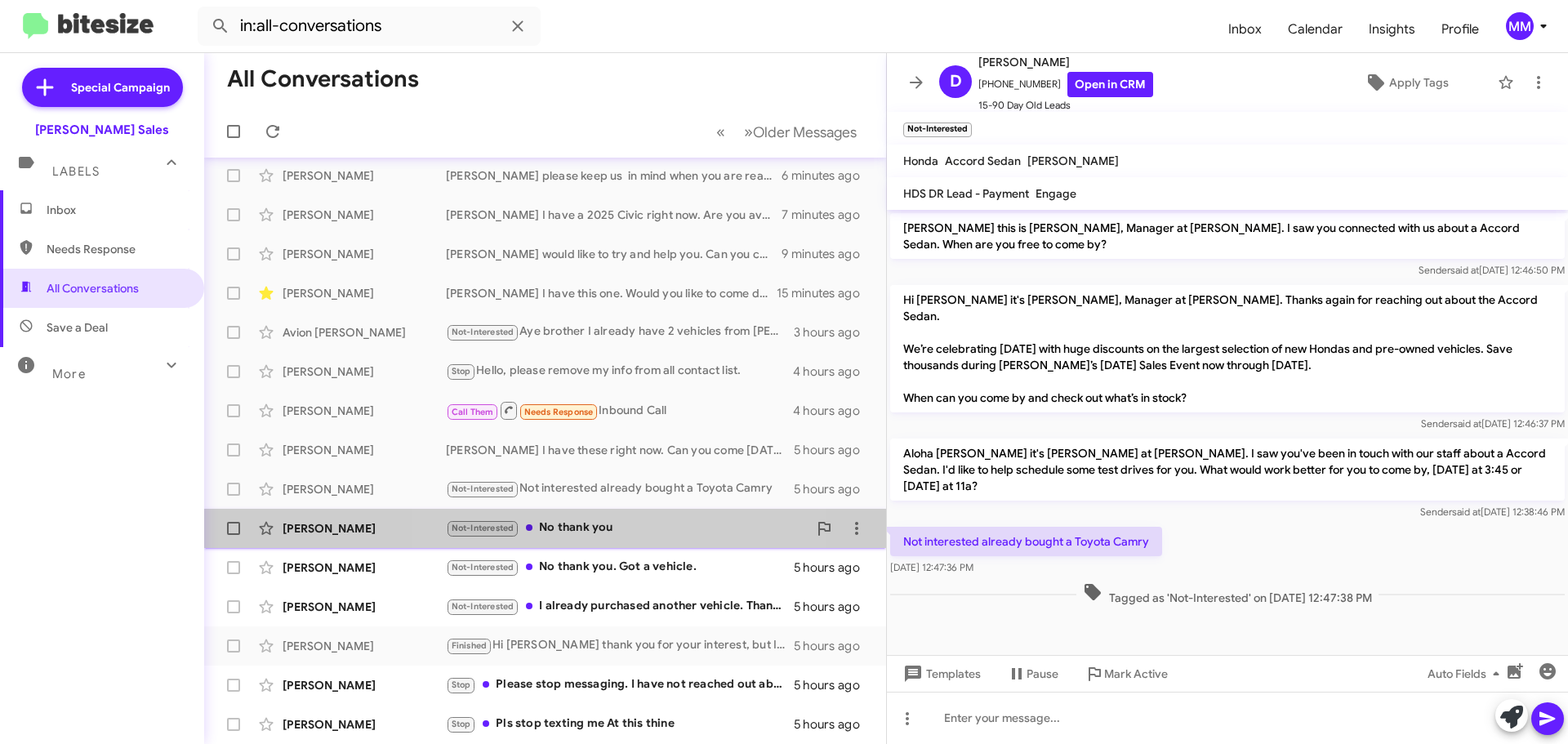
click at [597, 524] on div "Not-Interested No thank you" at bounding box center [627, 527] width 362 height 18
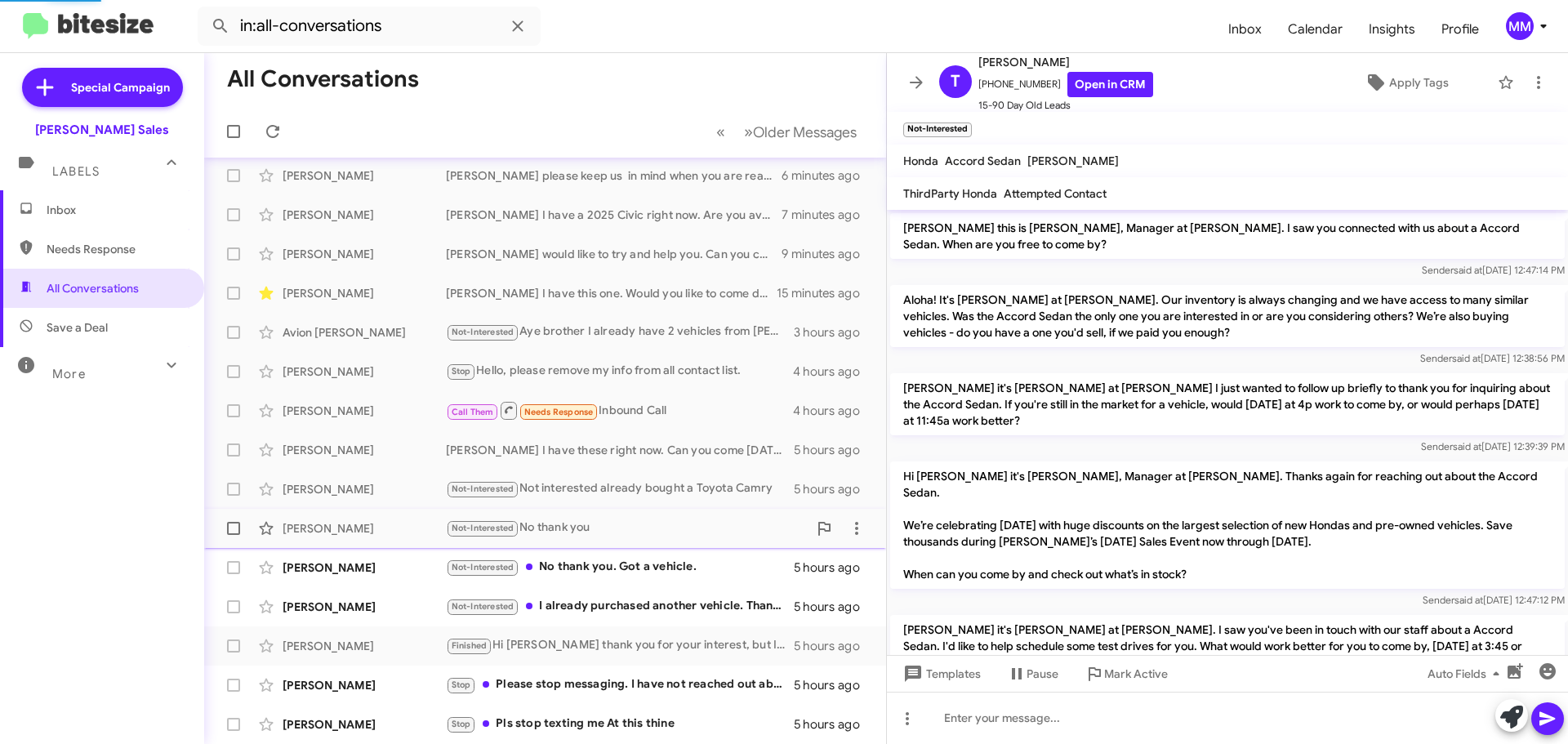
scroll to position [126, 0]
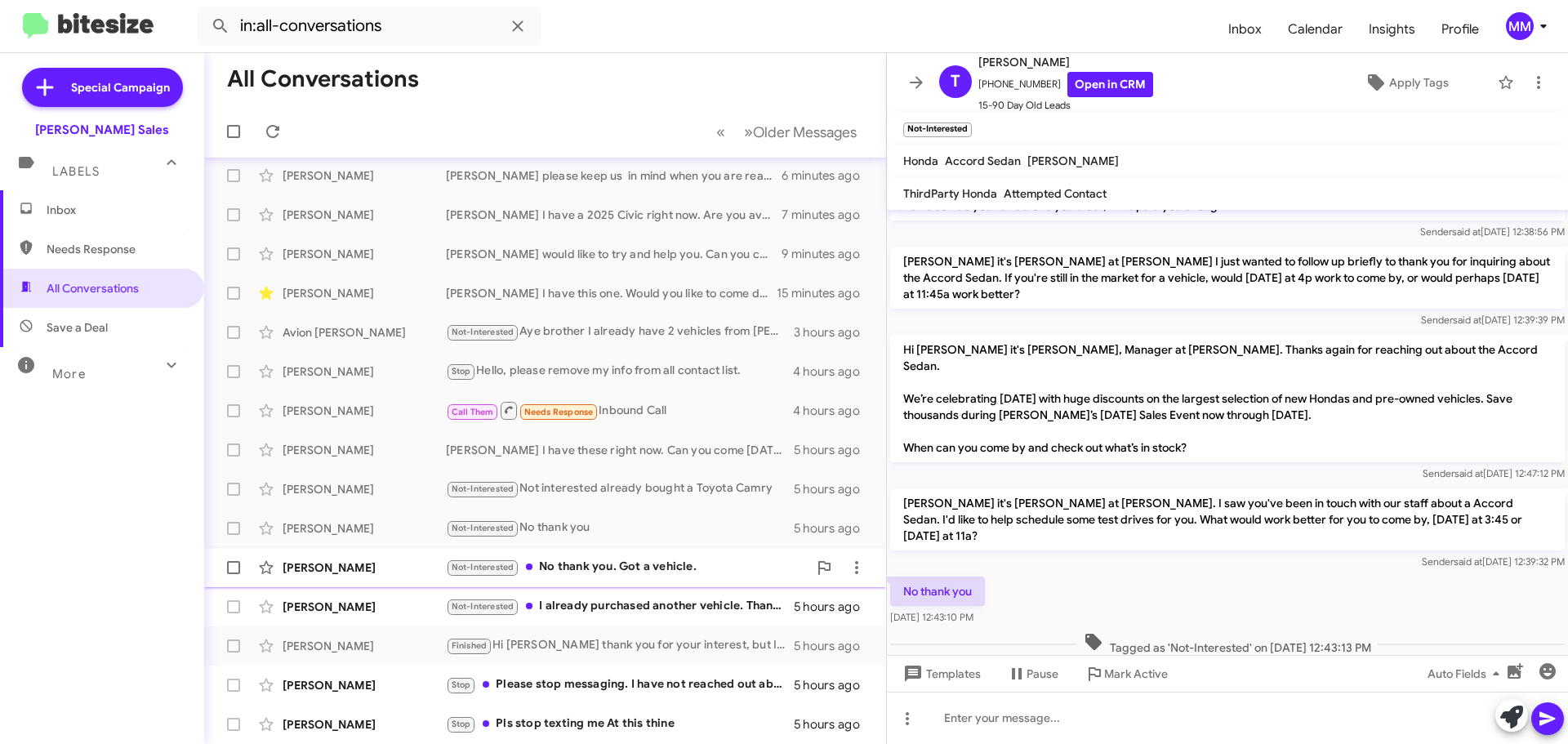
click at [591, 568] on div "Not-Interested No thank you. Got a vehicle." at bounding box center [627, 567] width 362 height 18
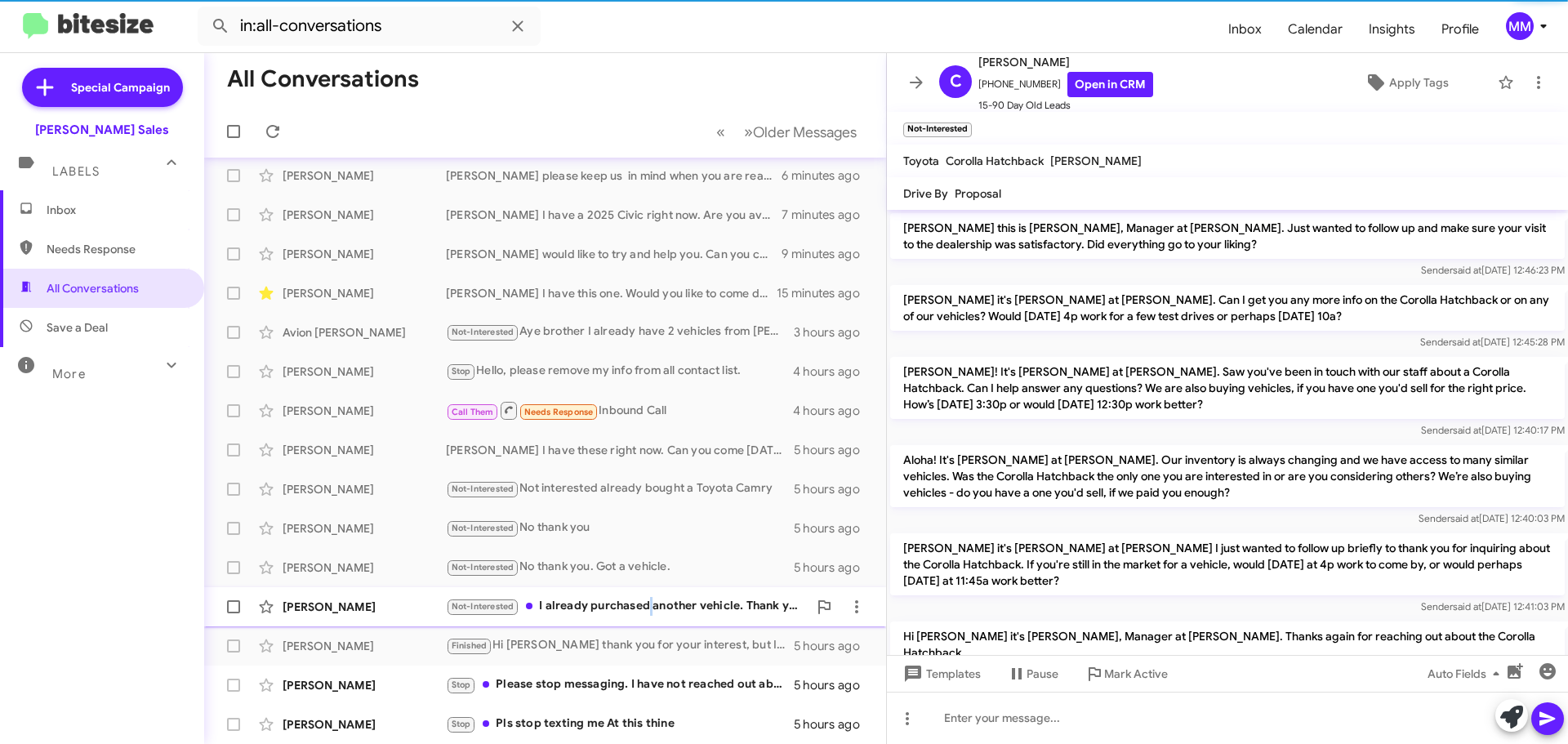
click at [649, 610] on div "Not-Interested I already purchased another vehicle. Thank you anyway!" at bounding box center [627, 606] width 362 height 18
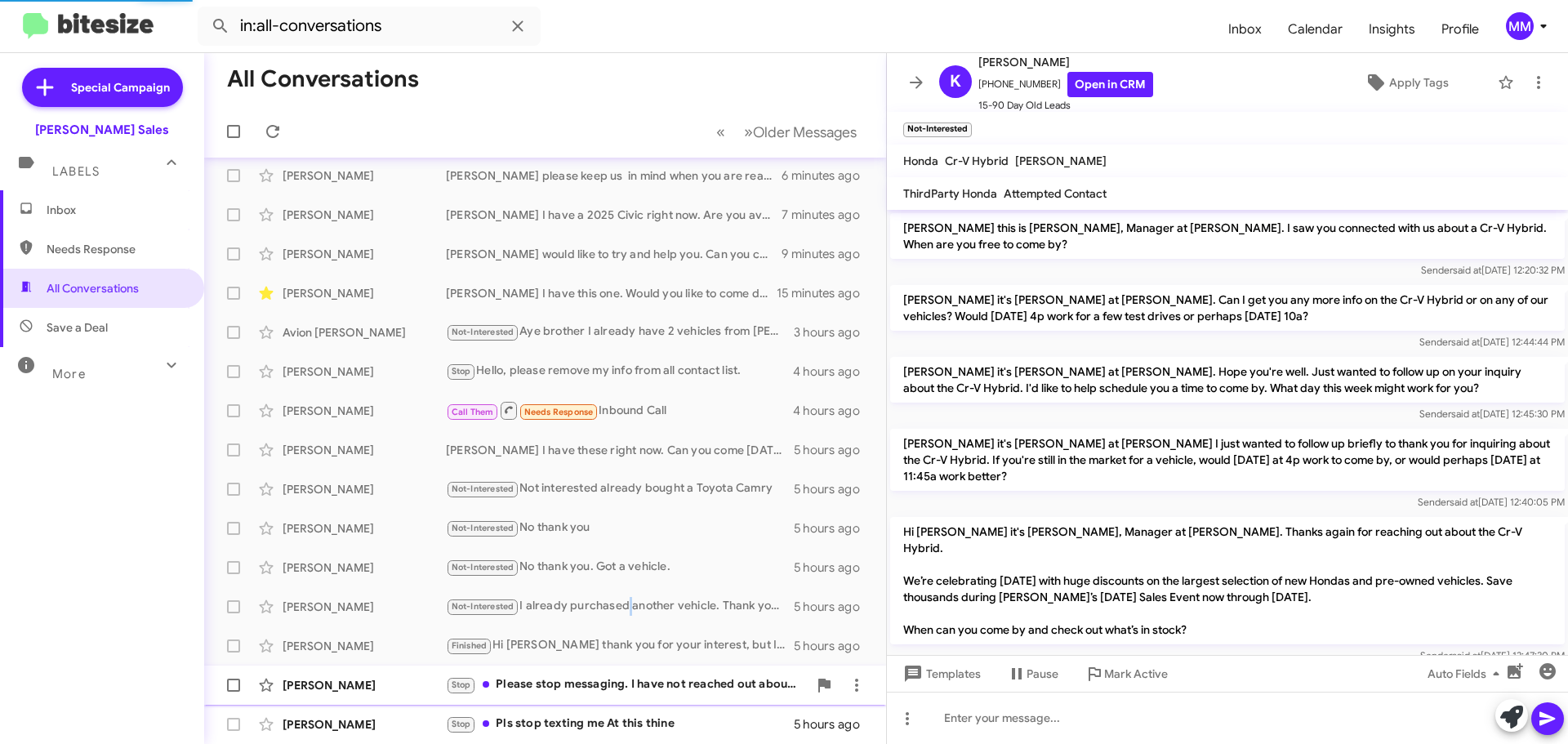
scroll to position [186, 0]
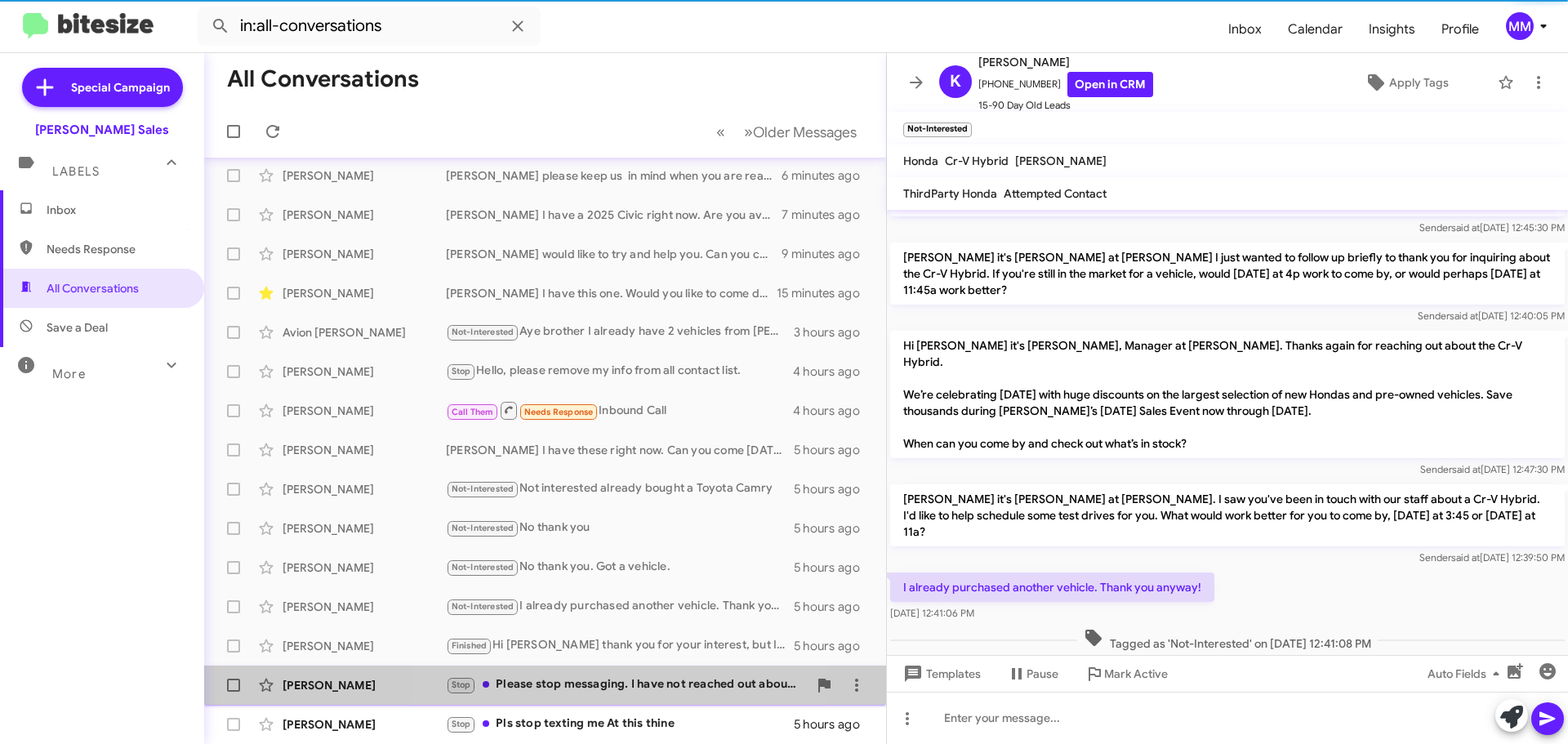
click at [614, 682] on div "Stop Please stop messaging. I have not reached out about a car. Thank you." at bounding box center [627, 685] width 362 height 18
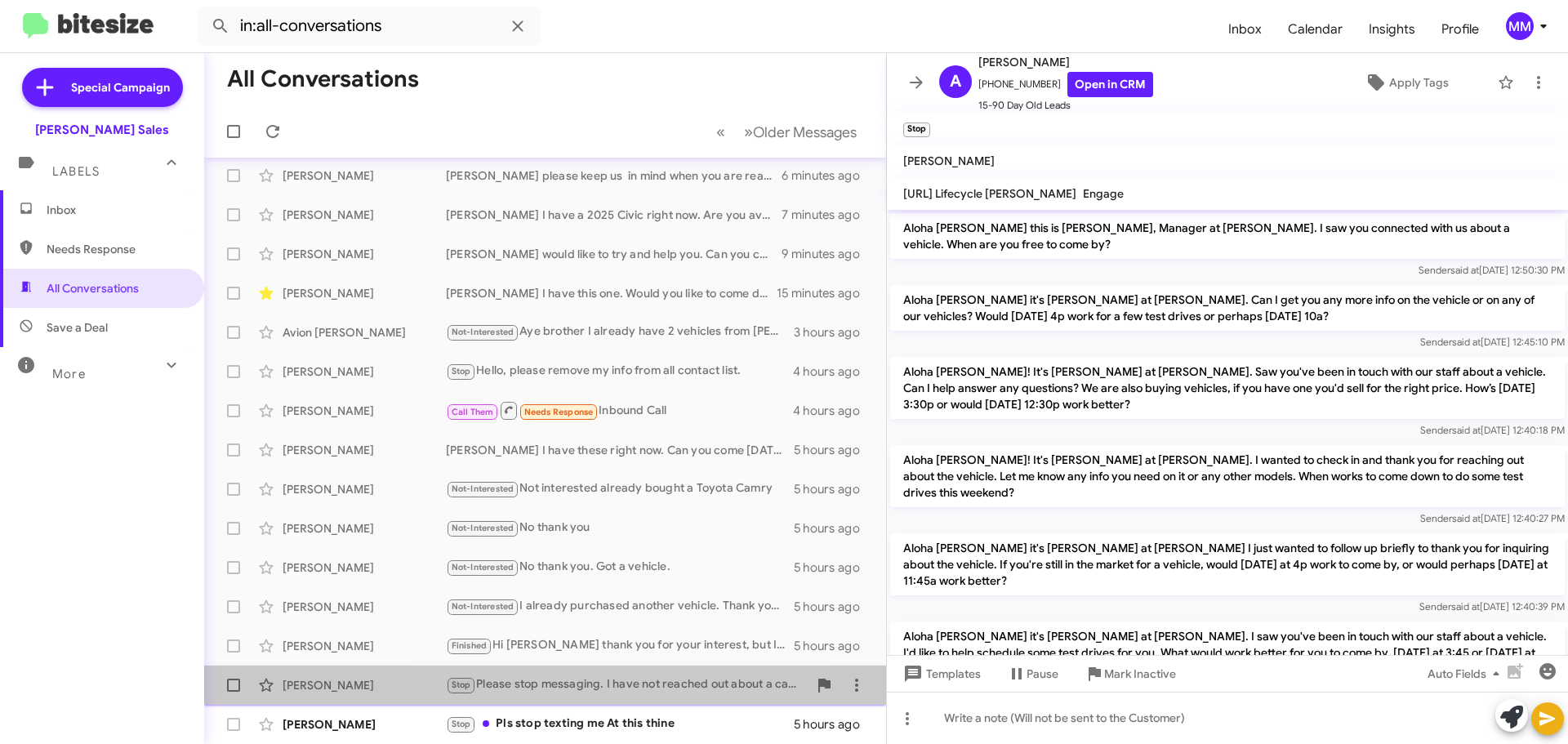
click at [604, 680] on div "Stop Please stop messaging. I have not reached out about a car. Thank you." at bounding box center [627, 685] width 362 height 18
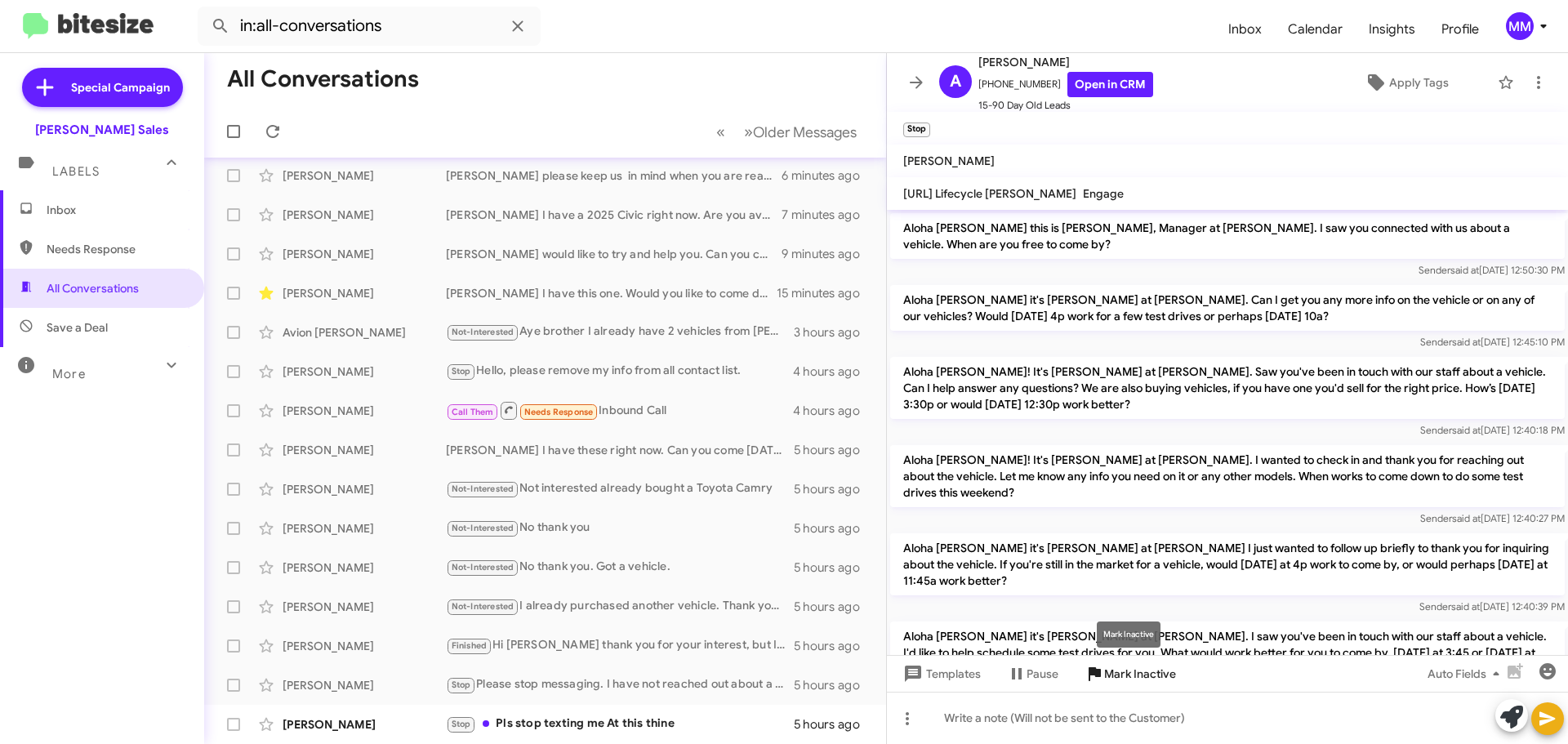
click at [1097, 676] on icon at bounding box center [1094, 674] width 13 height 14
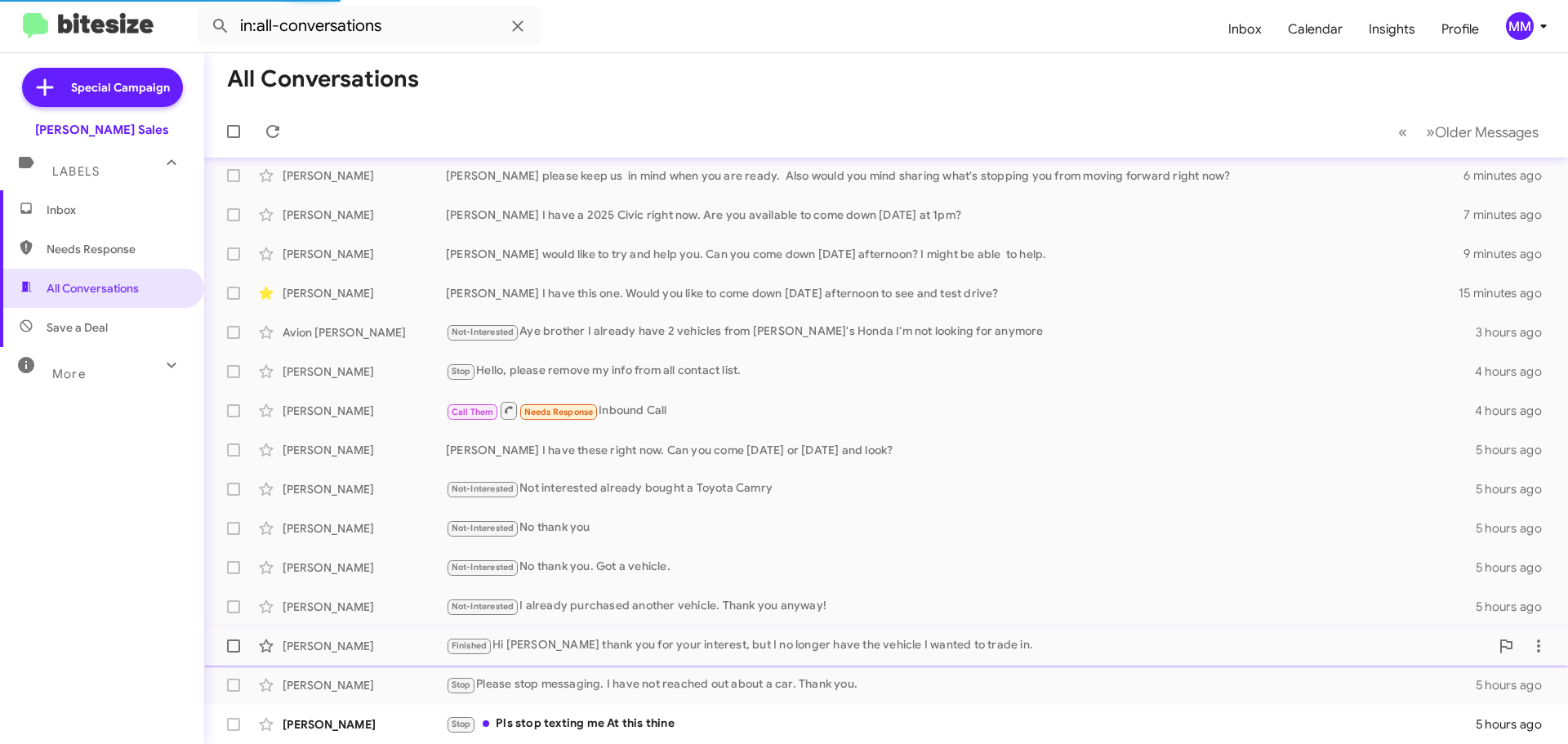
scroll to position [126, 0]
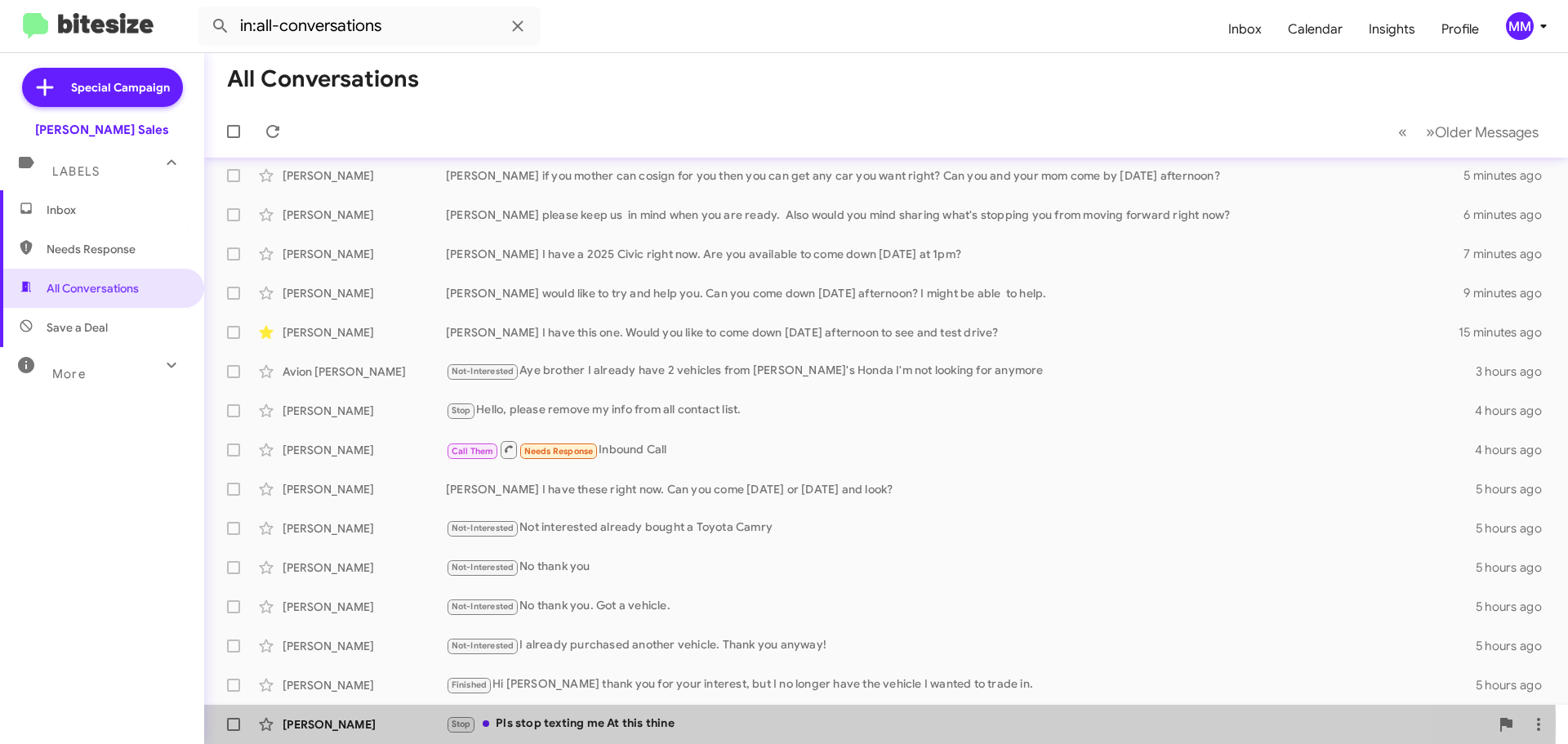
click at [560, 722] on div "Stop Pls stop texting me At this thine" at bounding box center [968, 724] width 1044 height 18
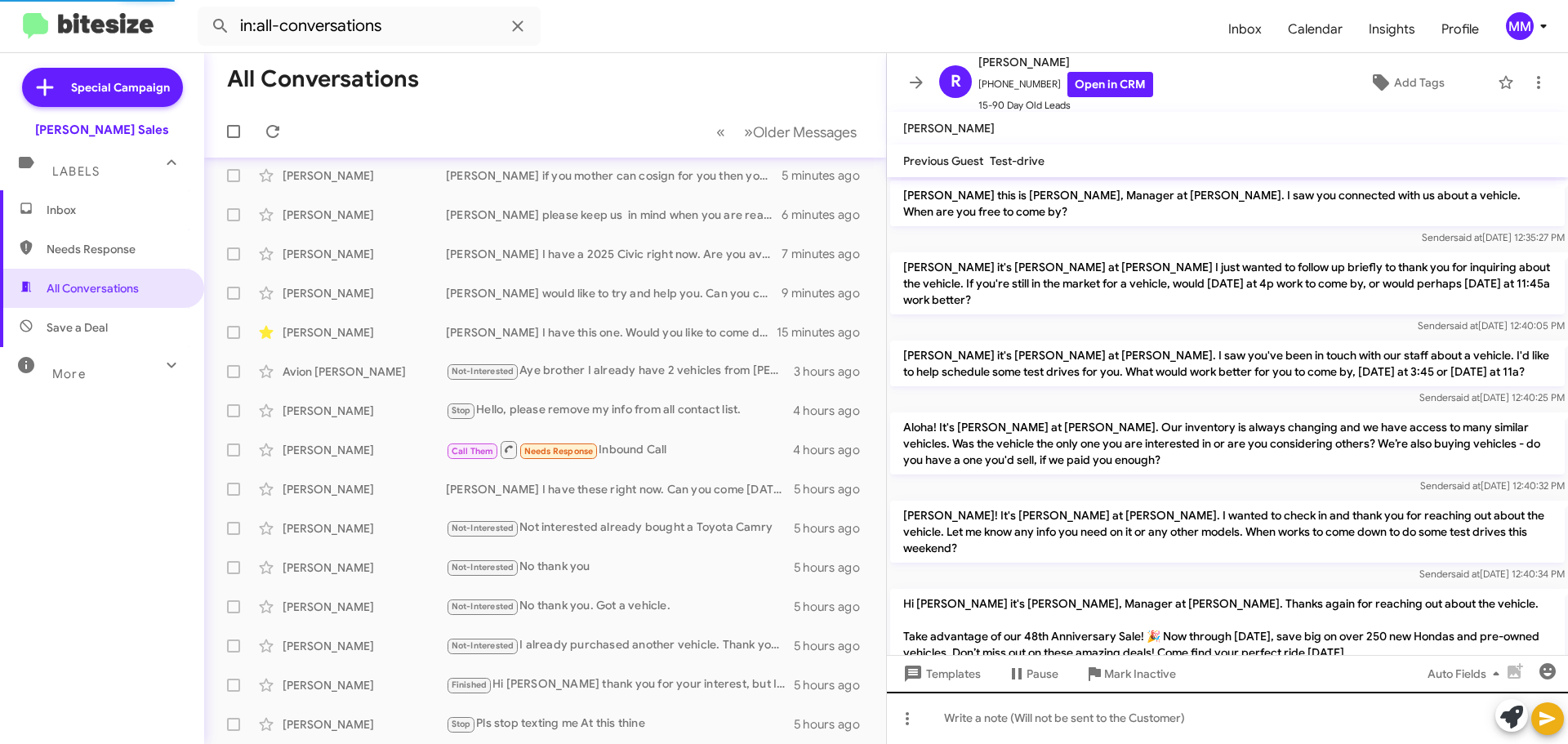
scroll to position [1101, 0]
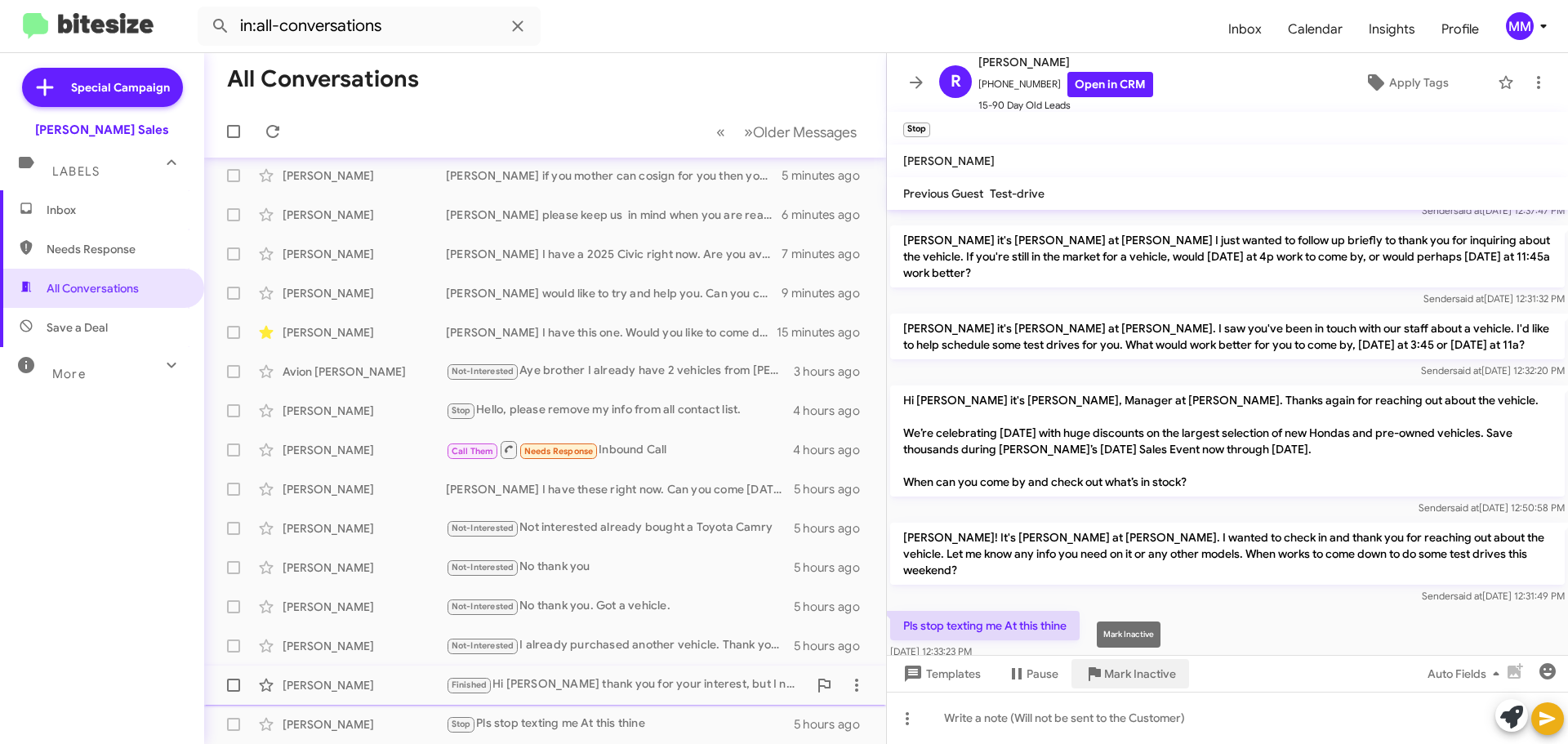
click at [1118, 675] on span "Mark Inactive" at bounding box center [1140, 673] width 72 height 29
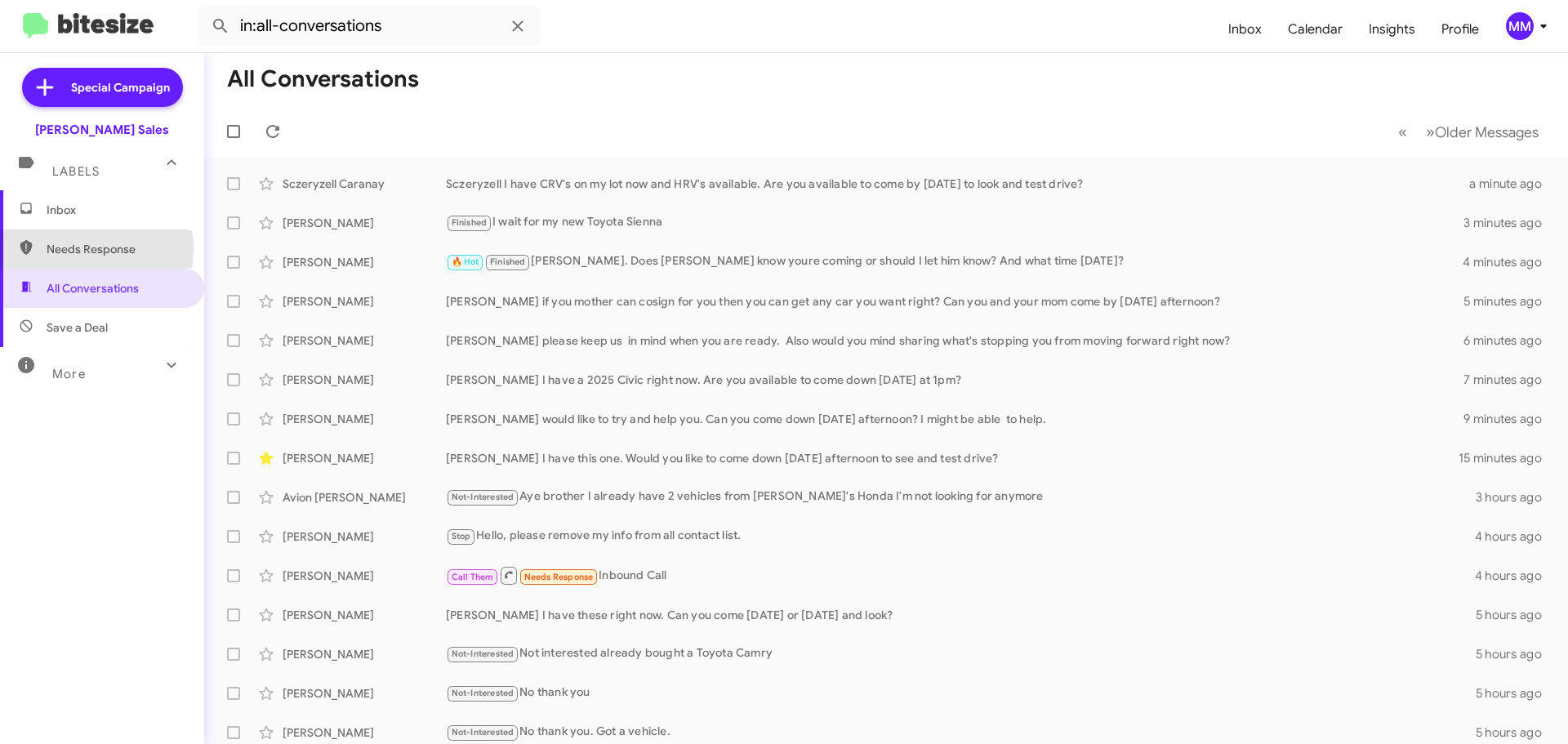
click at [85, 249] on span "Needs Response" at bounding box center [116, 249] width 139 height 17
type input "in:needs-response"
